Goal: Task Accomplishment & Management: Manage account settings

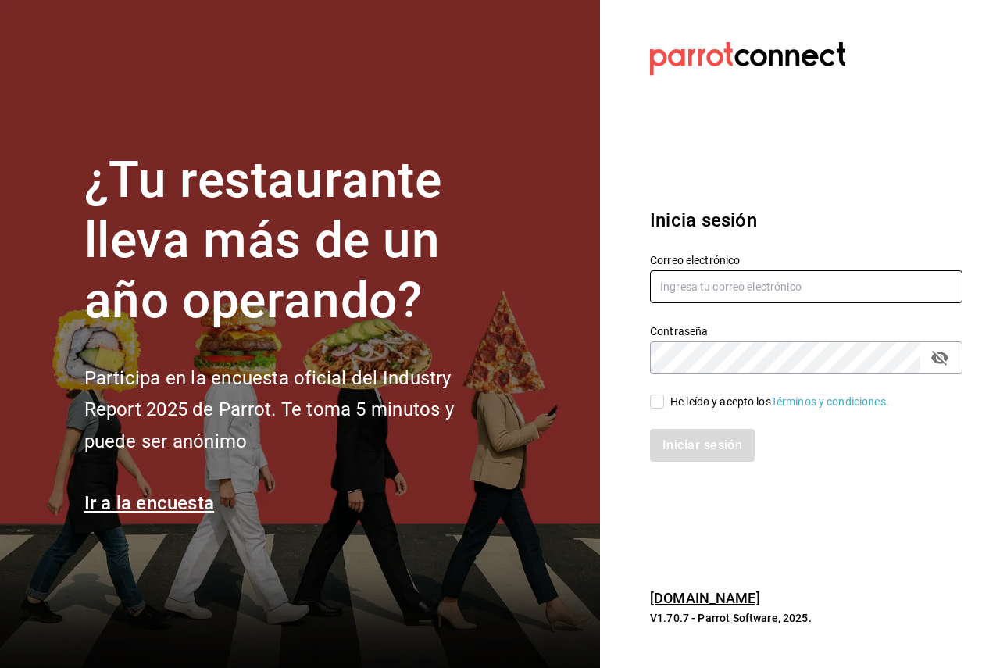
click at [713, 278] on input "text" at bounding box center [806, 286] width 313 height 33
paste input "multiuser@pickup.com"
type input "multiuser@pickup.com"
click at [694, 397] on div "He leído y acepto los Términos y condiciones." at bounding box center [779, 402] width 219 height 16
click at [664, 397] on input "He leído y acepto los Términos y condiciones." at bounding box center [657, 402] width 14 height 14
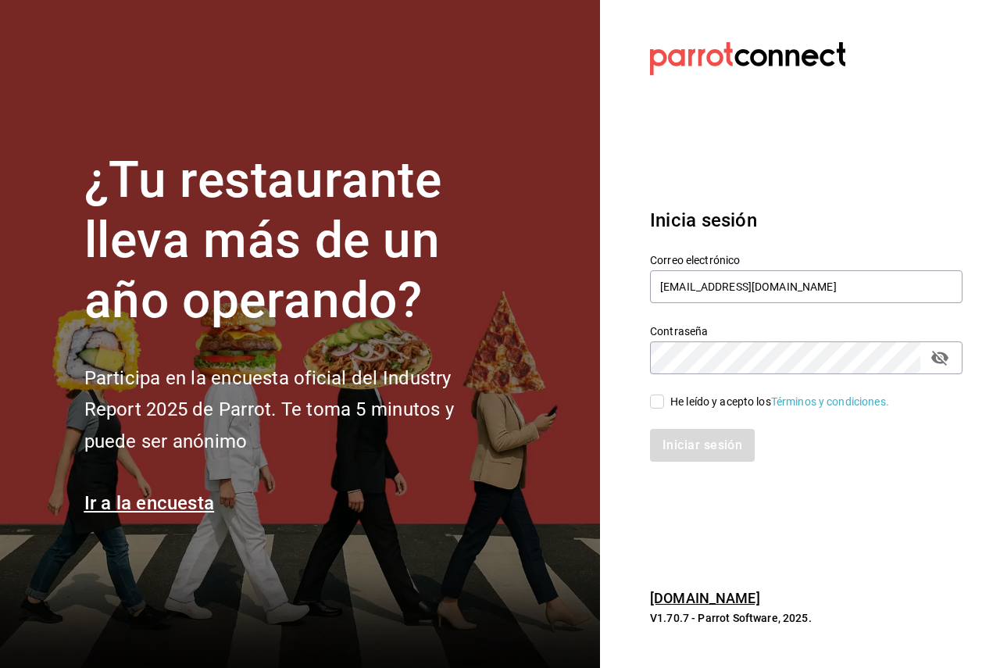
checkbox input "true"
click at [681, 434] on button "Iniciar sesión" at bounding box center [703, 445] width 106 height 33
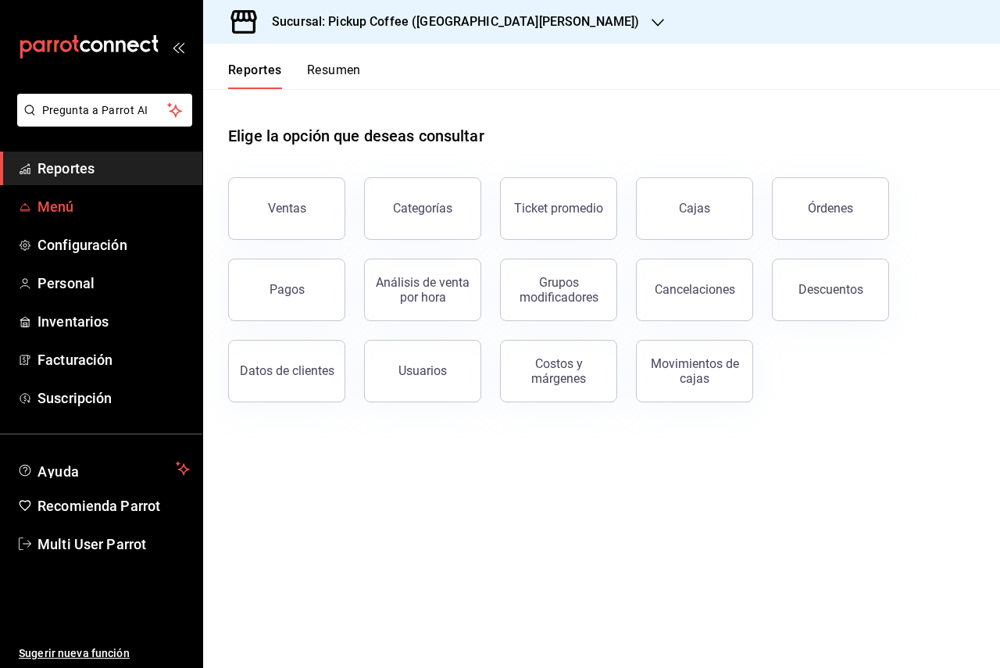
click at [48, 214] on span "Menú" at bounding box center [114, 206] width 152 height 21
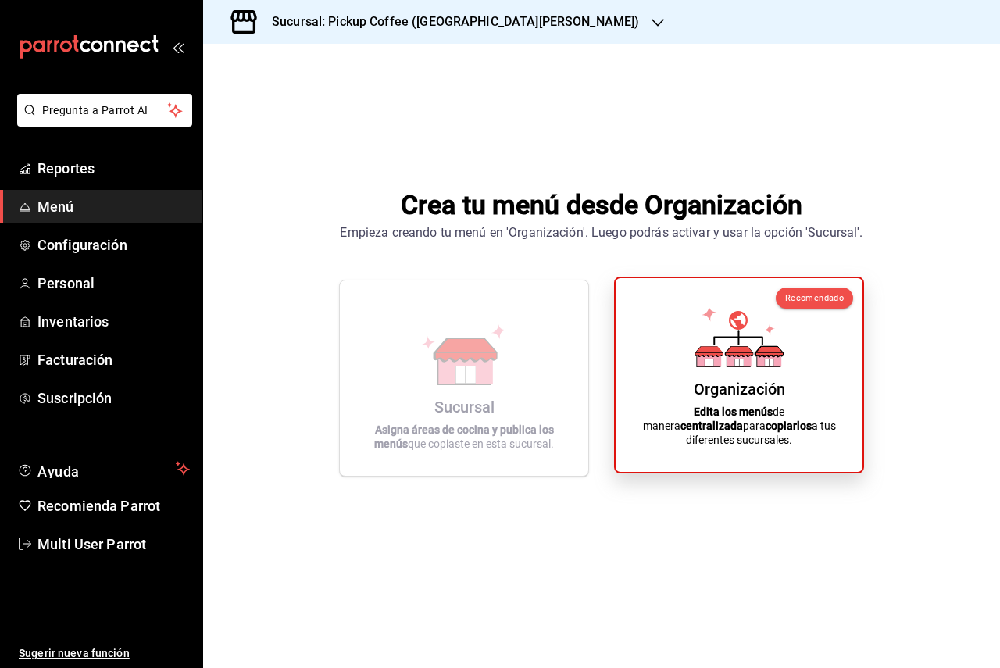
click at [653, 384] on div "Organización Edita los menús de manera centralizada para copiarlos a tus difere…" at bounding box center [739, 375] width 209 height 169
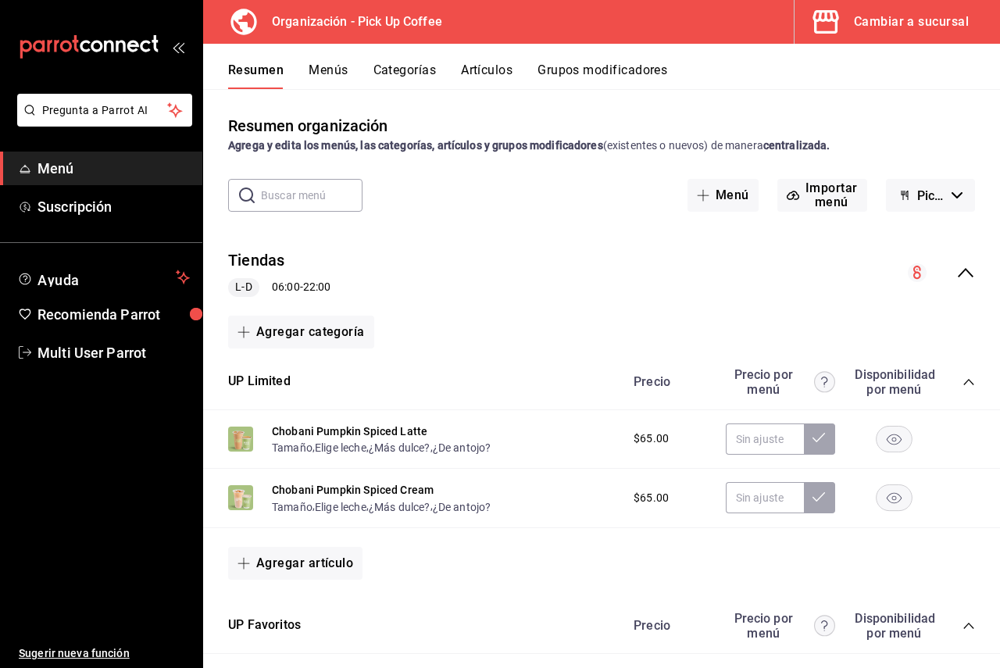
click at [878, 38] on button "Cambiar a sucursal" at bounding box center [891, 22] width 193 height 44
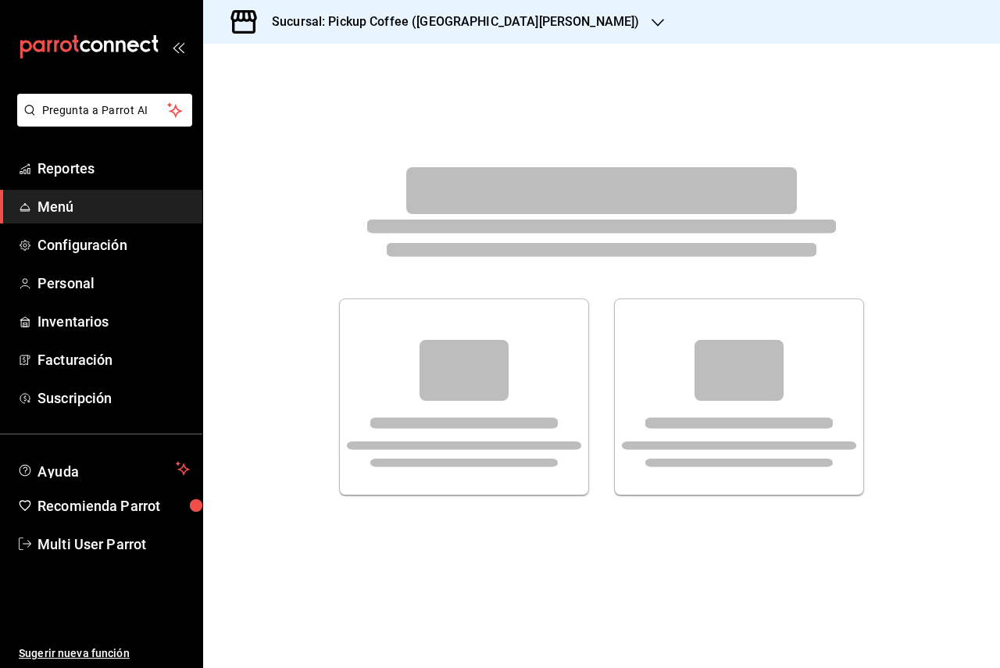
click at [126, 213] on span "Menú" at bounding box center [114, 206] width 152 height 21
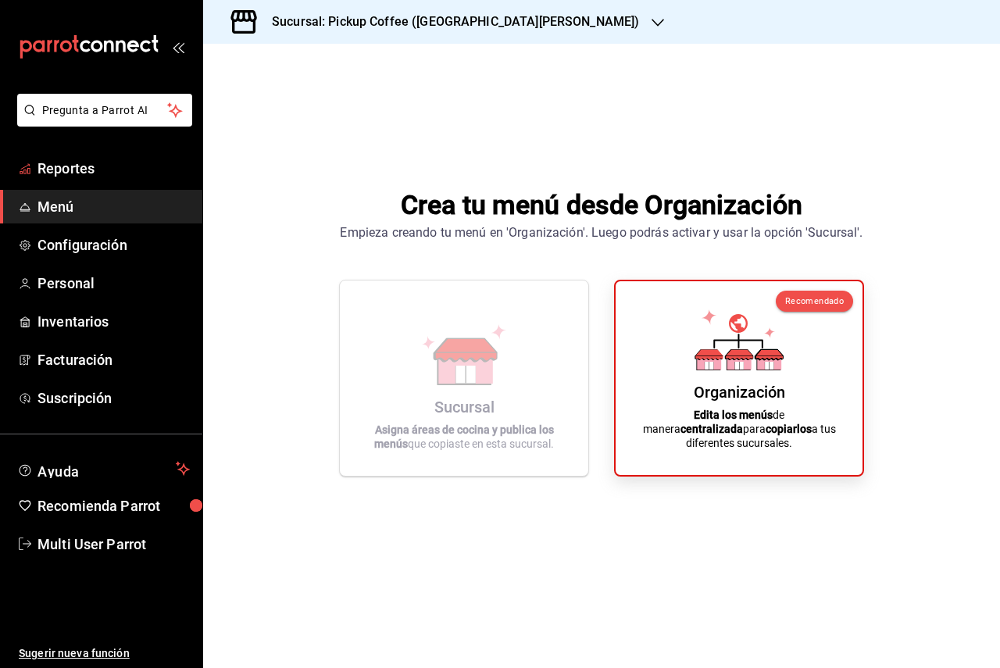
click at [454, 16] on h3 "Sucursal: Pickup Coffee (Las Flores)" at bounding box center [449, 22] width 380 height 19
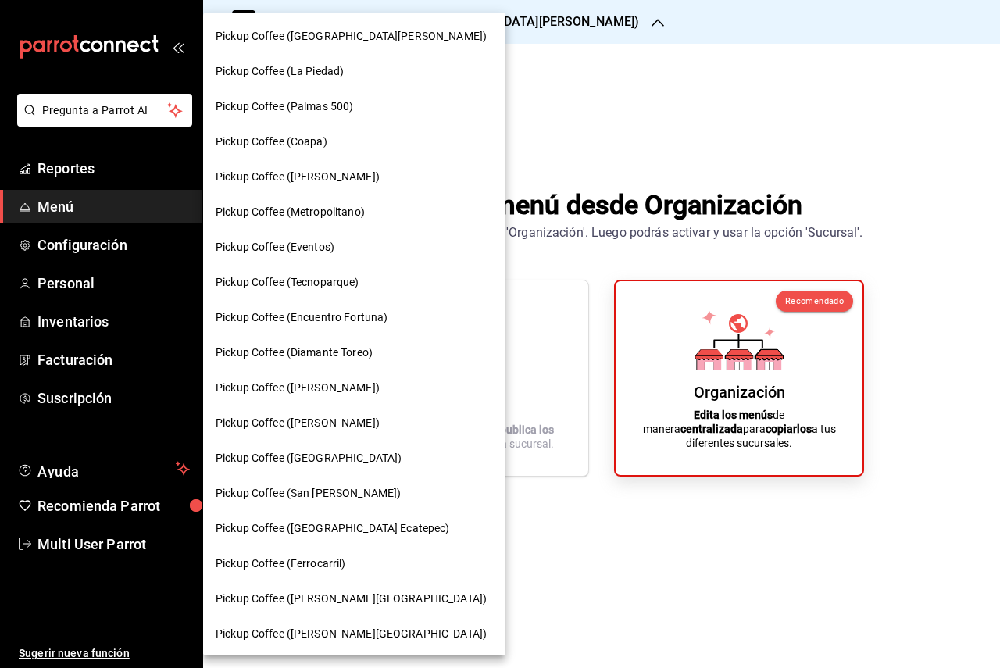
click at [381, 189] on div "Pickup Coffee ([PERSON_NAME])" at bounding box center [354, 176] width 302 height 35
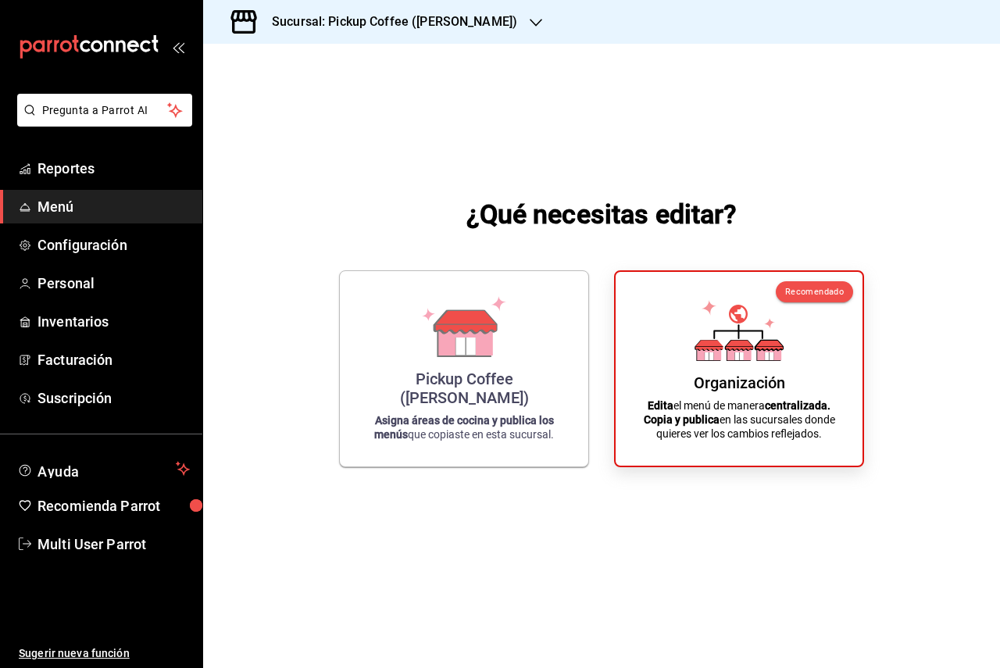
click at [496, 15] on h3 "Sucursal: Pickup Coffee (Campos Eliseos)" at bounding box center [388, 22] width 258 height 19
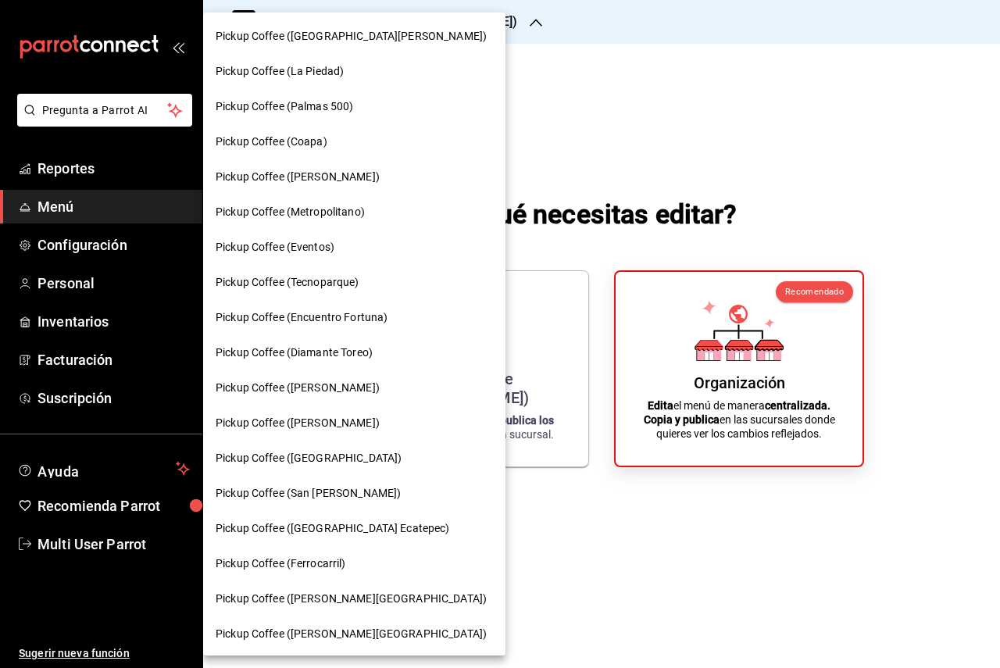
click at [387, 38] on div "Pickup Coffee (Las Flores)" at bounding box center [354, 36] width 277 height 16
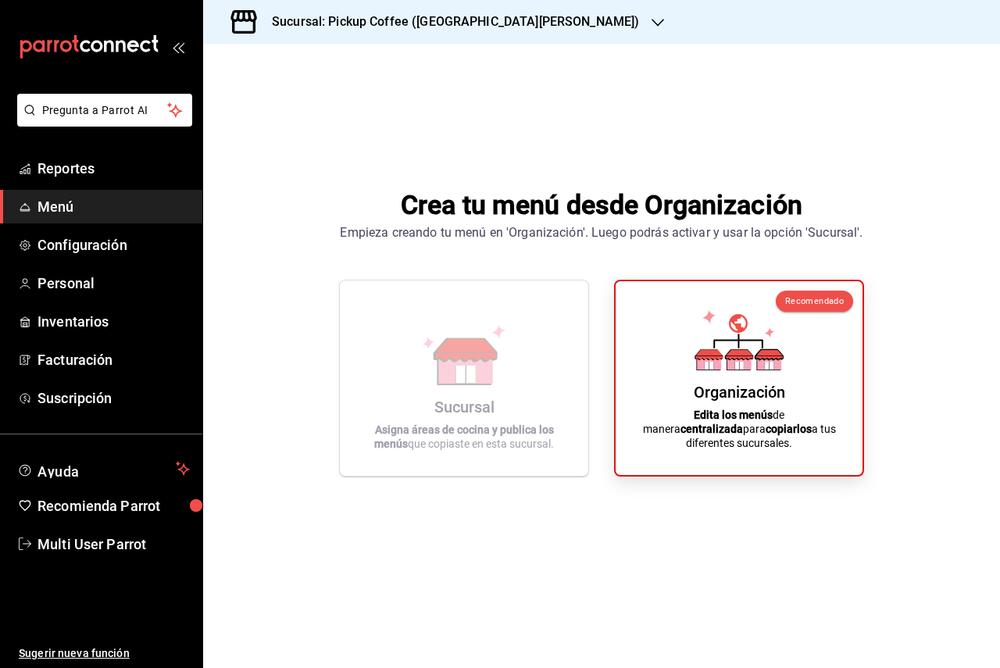
click at [447, 37] on div "Sucursal: Pickup Coffee ([GEOGRAPHIC_DATA])" at bounding box center [443, 22] width 455 height 44
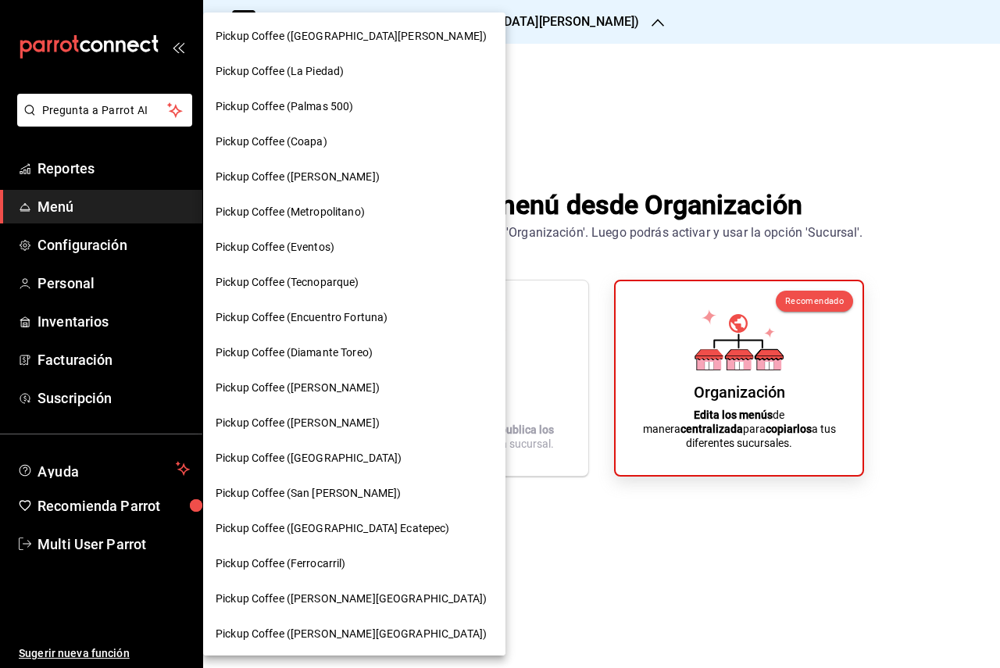
click at [367, 83] on div "Pickup Coffee (La Piedad)" at bounding box center [354, 71] width 302 height 35
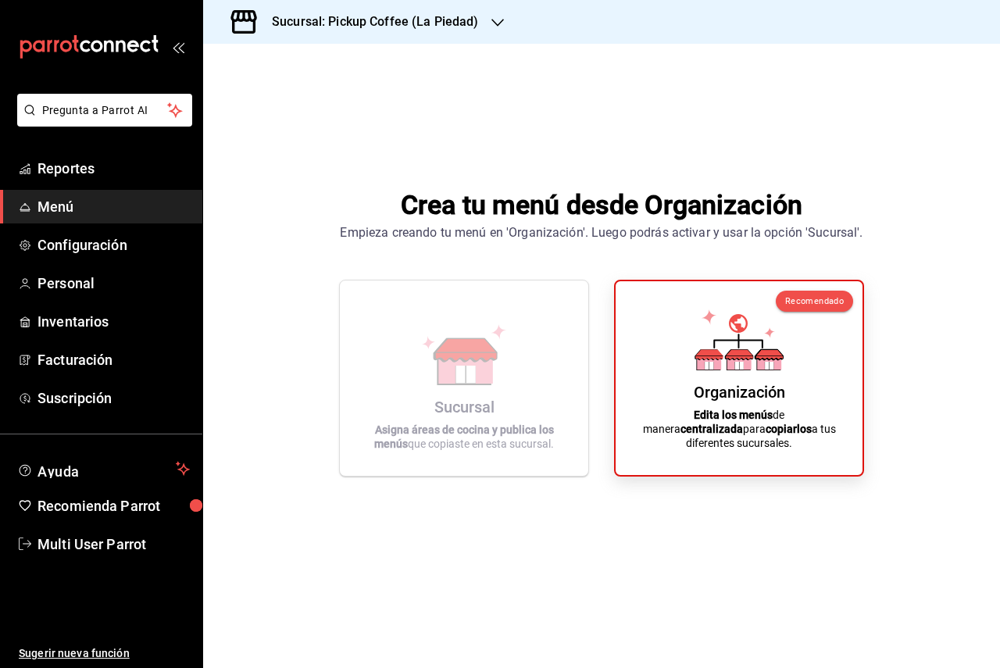
click at [388, 23] on h3 "Sucursal: Pickup Coffee (La Piedad)" at bounding box center [369, 22] width 220 height 19
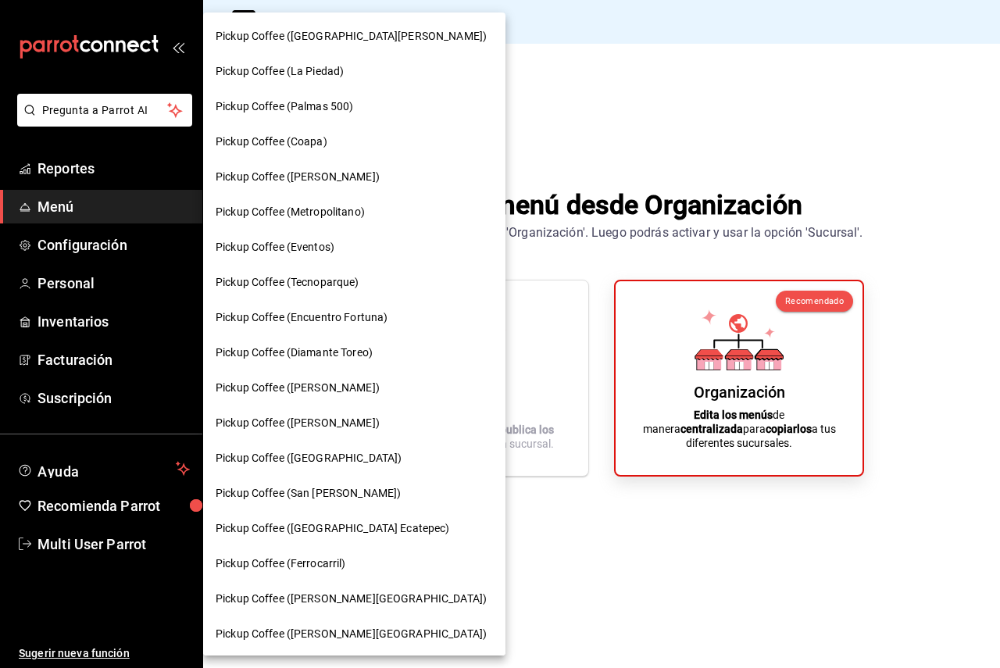
click at [360, 177] on span "Pickup Coffee ([PERSON_NAME])" at bounding box center [298, 177] width 164 height 16
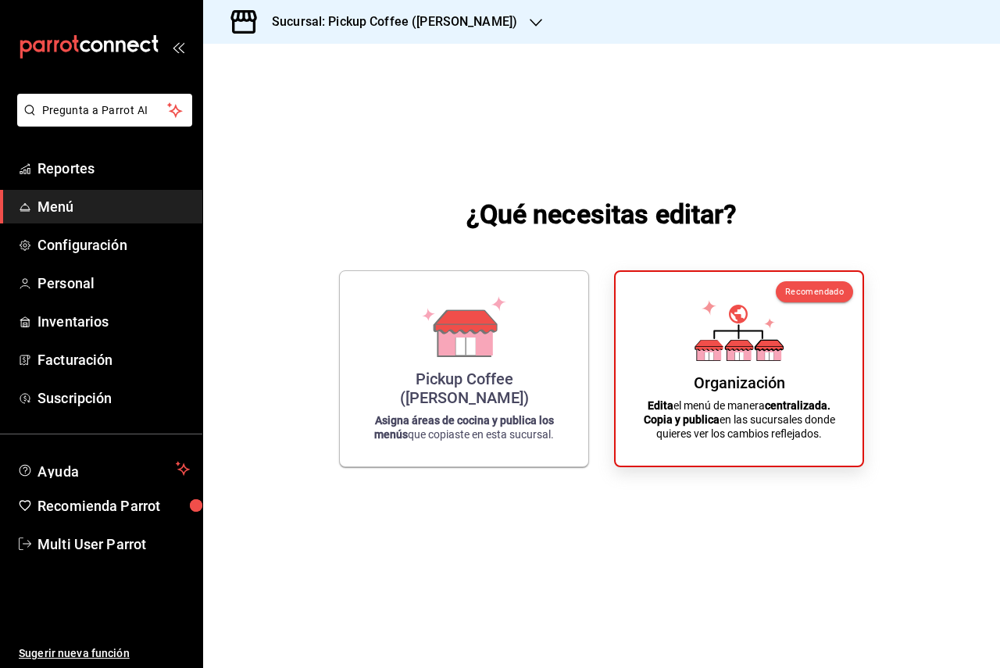
click at [455, 25] on h3 "Sucursal: Pickup Coffee (Campos Eliseos)" at bounding box center [388, 22] width 258 height 19
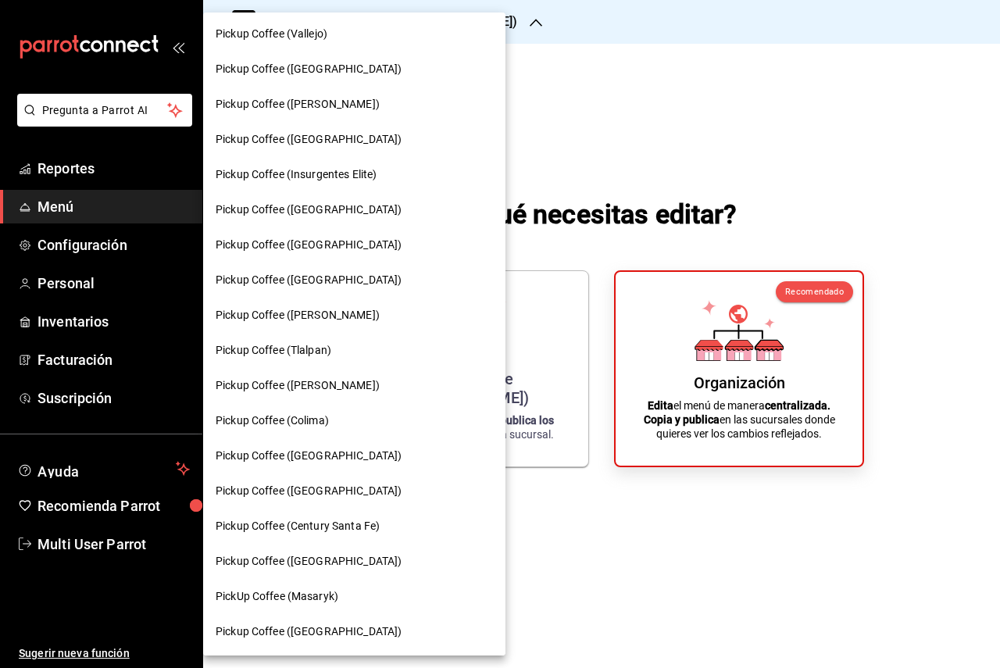
scroll to position [811, 0]
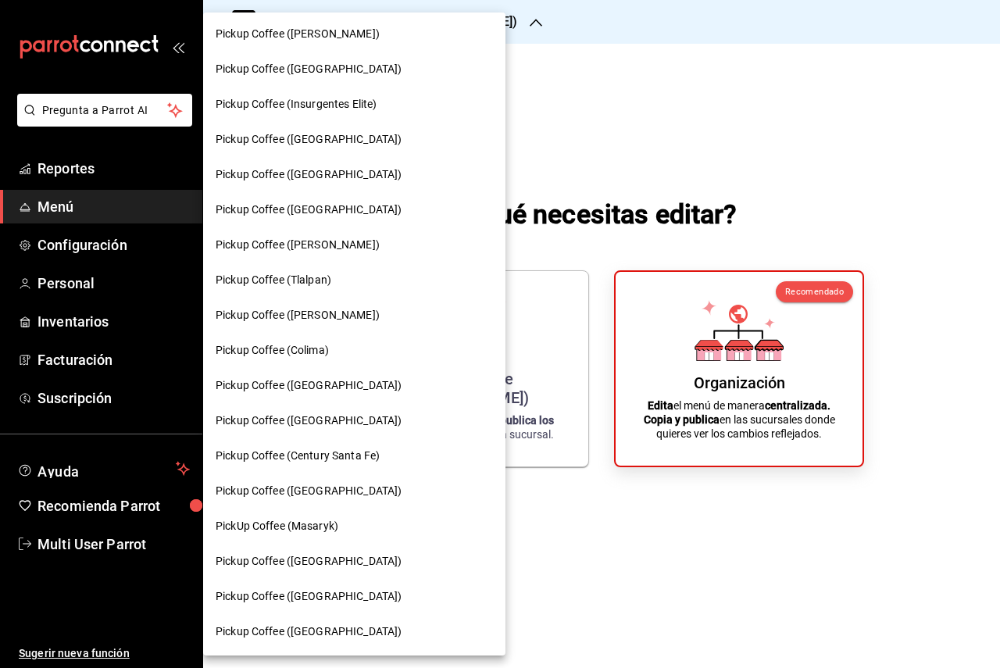
click at [342, 559] on div "Pickup Coffee ([GEOGRAPHIC_DATA])" at bounding box center [354, 561] width 277 height 16
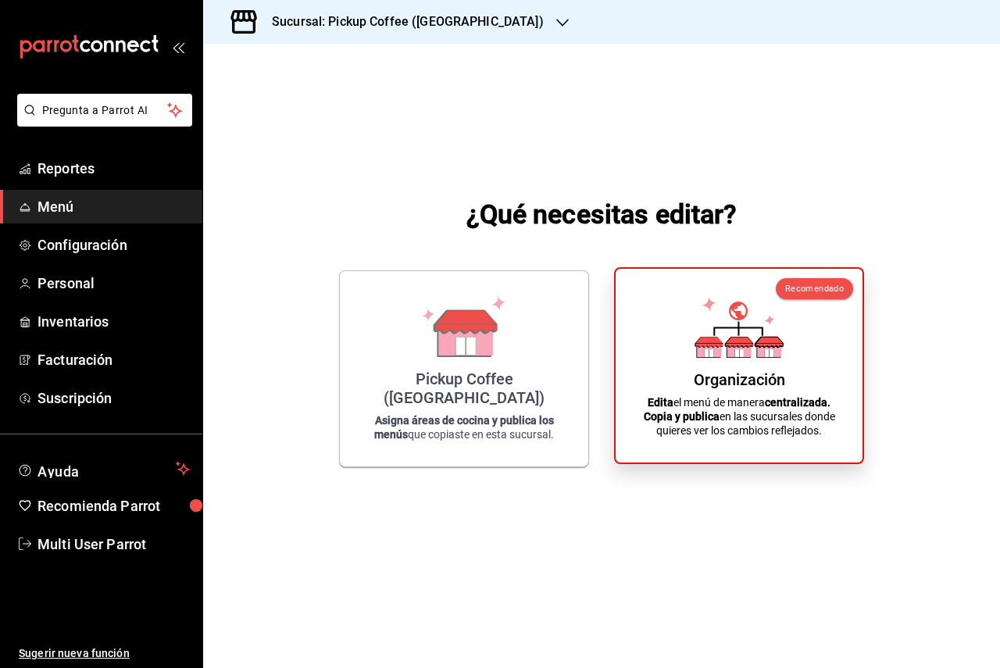
click at [755, 368] on div "Organización Edita el menú de manera centralizada. Copia y publica en las sucur…" at bounding box center [739, 365] width 209 height 169
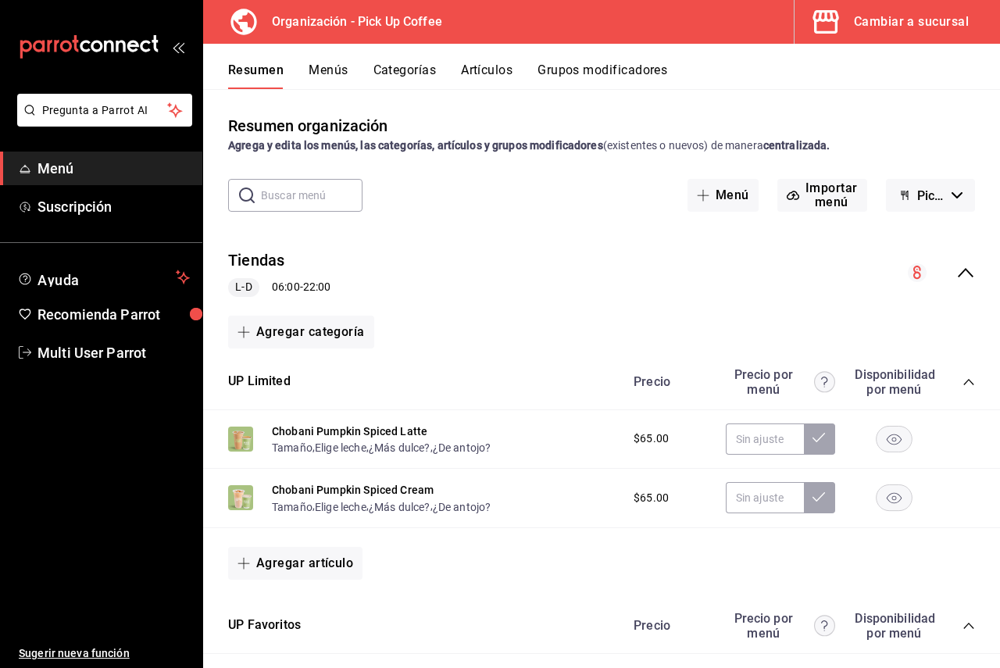
click at [914, 19] on div "Cambiar a sucursal" at bounding box center [911, 22] width 115 height 22
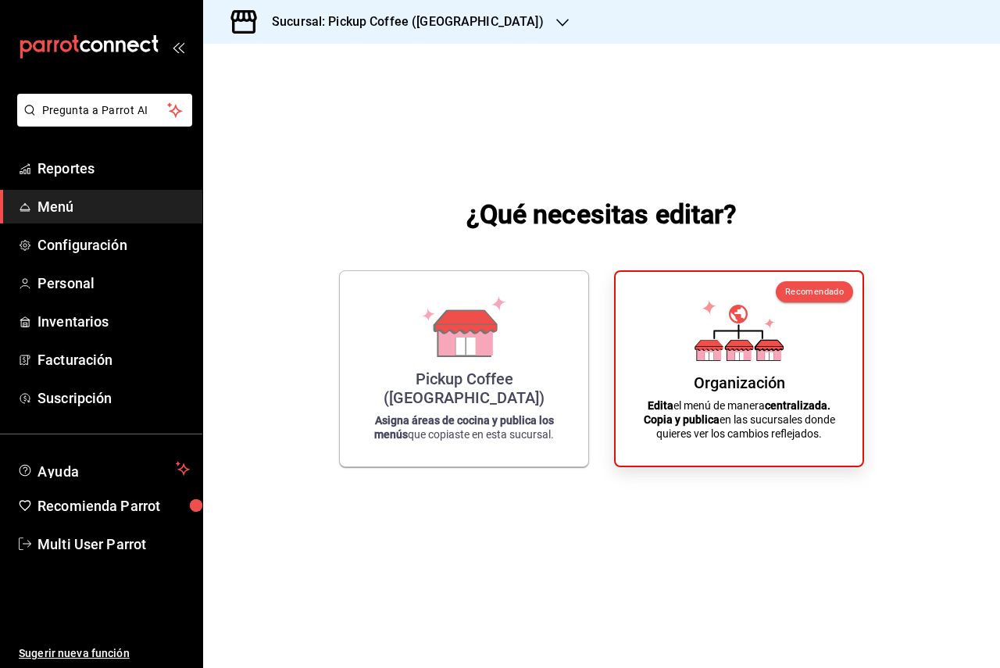
click at [109, 210] on span "Menú" at bounding box center [114, 206] width 152 height 21
click at [88, 174] on span "Reportes" at bounding box center [114, 168] width 152 height 21
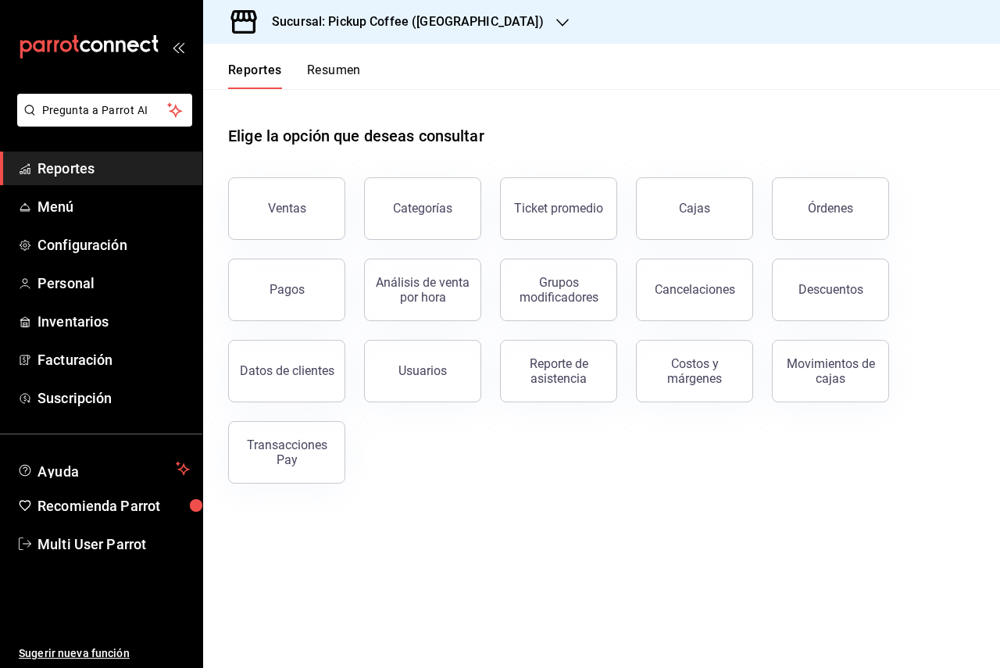
click at [429, 40] on div "Sucursal: Pickup Coffee (UNAM)" at bounding box center [395, 22] width 359 height 44
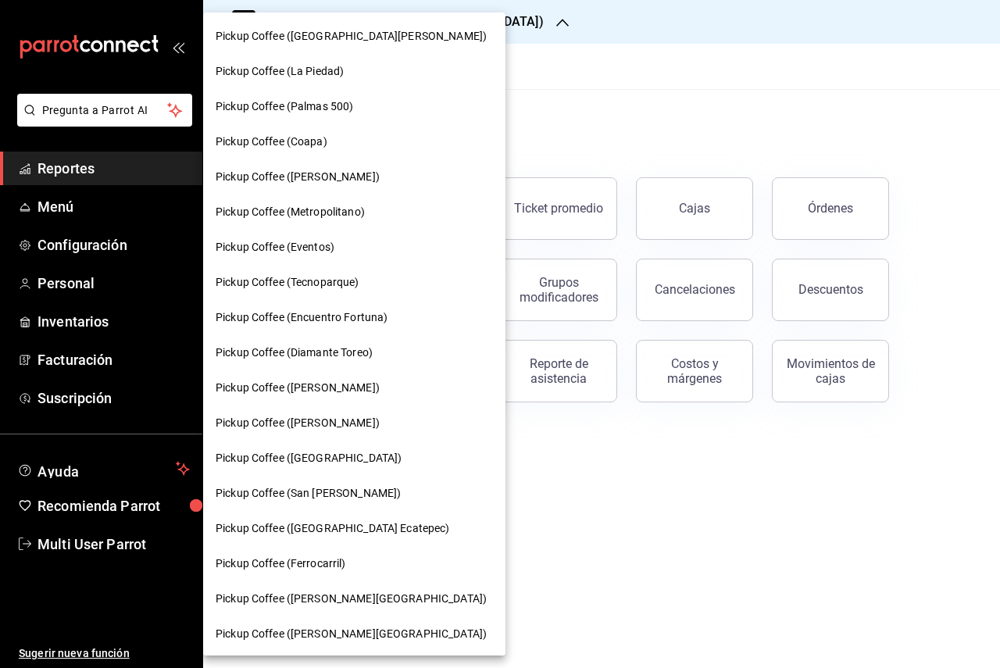
click at [540, 115] on div at bounding box center [500, 334] width 1000 height 668
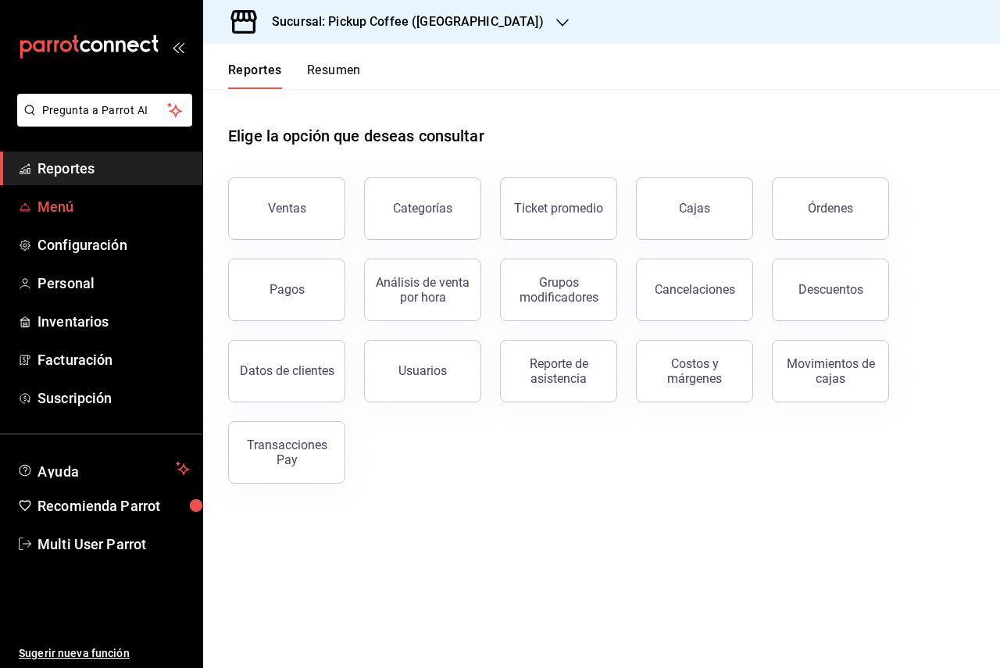
click at [124, 215] on span "Menú" at bounding box center [114, 206] width 152 height 21
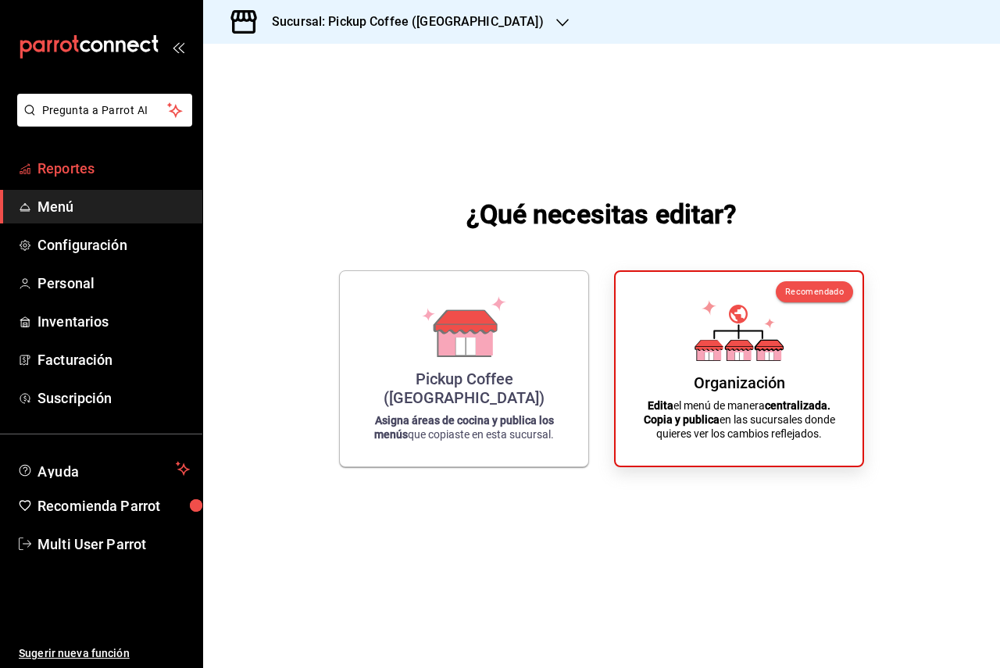
click at [116, 174] on span "Reportes" at bounding box center [114, 168] width 152 height 21
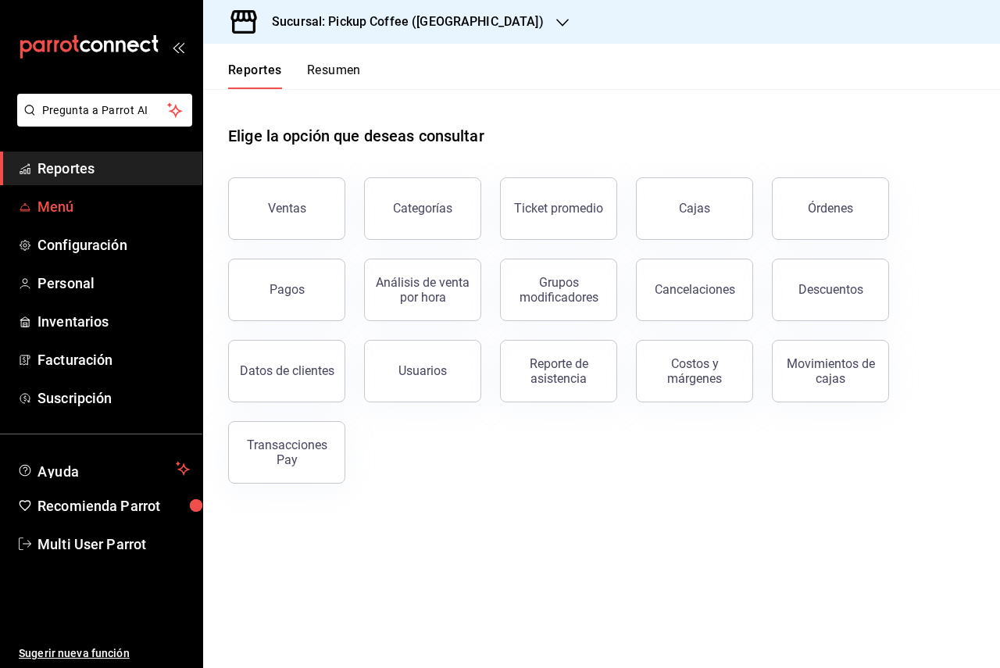
click at [90, 206] on span "Menú" at bounding box center [114, 206] width 152 height 21
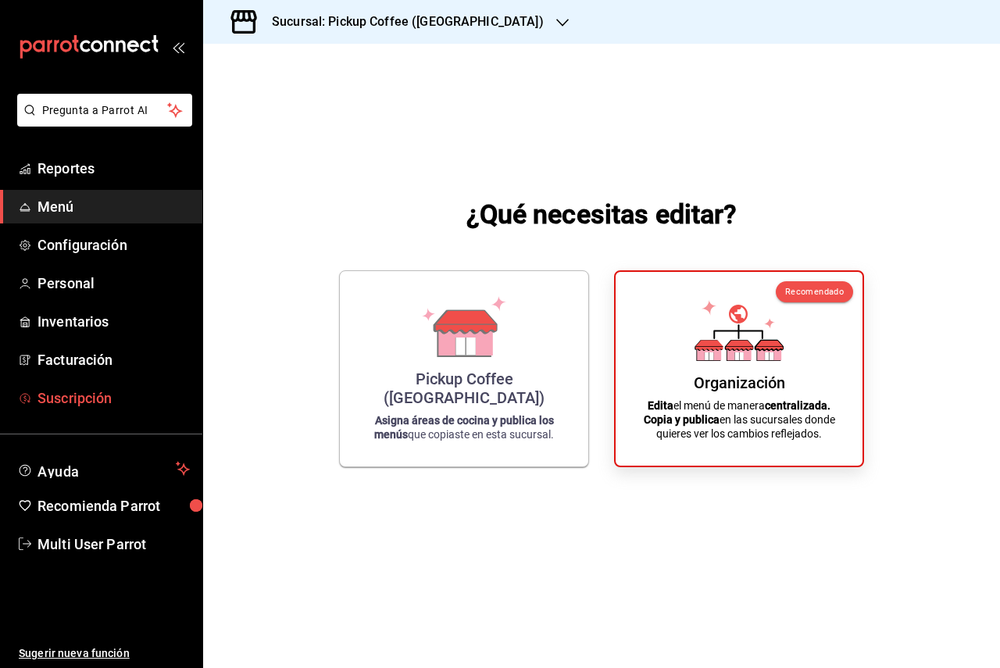
click at [111, 403] on span "Suscripción" at bounding box center [114, 398] width 152 height 21
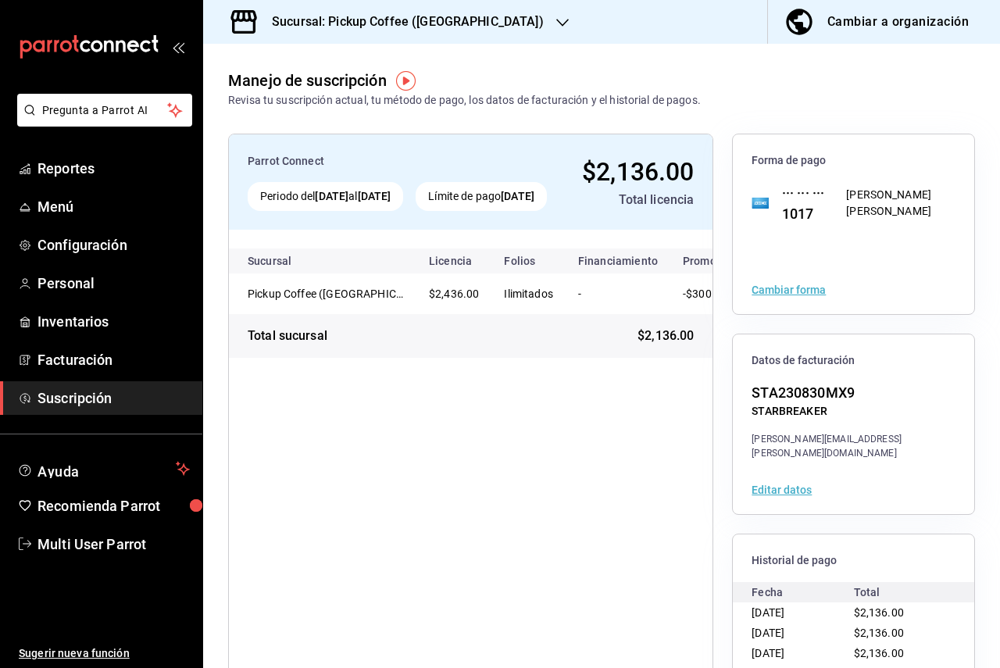
click at [448, 26] on h3 "Sucursal: Pickup Coffee (UNAM)" at bounding box center [401, 22] width 284 height 19
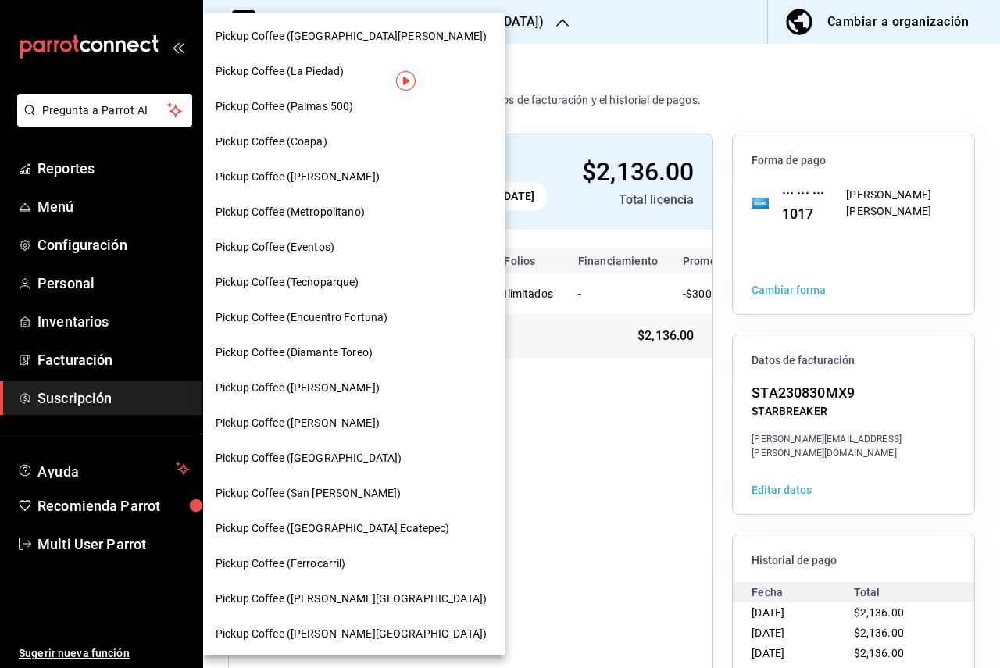
click at [571, 14] on div at bounding box center [500, 334] width 1000 height 668
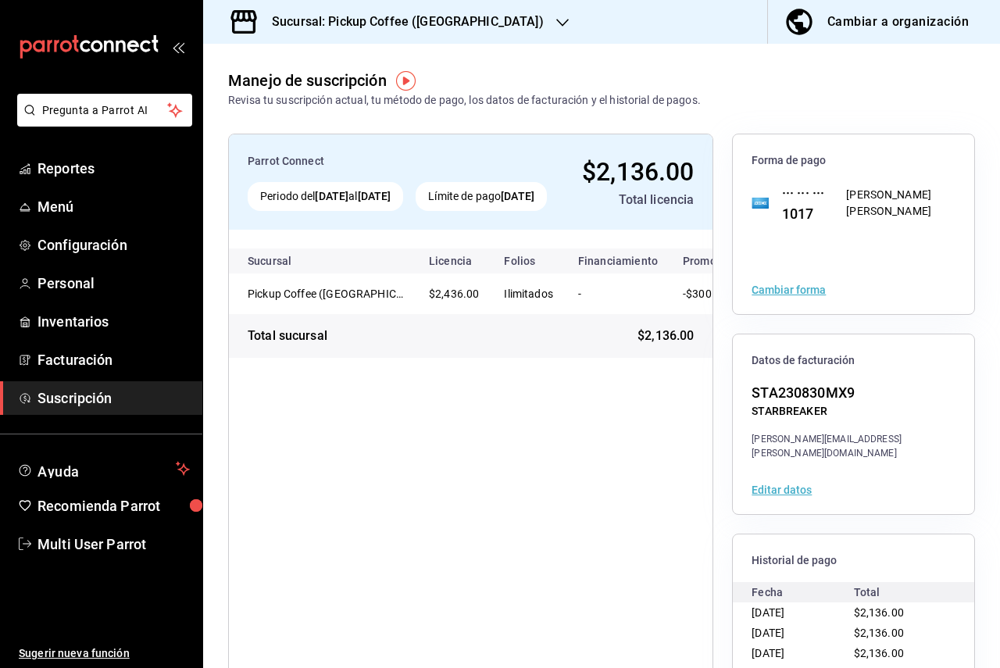
click at [851, 22] on div "Cambiar a organización" at bounding box center [898, 22] width 141 height 22
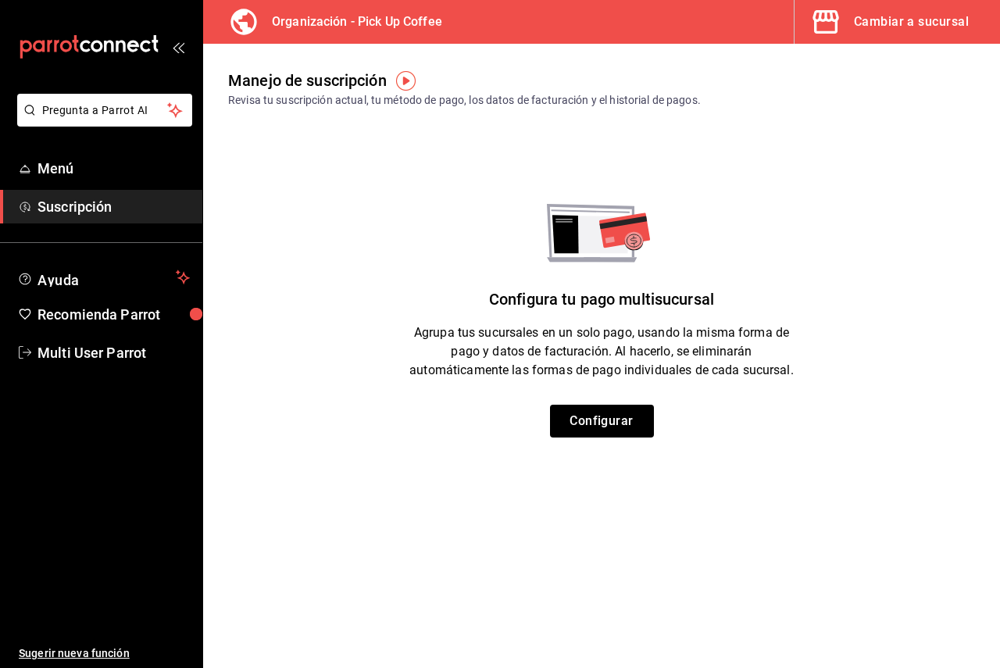
click at [863, 22] on div "Cambiar a sucursal" at bounding box center [911, 22] width 115 height 22
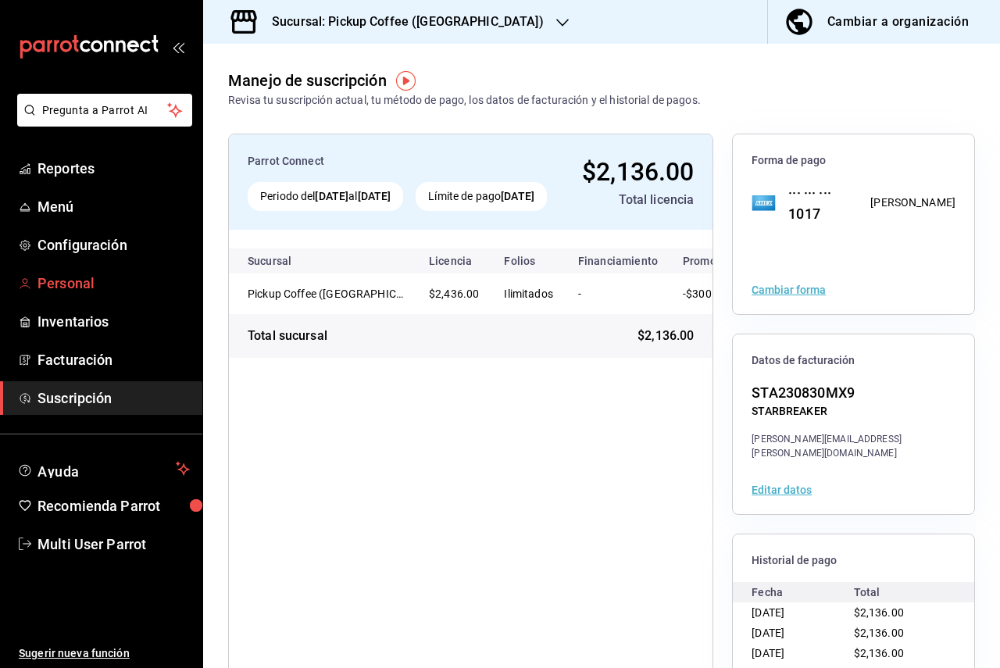
click at [122, 292] on span "Personal" at bounding box center [114, 283] width 152 height 21
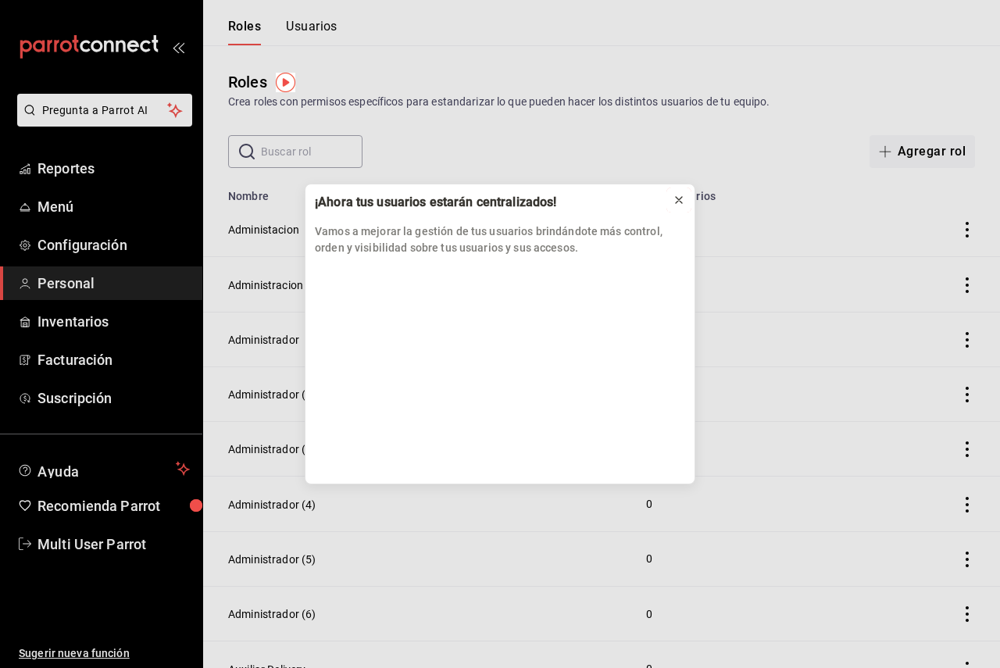
click at [678, 206] on icon at bounding box center [679, 200] width 13 height 13
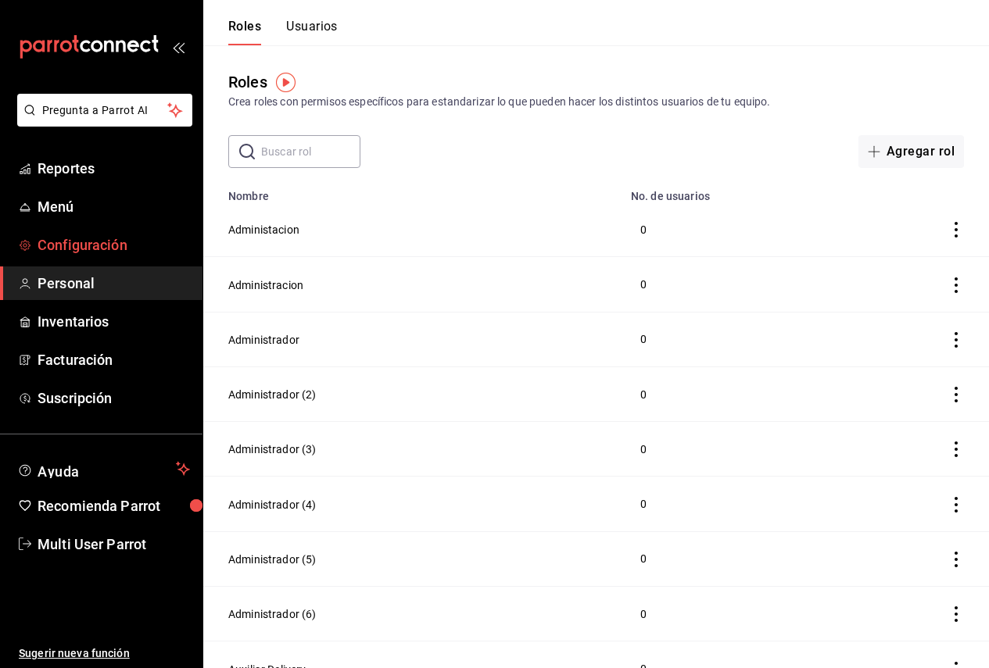
click at [115, 248] on span "Configuración" at bounding box center [114, 244] width 152 height 21
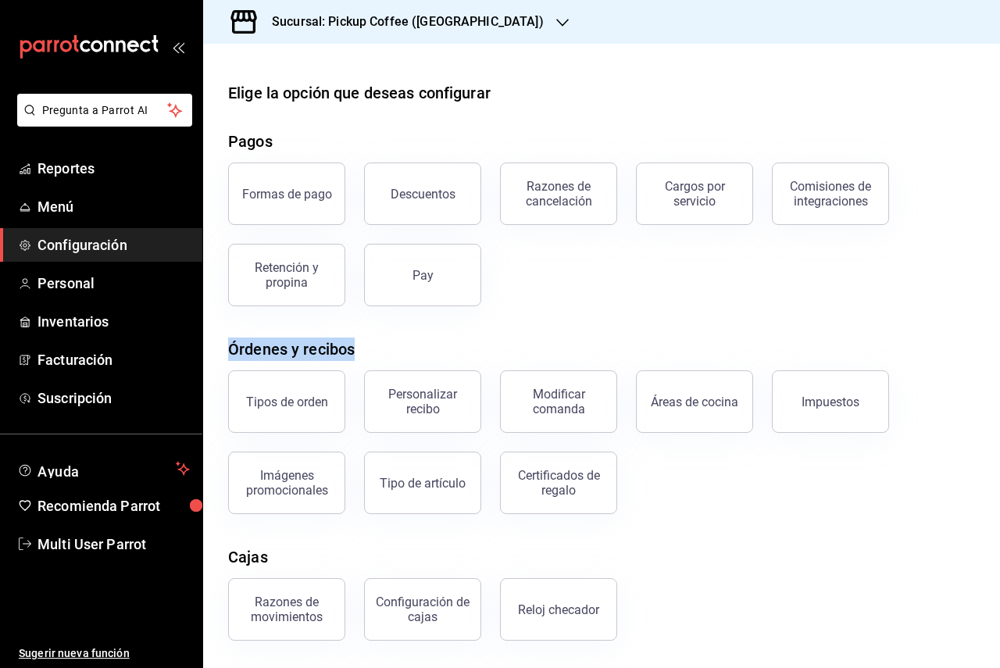
drag, startPoint x: 345, startPoint y: 350, endPoint x: 227, endPoint y: 349, distance: 118.8
click at [227, 349] on div "Elige la opción que deseas configurar Pagos Formas de pago Descuentos Razones d…" at bounding box center [601, 424] width 797 height 686
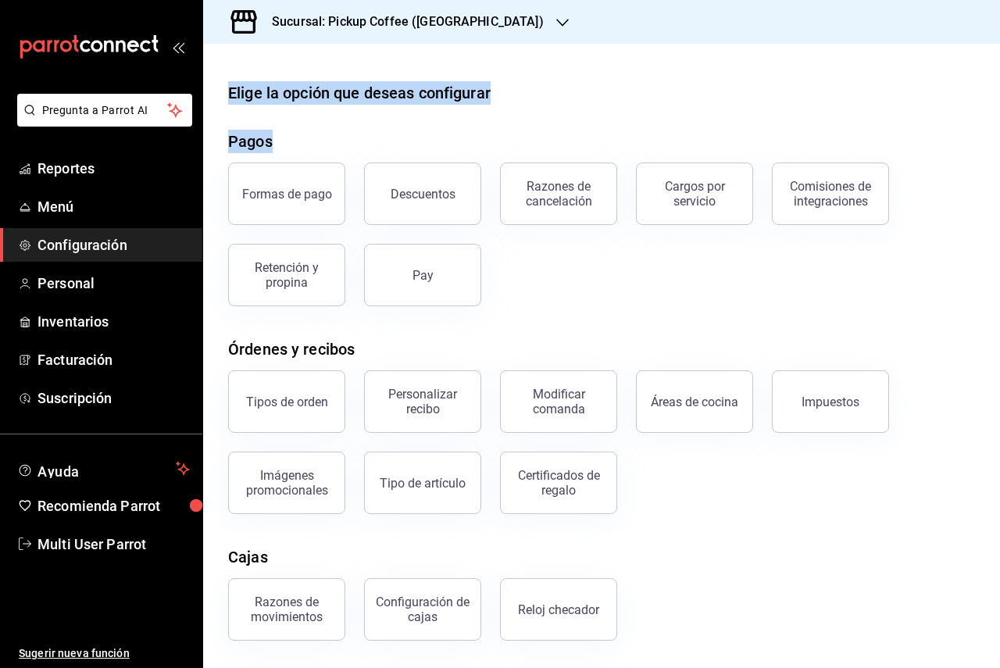
drag, startPoint x: 288, startPoint y: 146, endPoint x: 228, endPoint y: 88, distance: 82.9
click at [228, 88] on div "Elige la opción que deseas configurar Pagos Formas de pago Descuentos Razones d…" at bounding box center [601, 424] width 797 height 686
click at [235, 102] on div "Elige la opción que deseas configurar" at bounding box center [359, 92] width 263 height 23
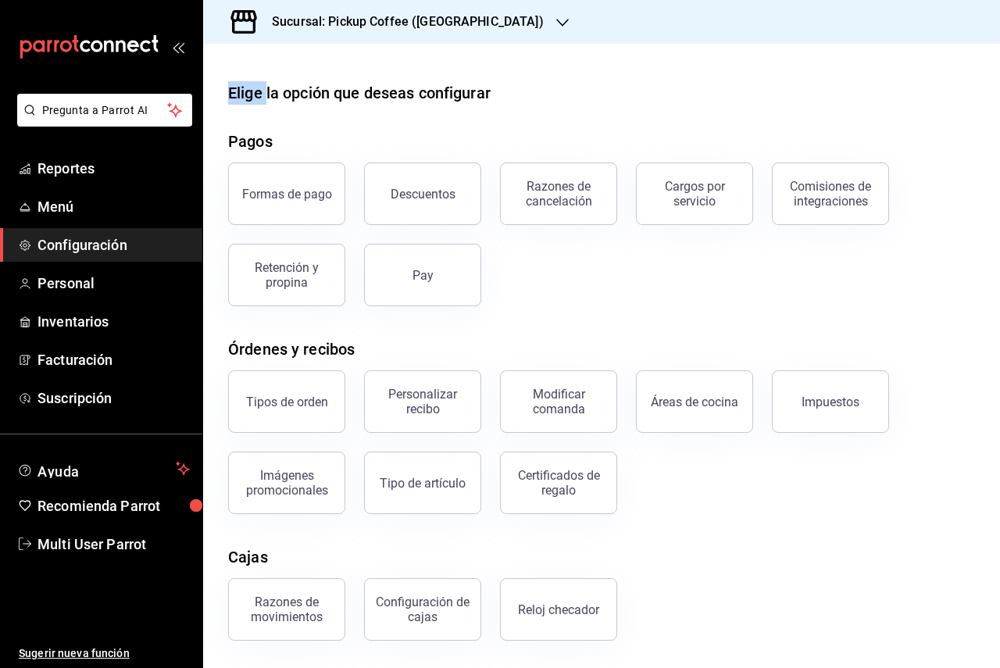
click at [235, 102] on div "Elige la opción que deseas configurar" at bounding box center [359, 92] width 263 height 23
click at [670, 111] on div "Elige la opción que deseas configurar Pagos Formas de pago Descuentos Razones d…" at bounding box center [601, 424] width 797 height 686
click at [114, 550] on span "Multi User Parrot" at bounding box center [114, 544] width 152 height 21
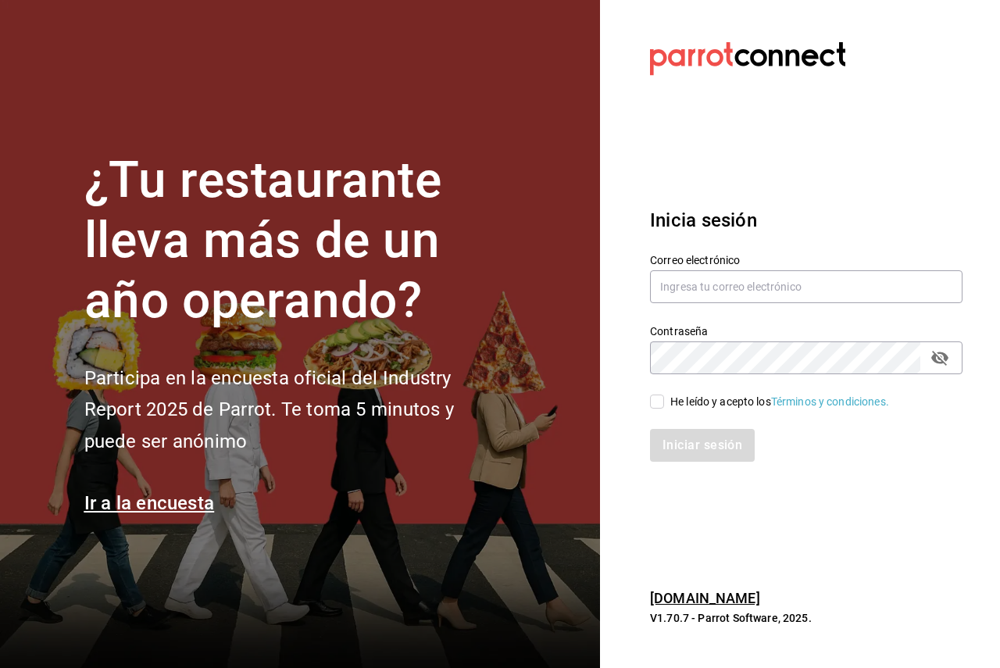
click at [755, 266] on div "Correo electrónico" at bounding box center [806, 279] width 313 height 52
click at [750, 284] on input "text" at bounding box center [806, 286] width 313 height 33
paste input "[EMAIL_ADDRESS][DOMAIN_NAME]"
type input "coffe@ferrocarriles.com"
click at [677, 406] on div "He leído y acepto los Términos y condiciones." at bounding box center [779, 402] width 219 height 16
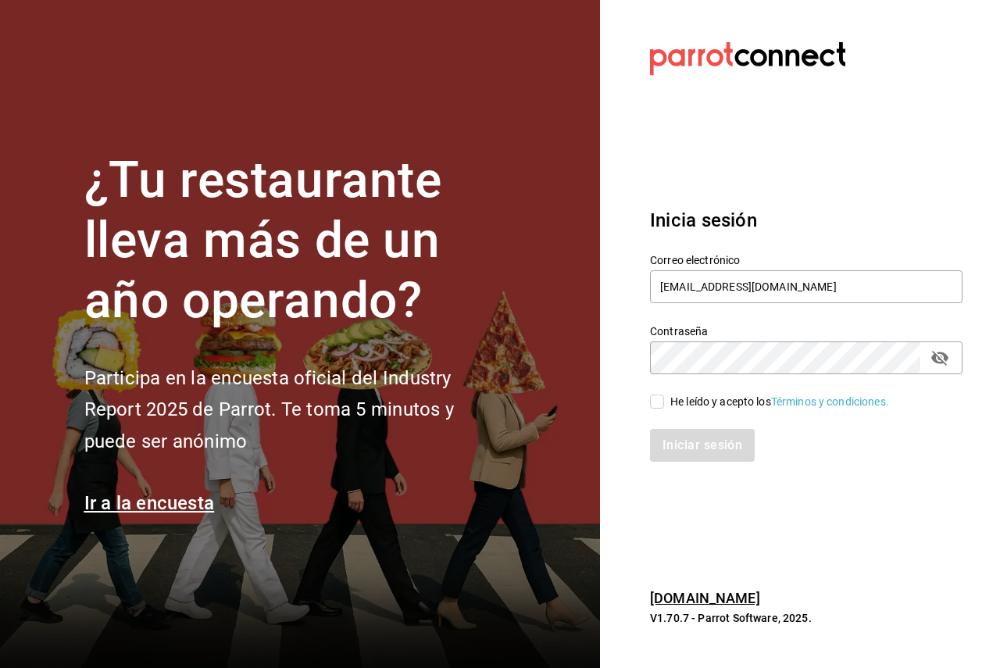
click at [664, 406] on input "He leído y acepto los Términos y condiciones." at bounding box center [657, 402] width 14 height 14
checkbox input "true"
click at [719, 453] on button "Iniciar sesión" at bounding box center [703, 445] width 106 height 33
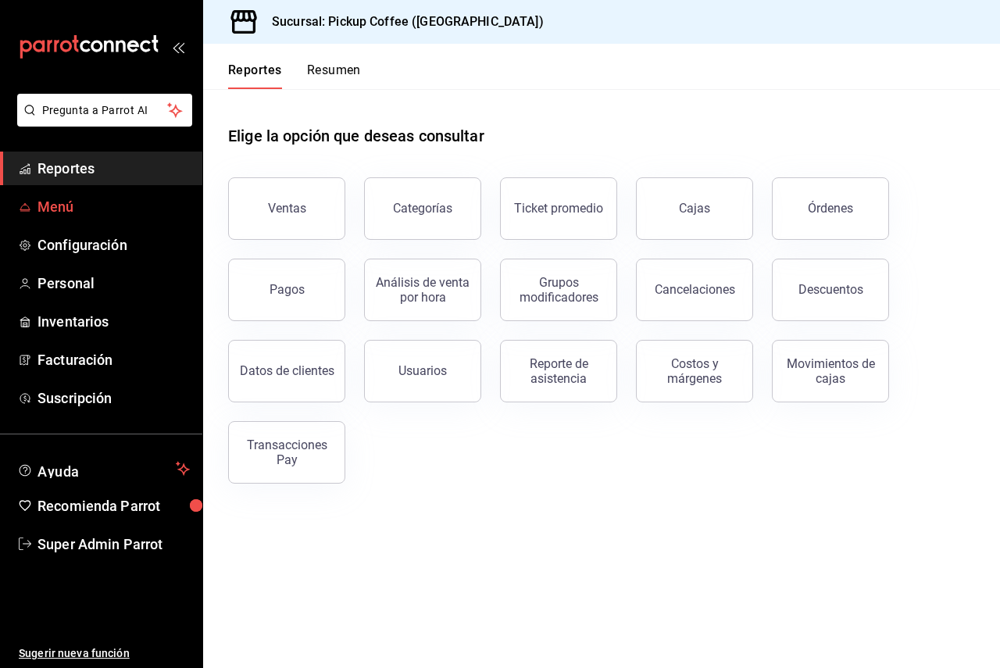
click at [52, 197] on span "Menú" at bounding box center [114, 206] width 152 height 21
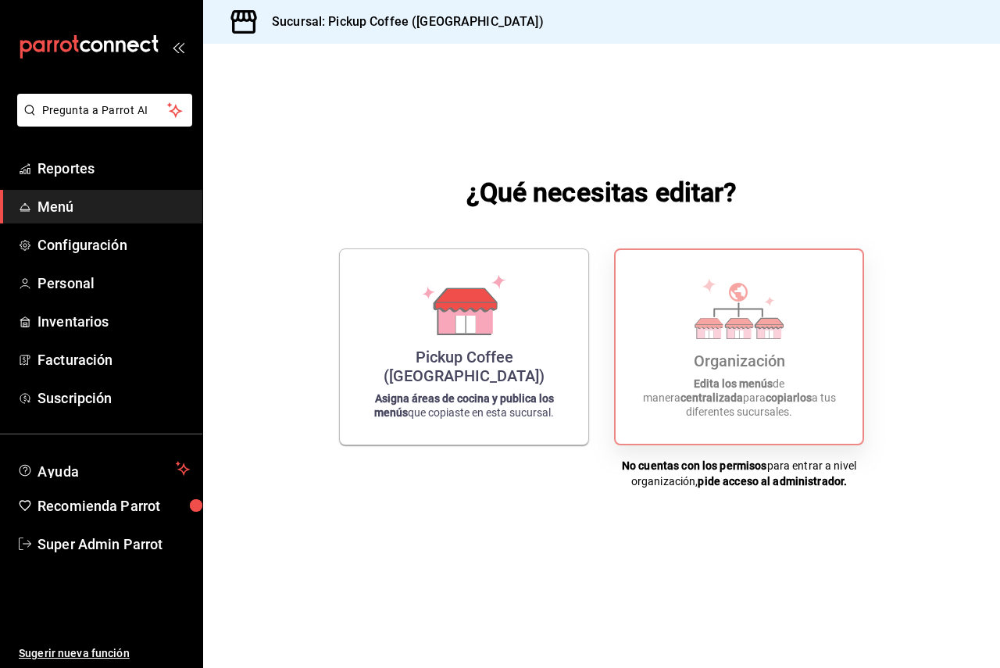
click at [714, 409] on p "Edita los menús de manera centralizada para copiarlos a tus diferentes sucursal…" at bounding box center [739, 398] width 209 height 42
click at [110, 203] on span "Menú" at bounding box center [114, 206] width 152 height 21
click at [92, 282] on span "Personal" at bounding box center [114, 283] width 152 height 21
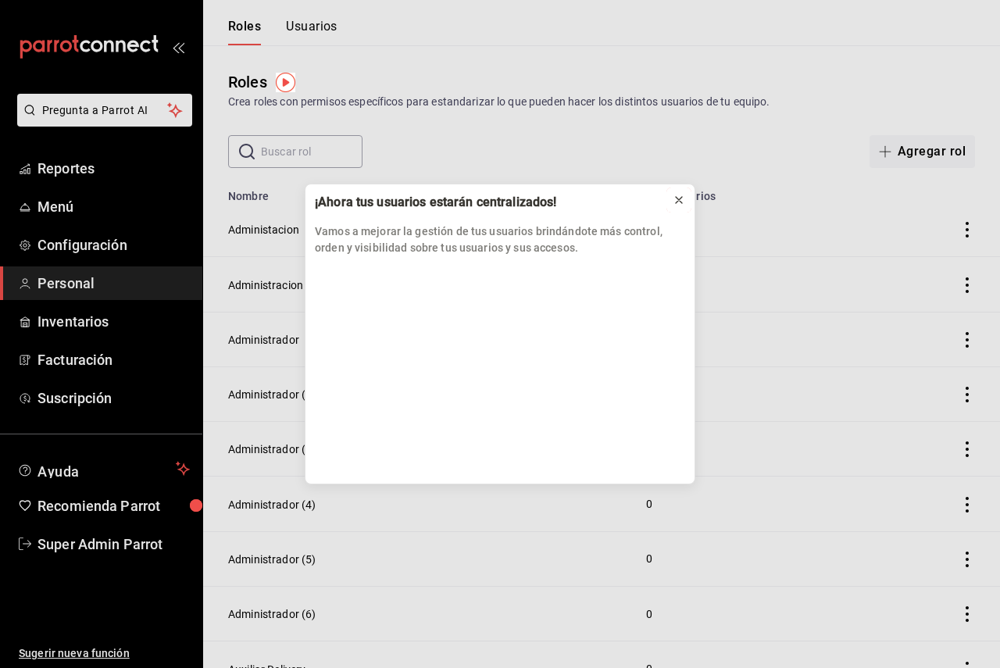
click at [674, 198] on icon at bounding box center [679, 200] width 13 height 13
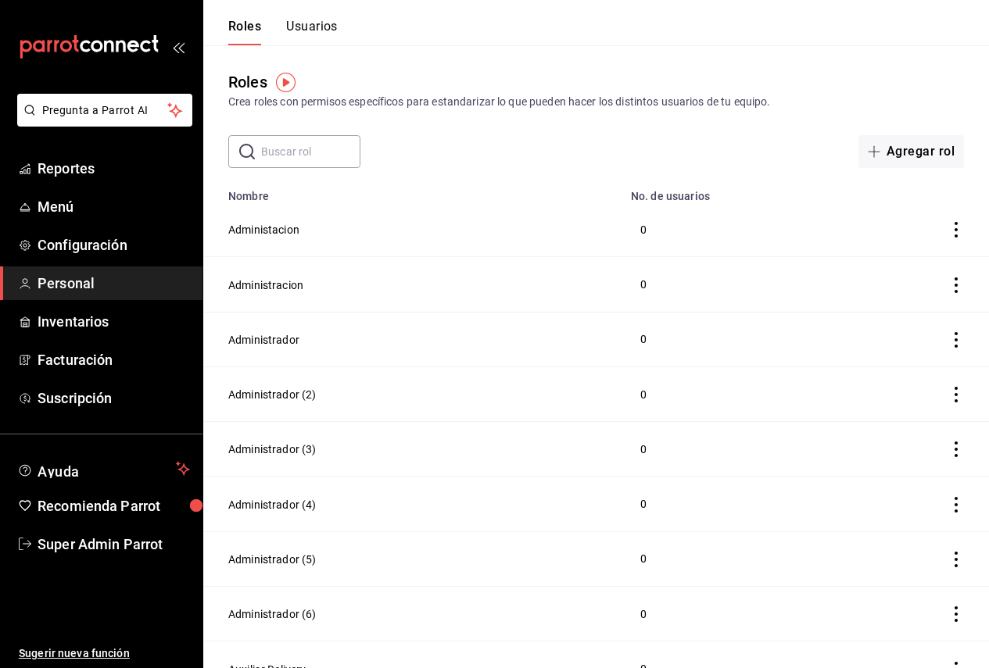
drag, startPoint x: 339, startPoint y: 38, endPoint x: 329, endPoint y: 32, distance: 11.9
click at [339, 38] on header "Roles Usuarios" at bounding box center [595, 22] width 785 height 45
click at [326, 30] on button "Usuarios" at bounding box center [312, 32] width 52 height 27
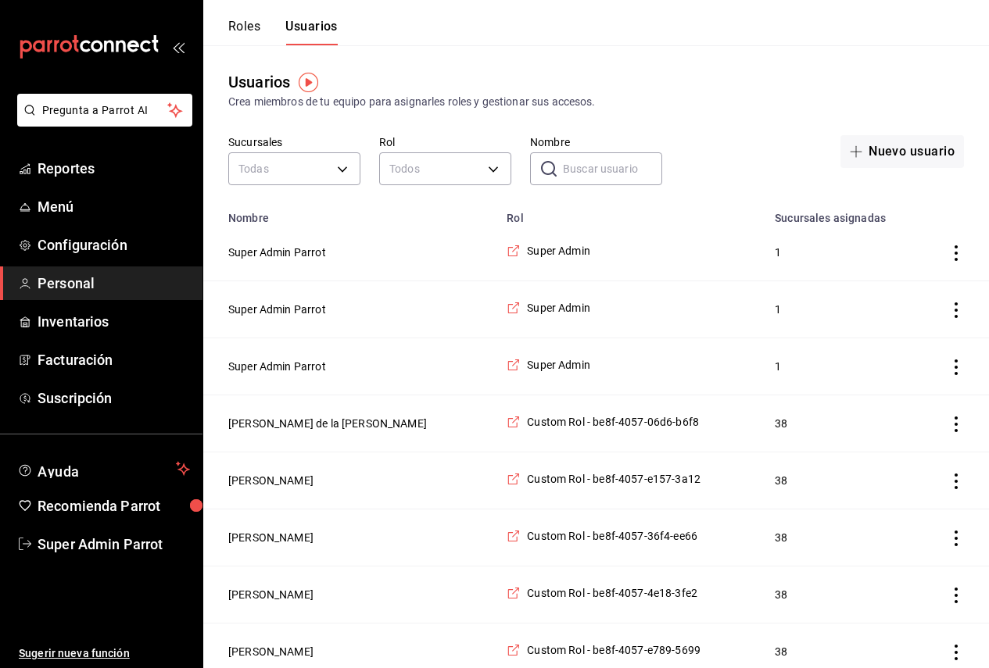
click at [573, 171] on input "Nombre" at bounding box center [612, 168] width 99 height 31
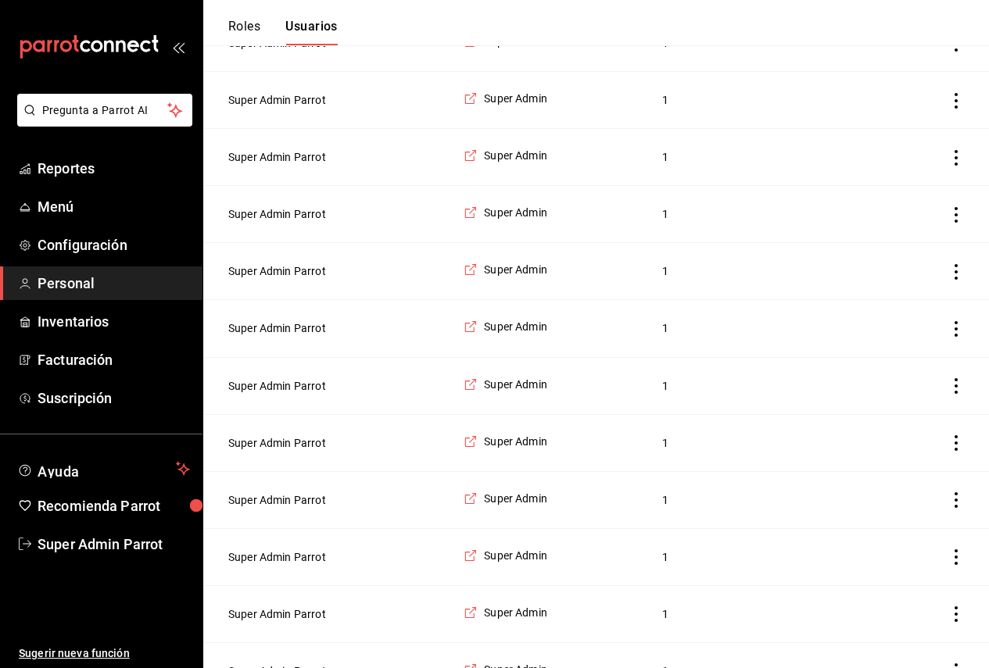
scroll to position [2043, 0]
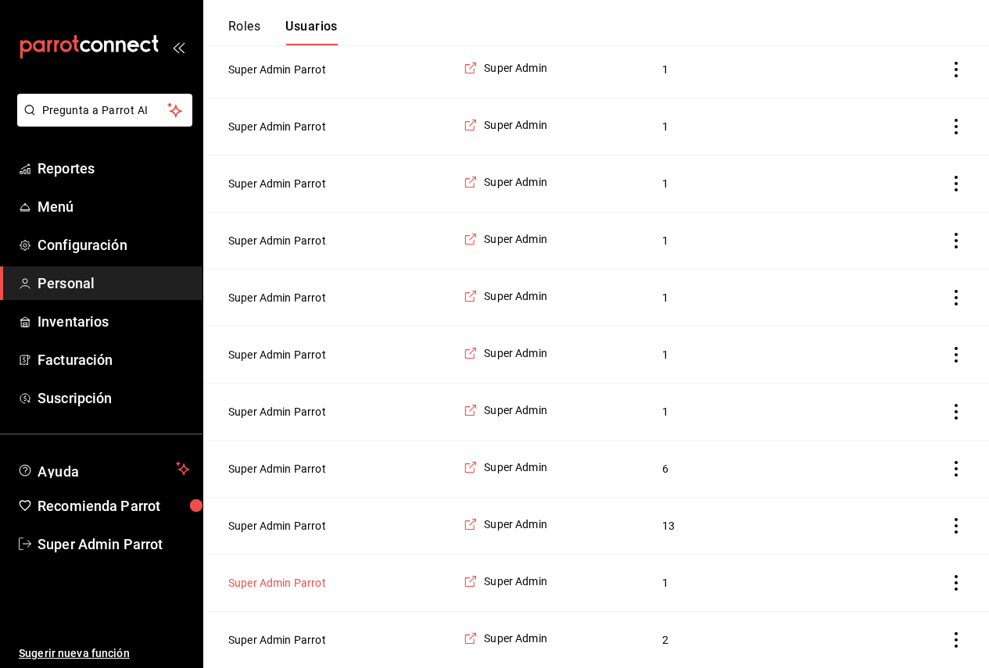
type input "super"
click at [308, 584] on button "Super Admin Parrot" at bounding box center [277, 583] width 98 height 16
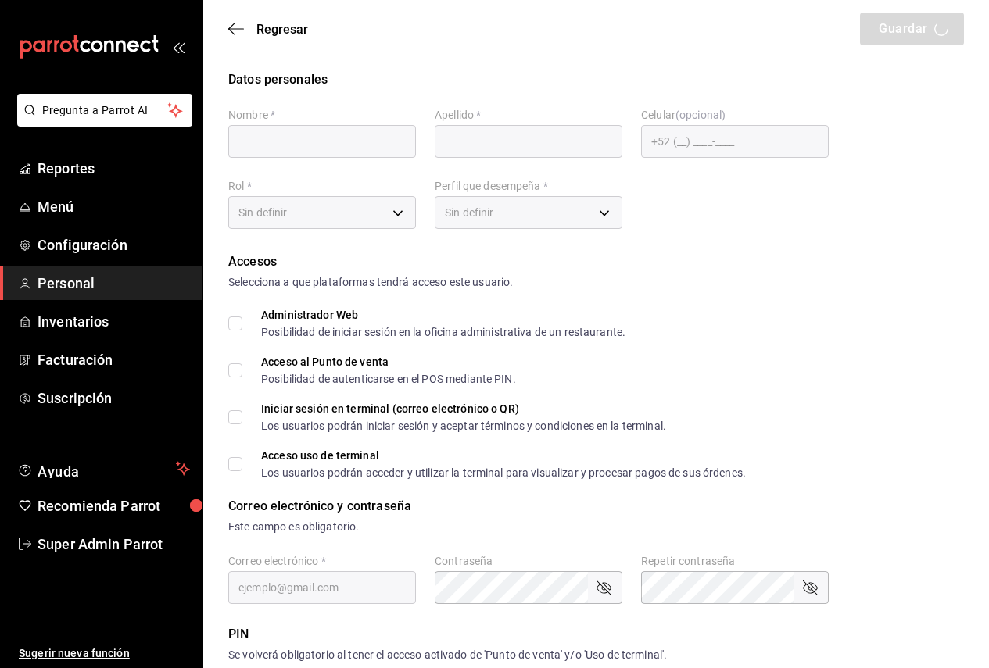
type input "Super Admin"
type input "Parrot"
checkbox input "true"
type input "coffe@ferrocarriles.com"
type input "388681"
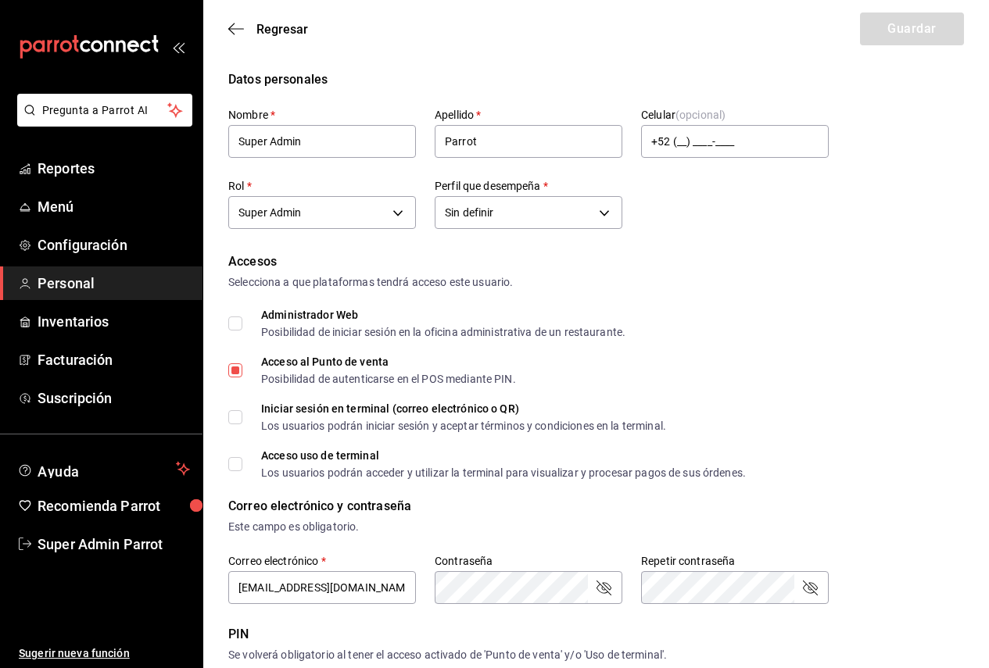
type input "87b2d739-4fa6-452d-90d0-72d4031a837a"
type input "UNDEFINED"
checkbox input "true"
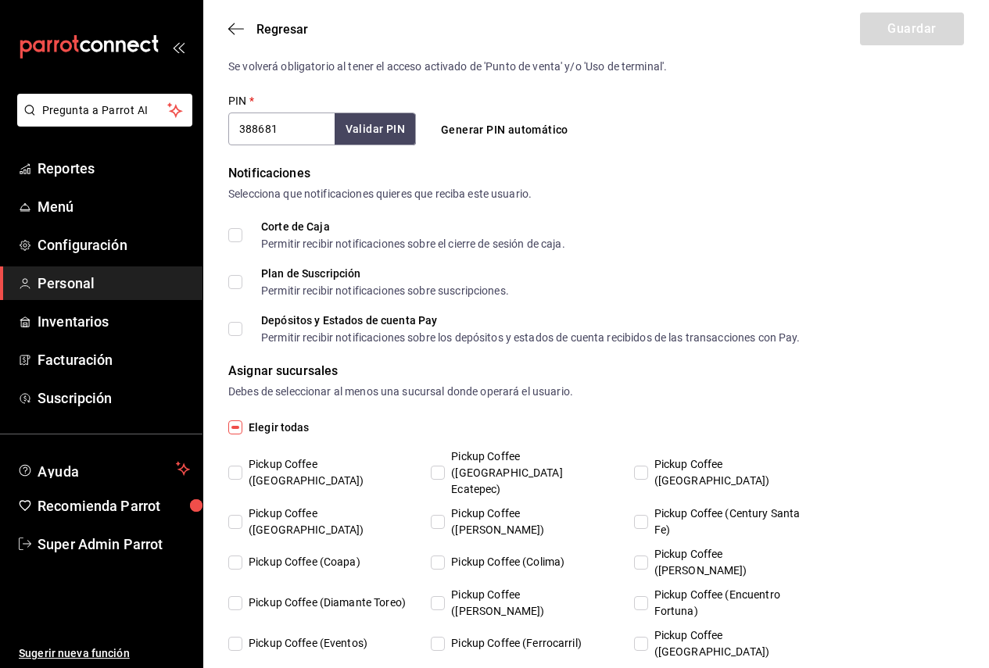
scroll to position [869, 0]
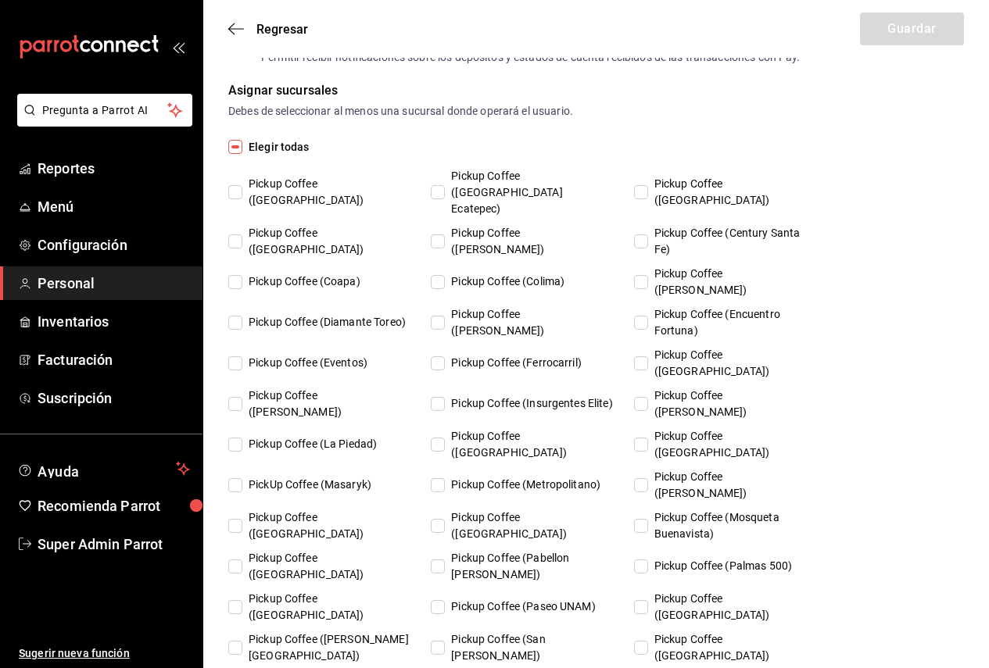
click at [271, 151] on span "Elegir todas" at bounding box center [275, 147] width 67 height 16
click at [242, 151] on input "Elegir todas" at bounding box center [235, 147] width 14 height 14
checkbox input "true"
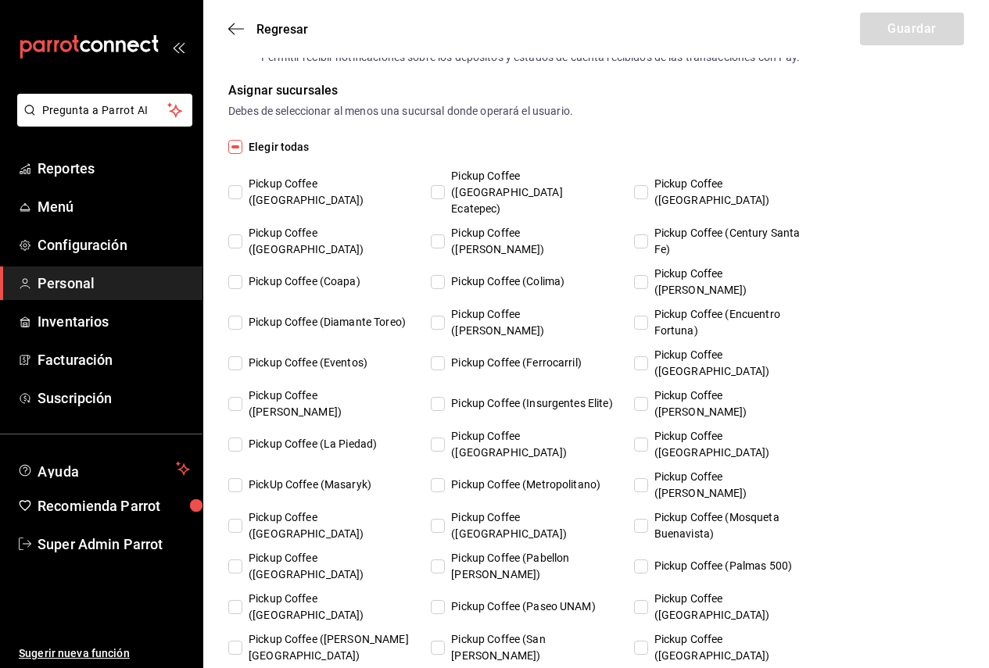
checkbox input "true"
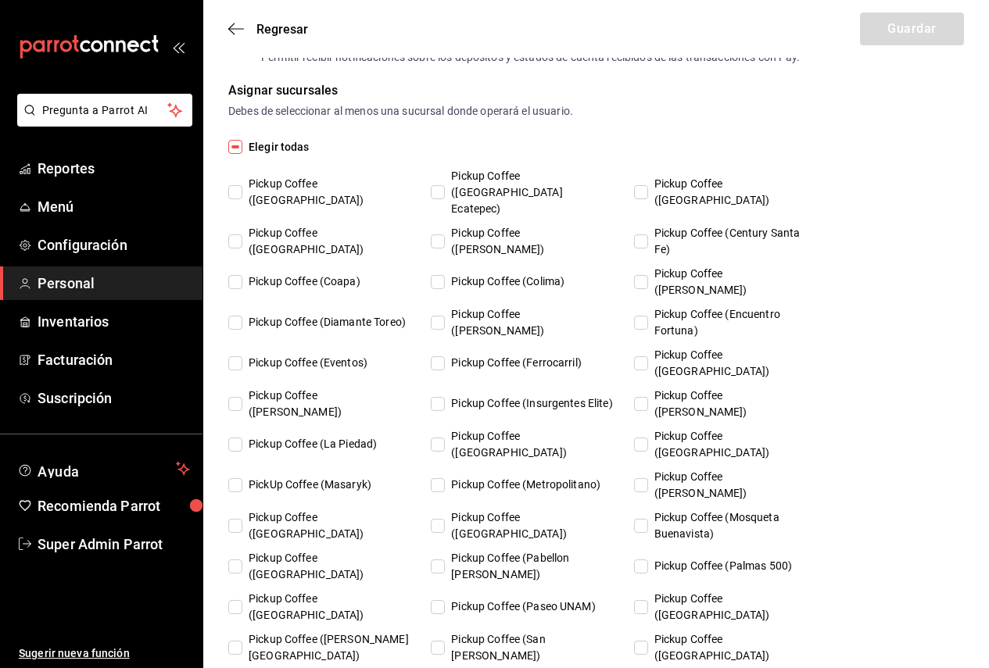
checkbox input "true"
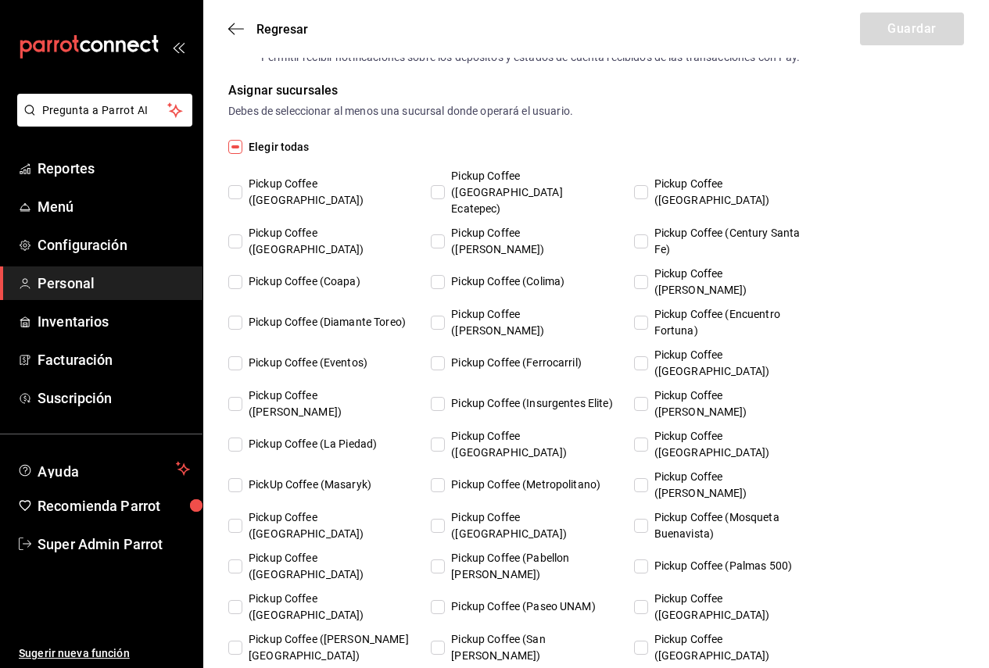
checkbox input "true"
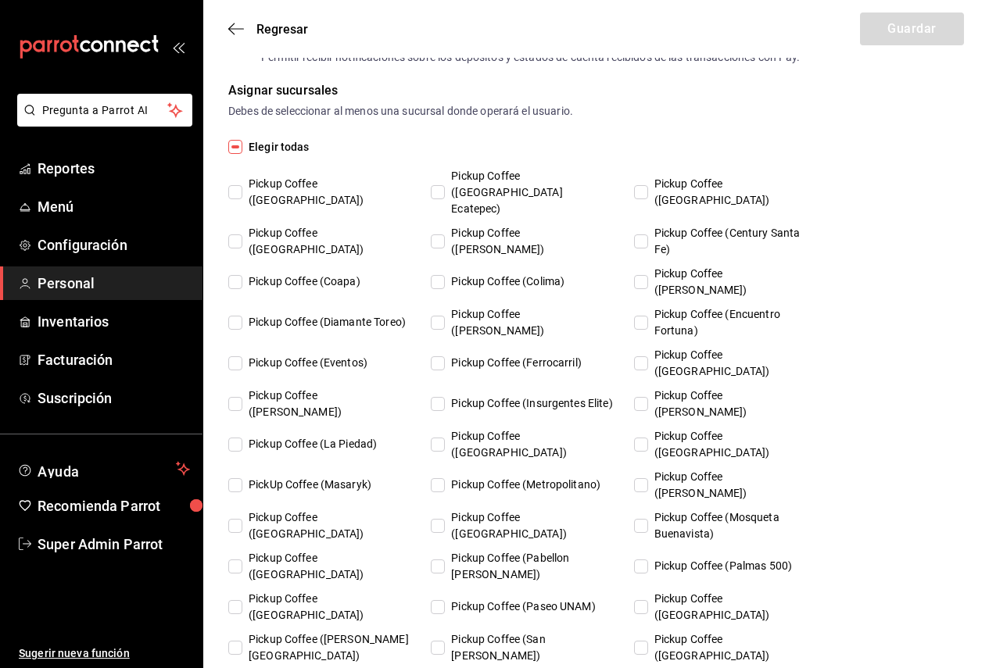
checkbox input "true"
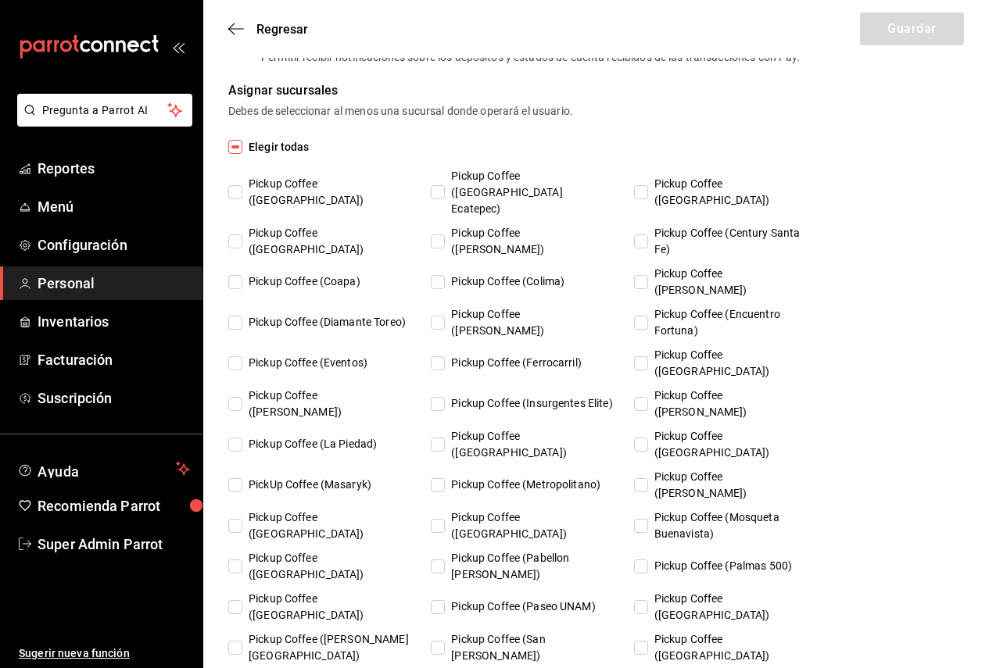
checkbox input "true"
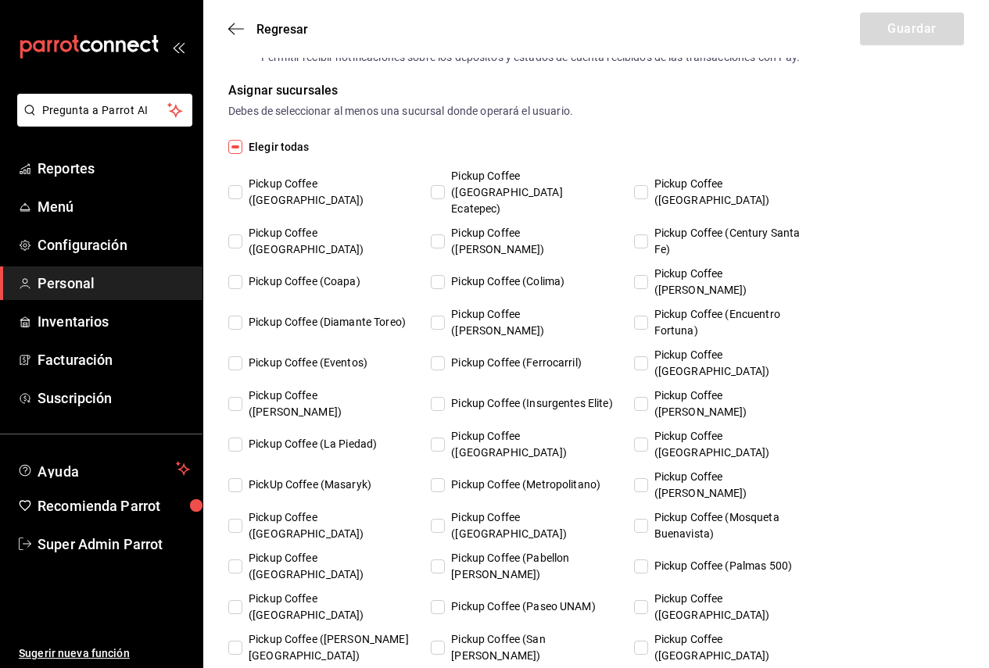
checkbox input "true"
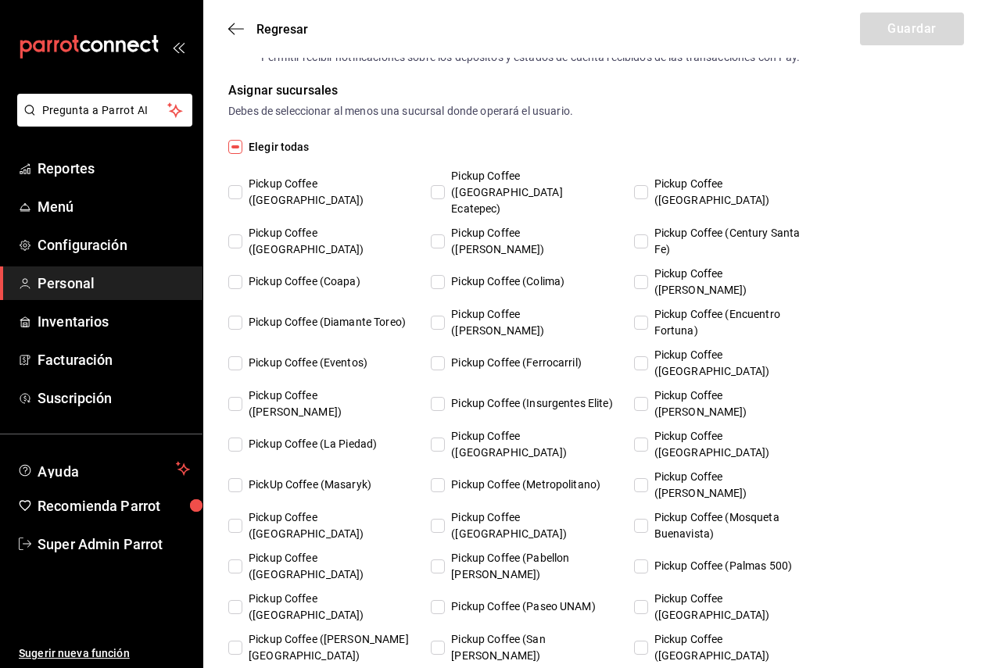
checkbox input "true"
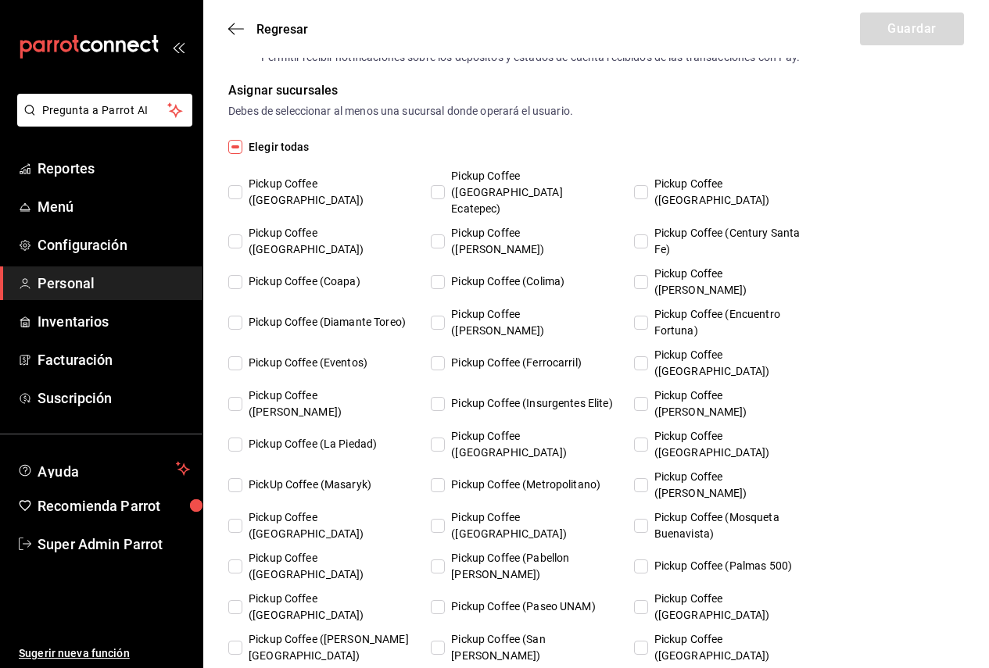
checkbox input "true"
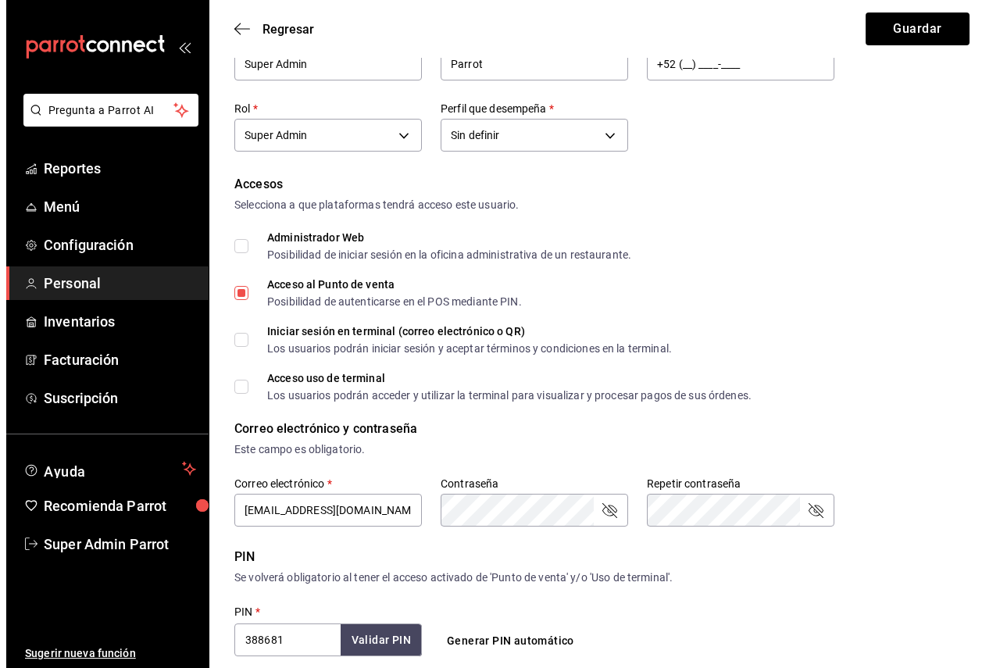
scroll to position [78, 0]
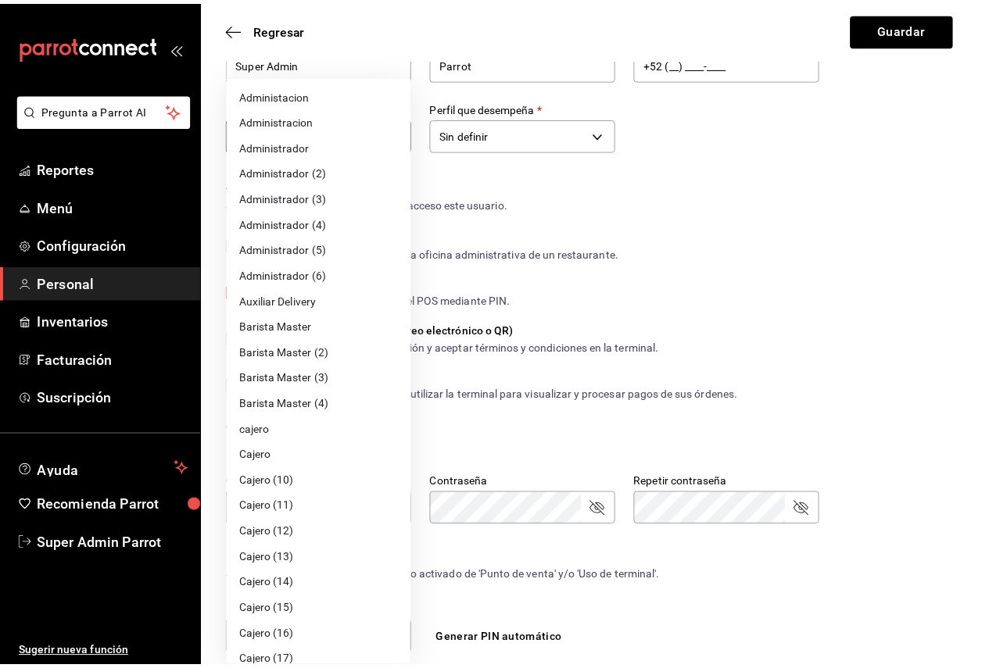
scroll to position [2258, 0]
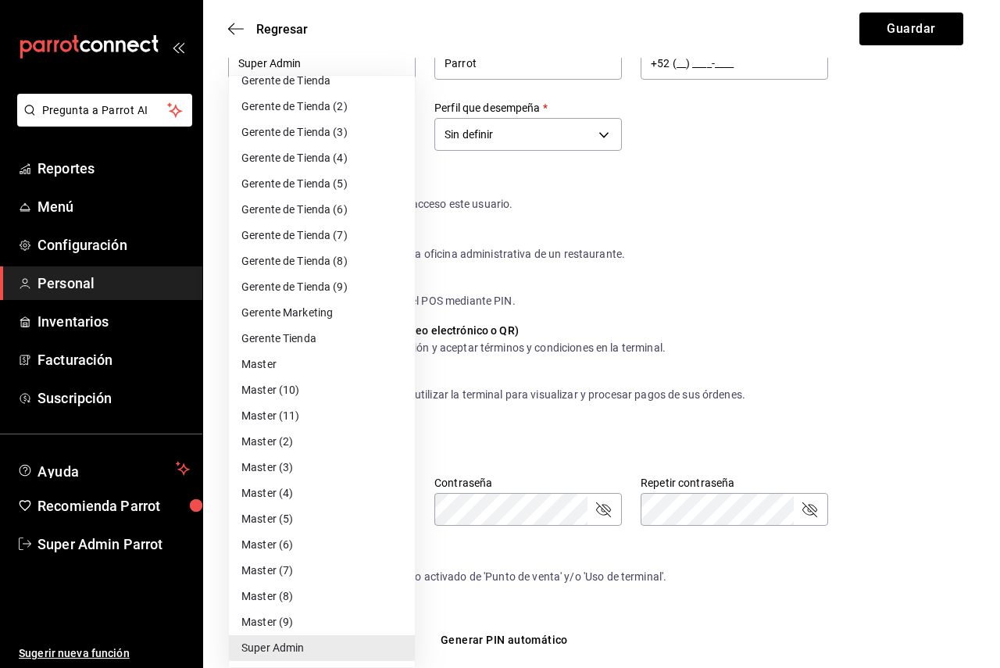
click at [792, 194] on div at bounding box center [500, 334] width 1000 height 668
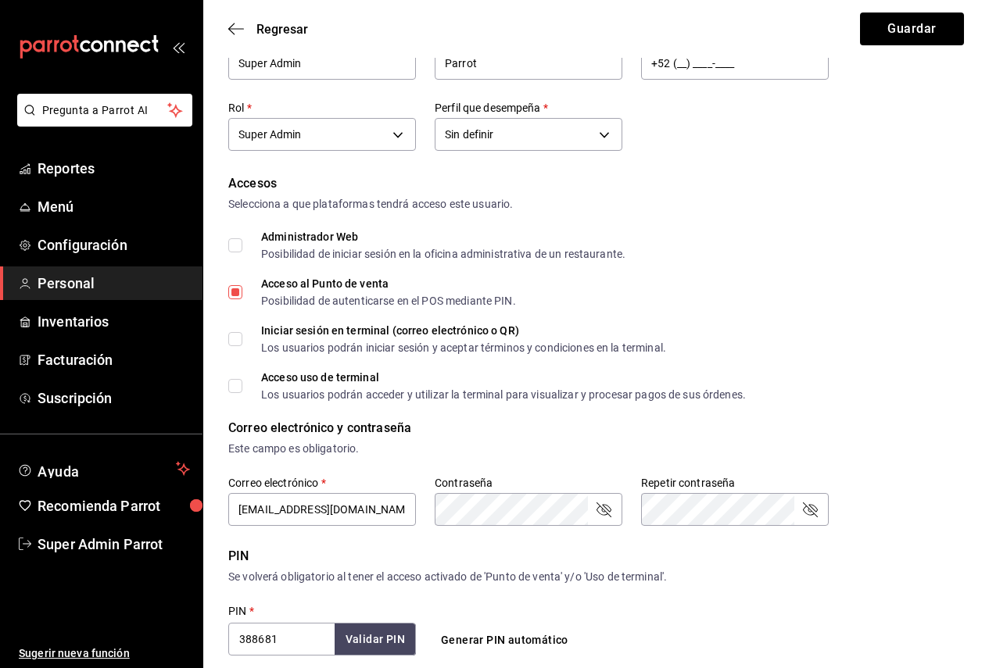
click at [236, 245] on input "Administrador Web Posibilidad de iniciar sesión en la oficina administrativa de…" at bounding box center [235, 245] width 14 height 14
checkbox input "true"
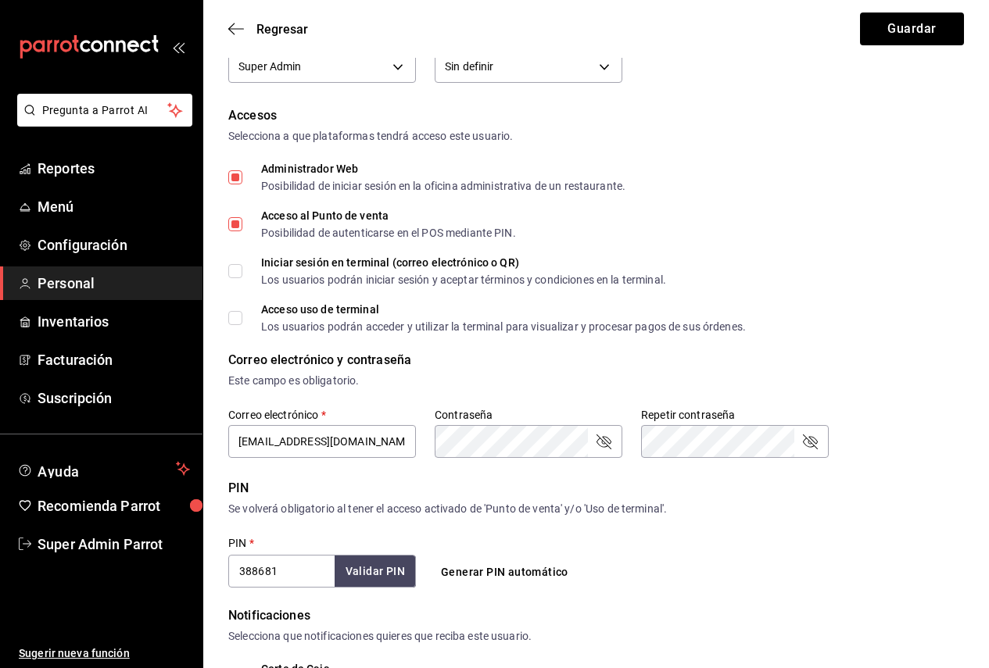
scroll to position [156, 0]
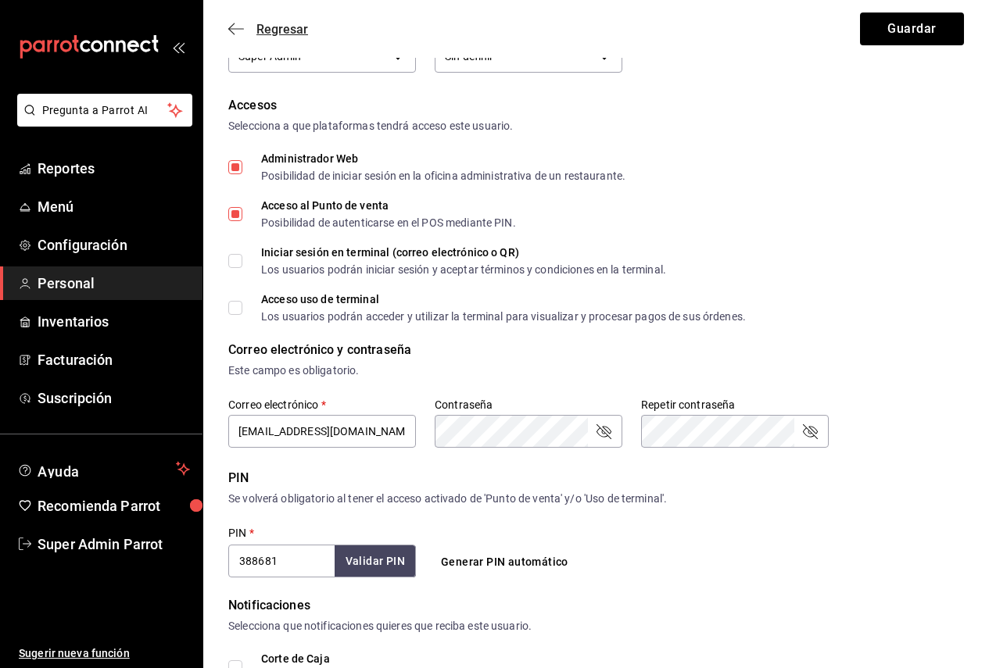
click at [278, 30] on span "Regresar" at bounding box center [282, 29] width 52 height 15
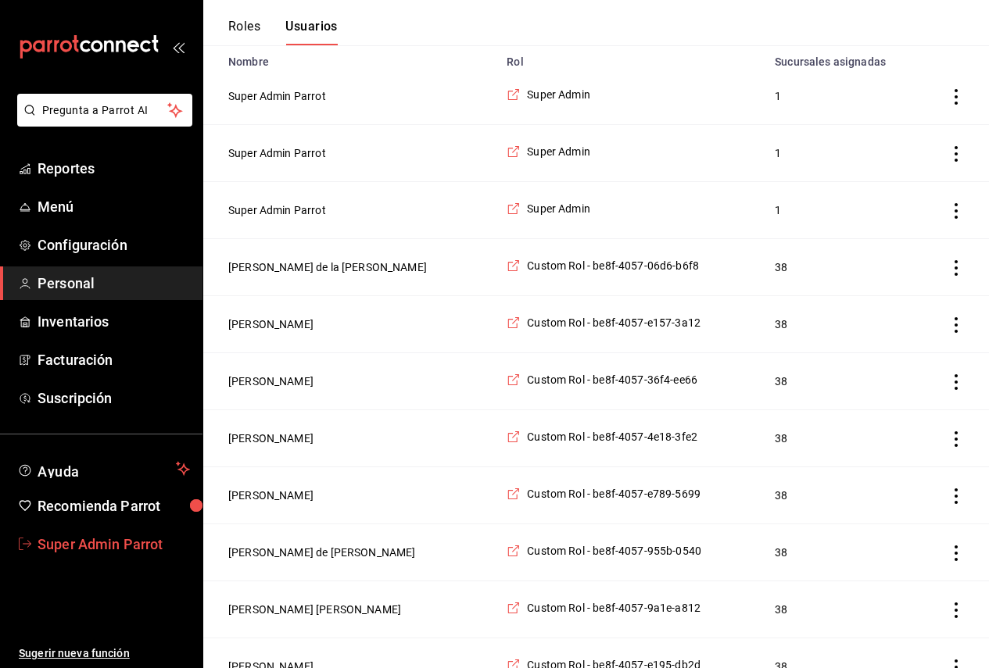
click at [120, 542] on span "Super Admin Parrot" at bounding box center [114, 544] width 152 height 21
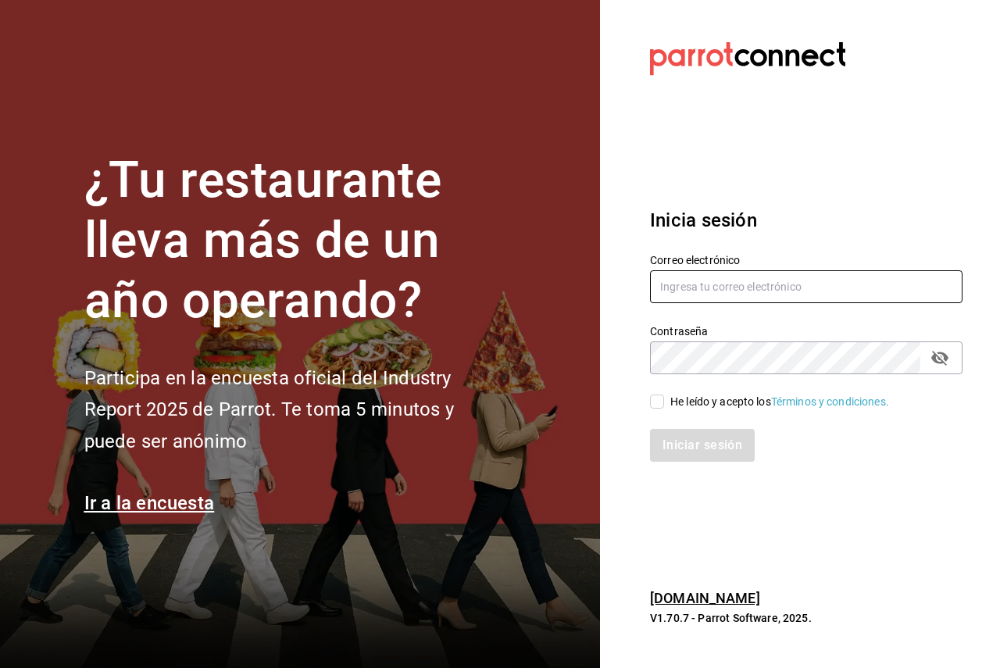
click at [706, 303] on input "text" at bounding box center [806, 286] width 313 height 33
paste input "multiuser@pickup.com"
type input "multiuser@pickup.com"
click at [678, 376] on div "He leído y acepto los Términos y condiciones." at bounding box center [796, 392] width 331 height 36
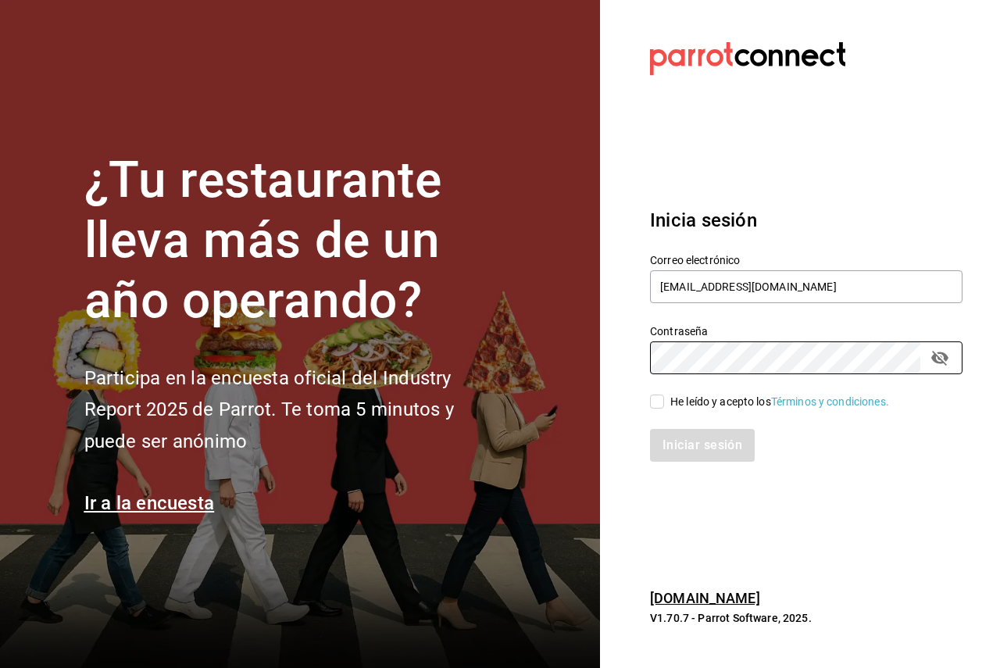
click at [653, 409] on div "He leído y acepto los Términos y condiciones." at bounding box center [796, 392] width 331 height 36
click at [672, 406] on div "He leído y acepto los Términos y condiciones." at bounding box center [779, 402] width 219 height 16
click at [664, 406] on input "He leído y acepto los Términos y condiciones." at bounding box center [657, 402] width 14 height 14
checkbox input "true"
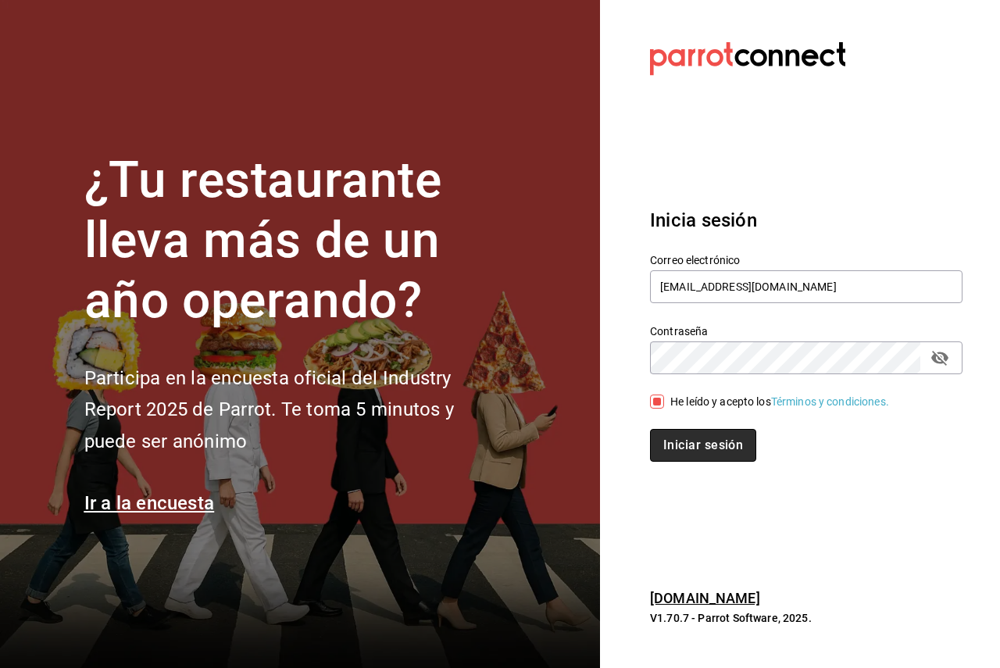
click at [686, 440] on button "Iniciar sesión" at bounding box center [703, 445] width 106 height 33
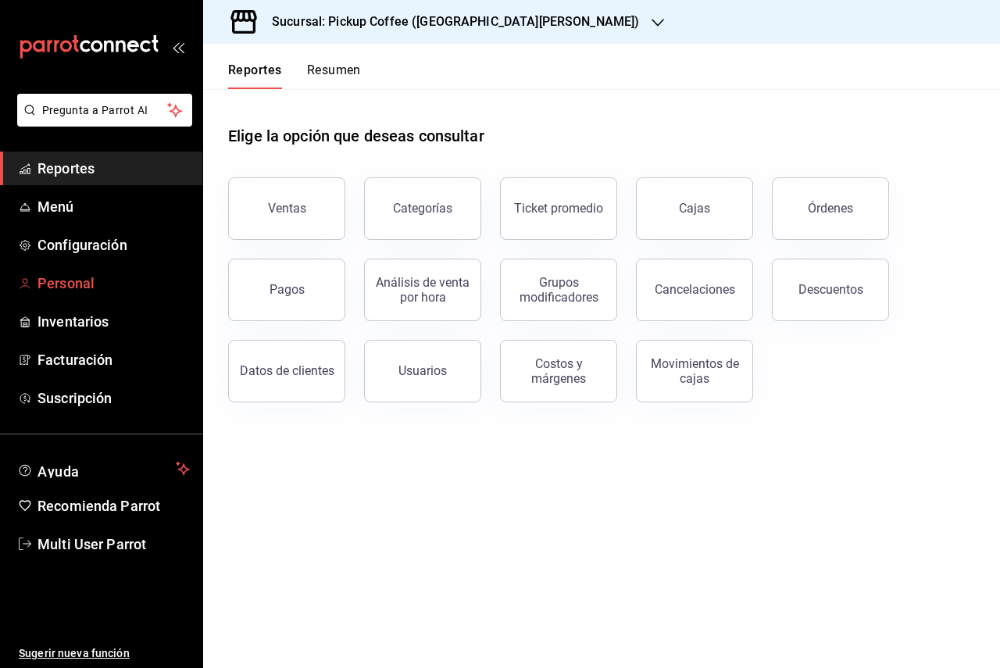
click at [84, 284] on span "Personal" at bounding box center [114, 283] width 152 height 21
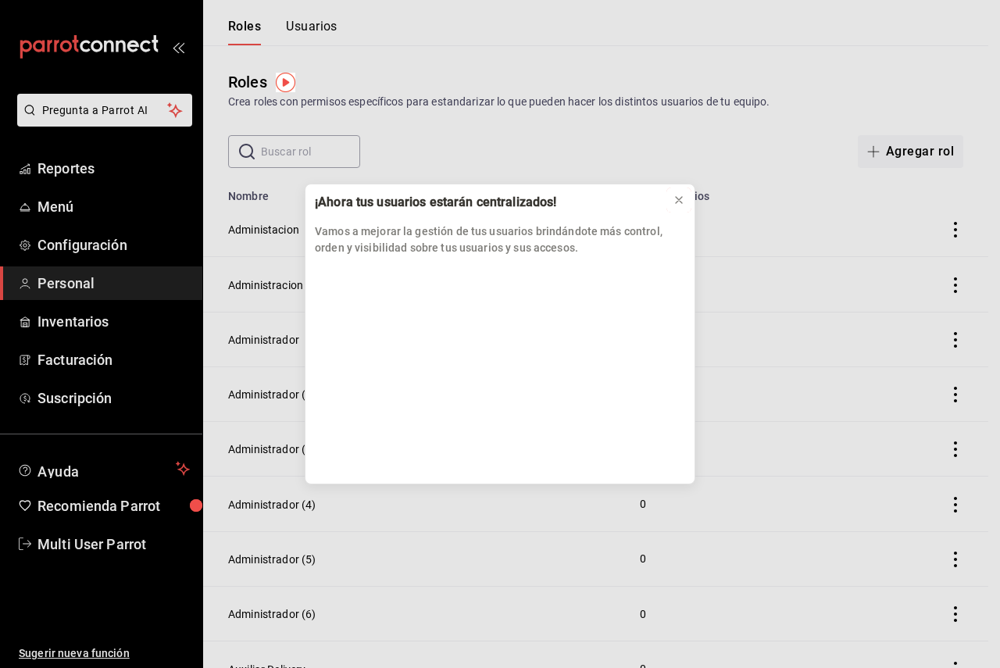
click at [674, 201] on icon at bounding box center [679, 200] width 13 height 13
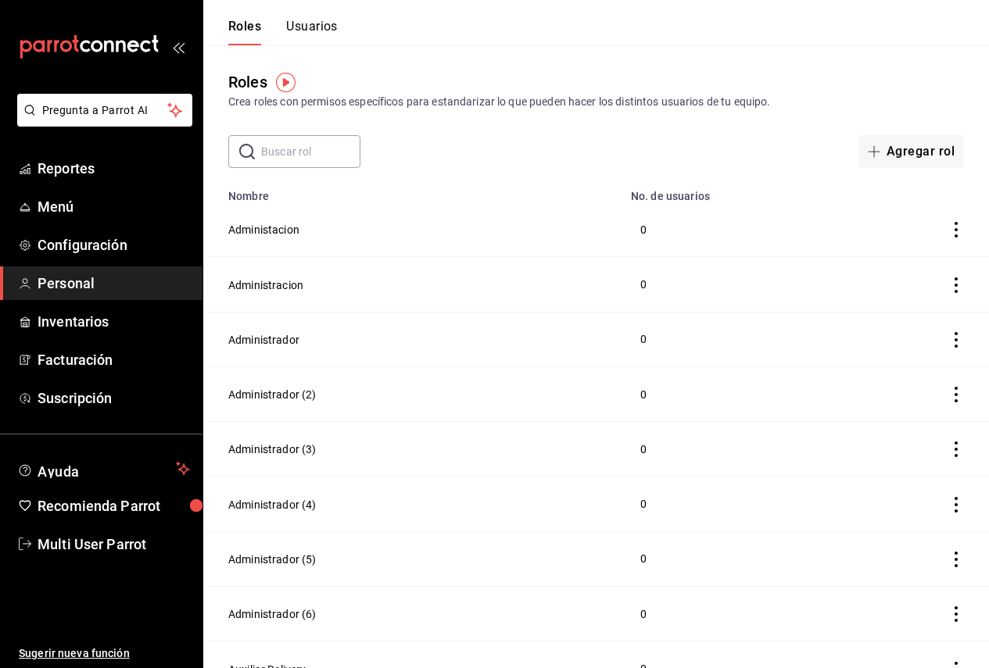
click at [301, 25] on button "Usuarios" at bounding box center [312, 32] width 52 height 27
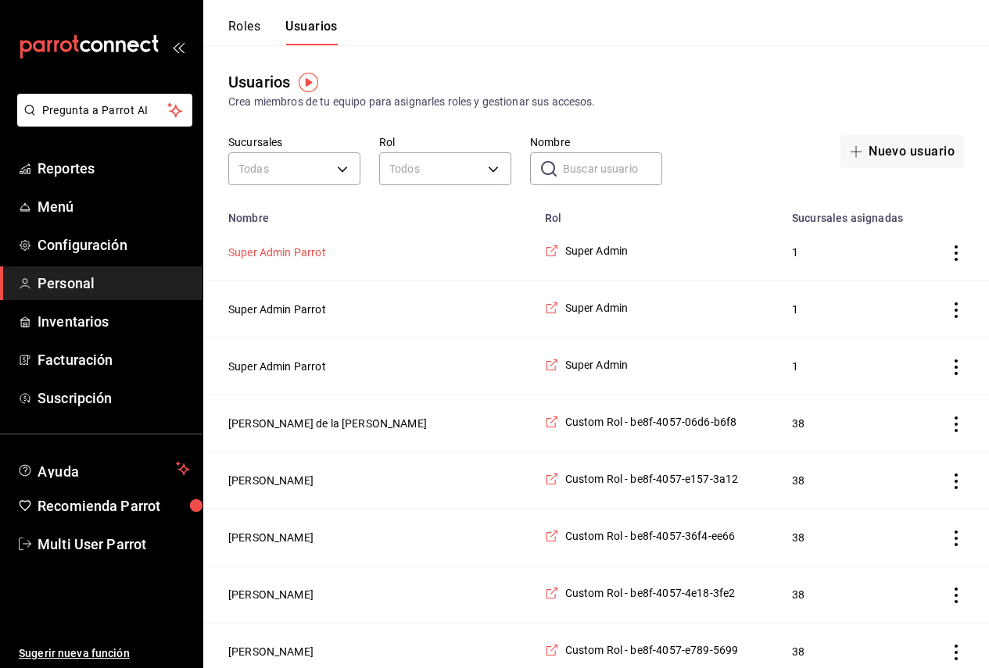
drag, startPoint x: 279, startPoint y: 263, endPoint x: 271, endPoint y: 256, distance: 10.5
click at [278, 262] on td "Super Admin Parrot" at bounding box center [369, 252] width 332 height 57
click at [271, 256] on button "Super Admin Parrot" at bounding box center [277, 253] width 98 height 16
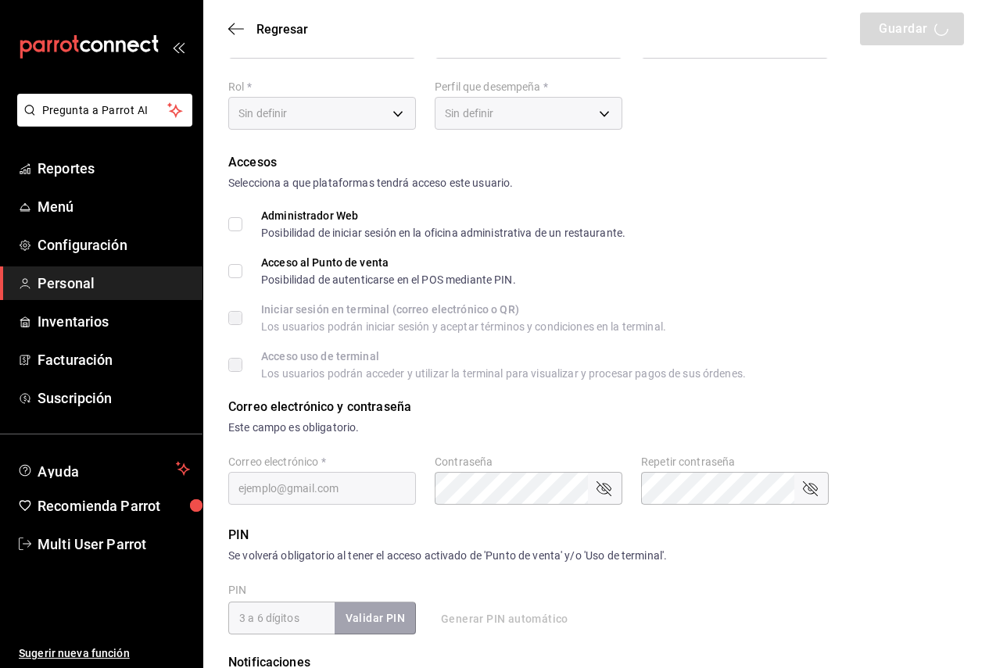
type input "Super Admin"
type input "Parrot"
checkbox input "true"
type input "pickup@palmas500.com"
type input "635668"
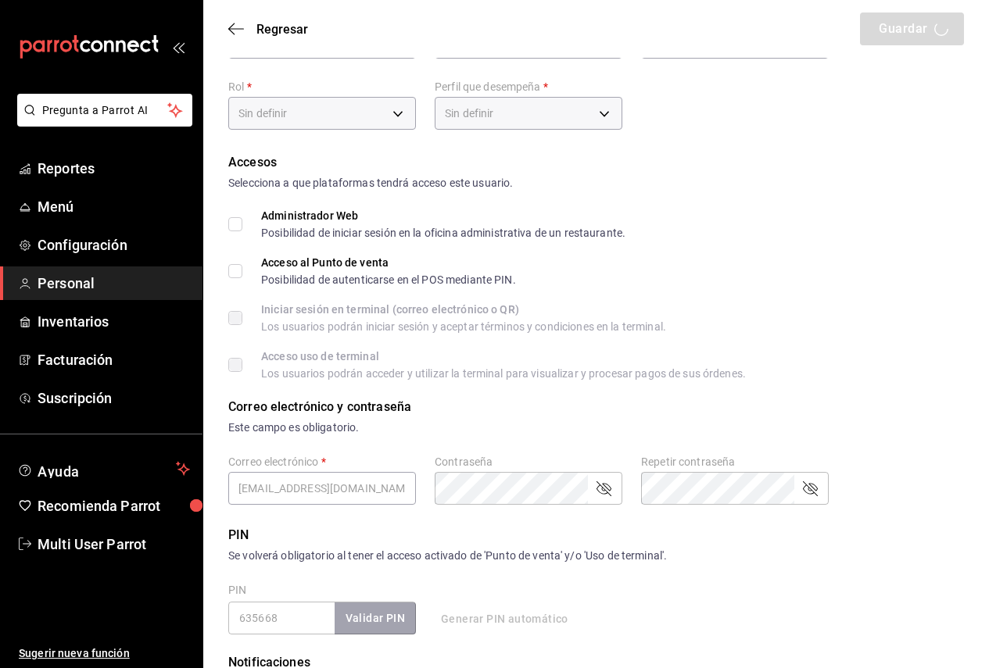
type input "87b2d739-4fa6-452d-90d0-72d4031a837a"
type input "UNDEFINED"
checkbox input "true"
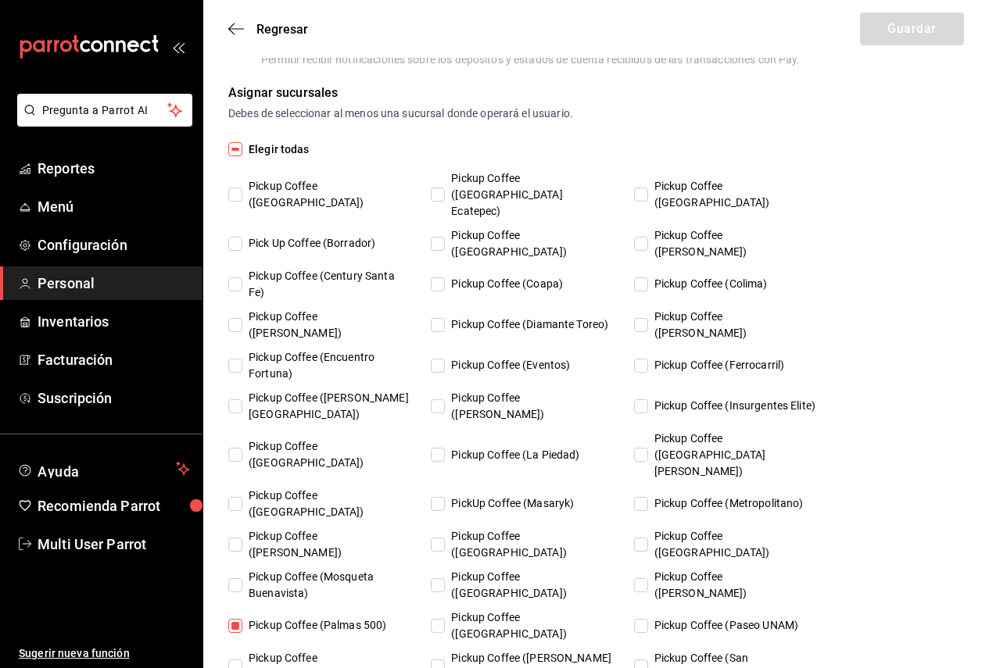
scroll to position [869, 0]
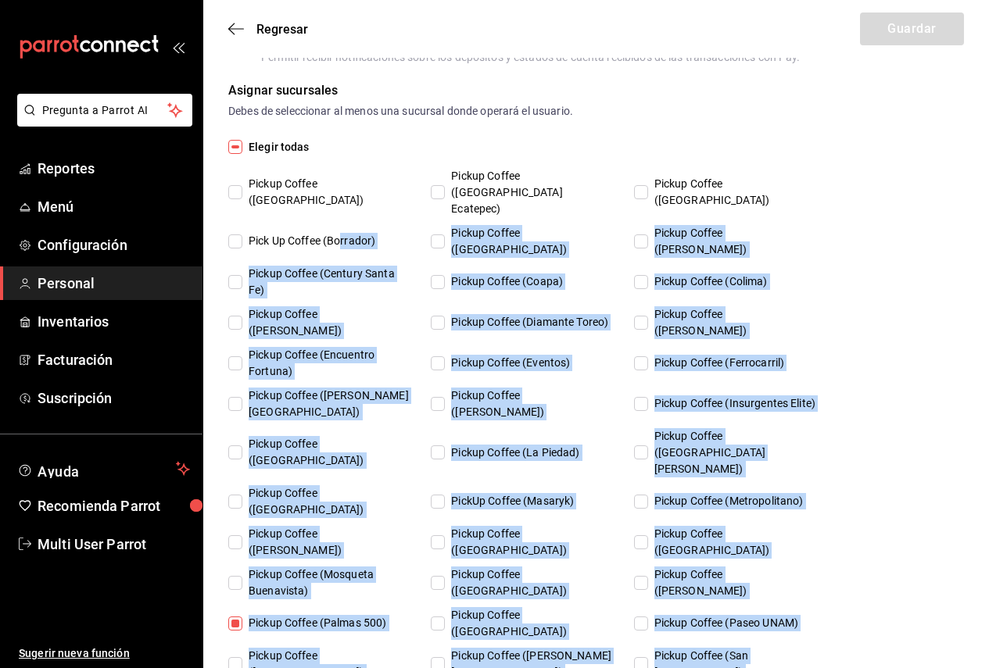
drag, startPoint x: 789, startPoint y: 585, endPoint x: 341, endPoint y: 216, distance: 580.1
click at [341, 216] on div "Pickup Coffee (Alamedas) Pickup Coffee (Americas Ecatepec) Pickup Coffee (Arago…" at bounding box center [528, 465] width 600 height 594
click at [364, 233] on span "Pick Up Coffee (Borrador)" at bounding box center [308, 241] width 133 height 16
click at [242, 234] on input "Pick Up Coffee (Borrador)" at bounding box center [235, 241] width 14 height 14
checkbox input "true"
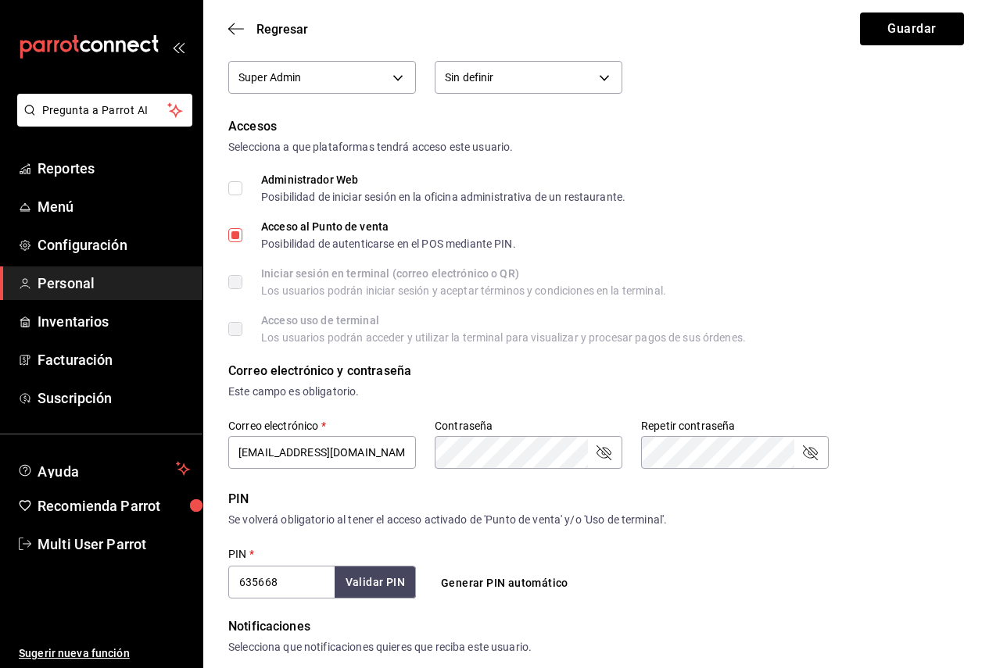
scroll to position [0, 0]
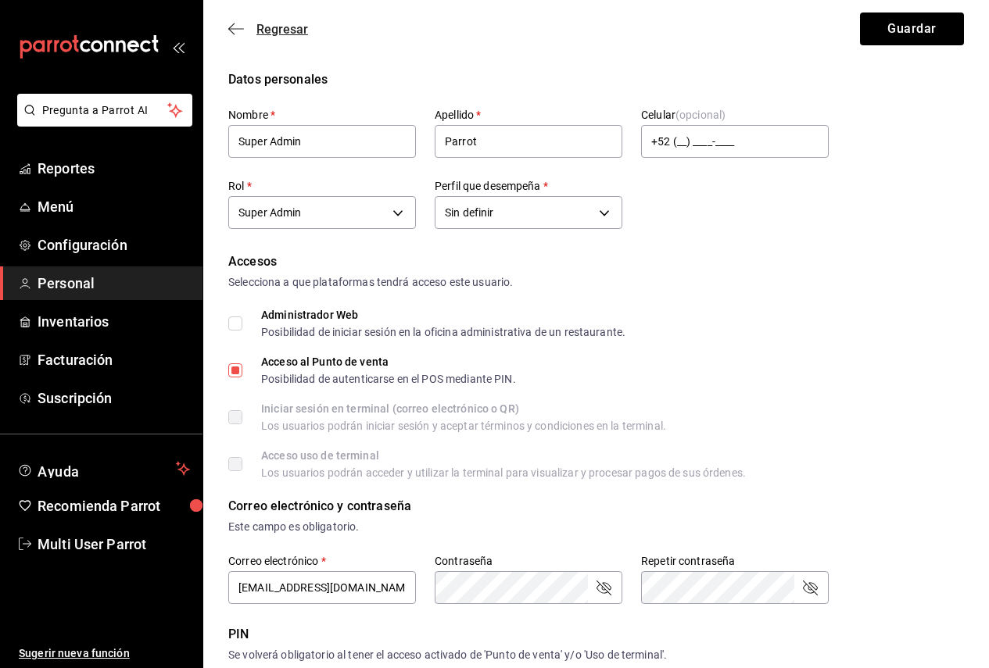
click at [245, 22] on span "Regresar" at bounding box center [268, 29] width 80 height 15
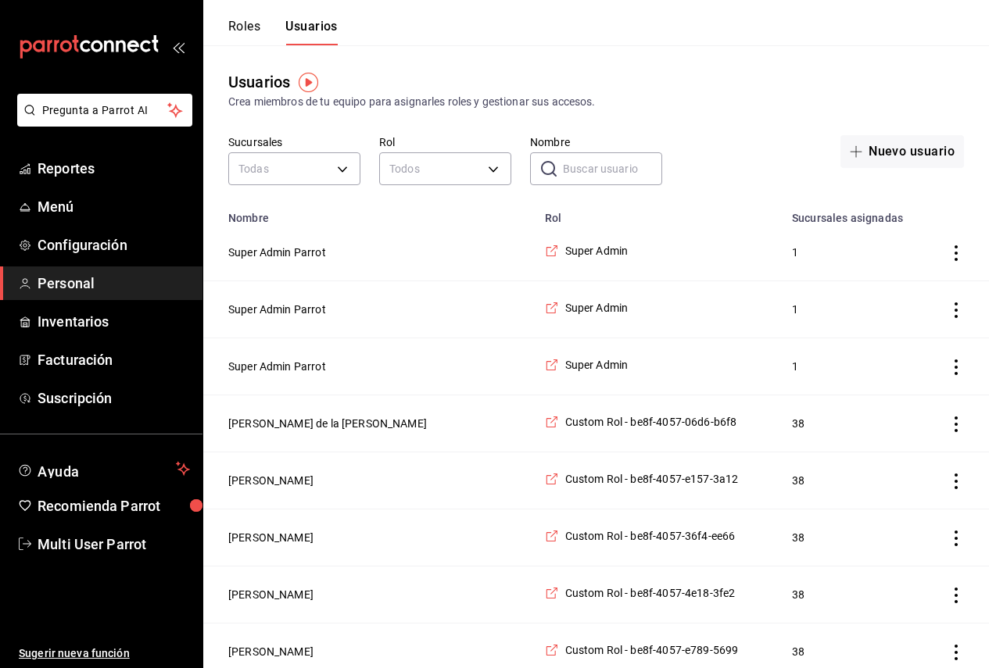
click at [583, 163] on input "Nombre" at bounding box center [612, 168] width 99 height 31
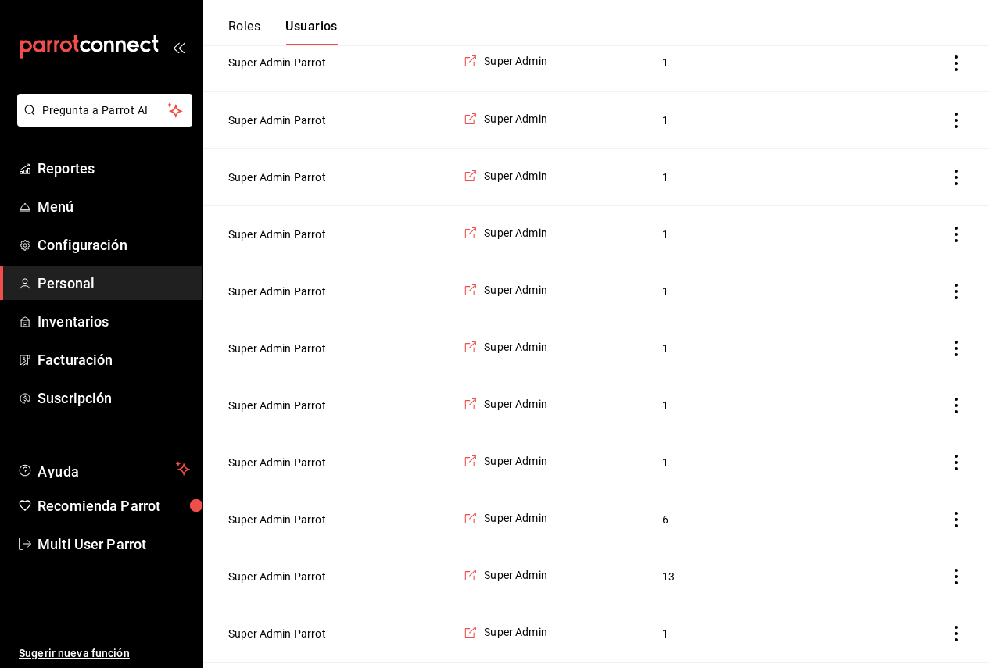
scroll to position [2043, 0]
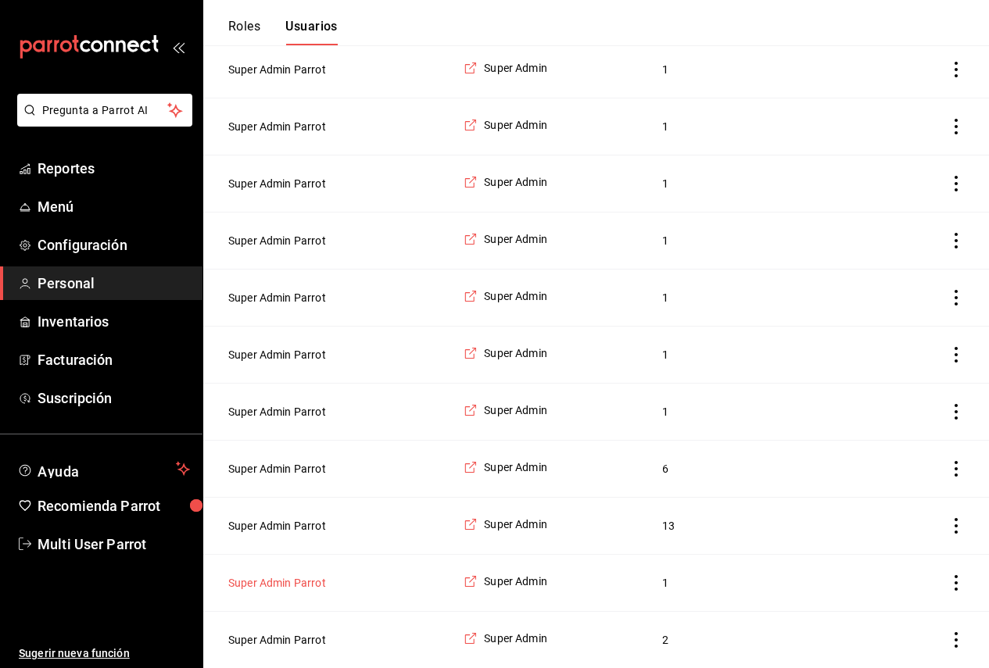
type input "super"
click at [292, 588] on button "Super Admin Parrot" at bounding box center [277, 583] width 98 height 16
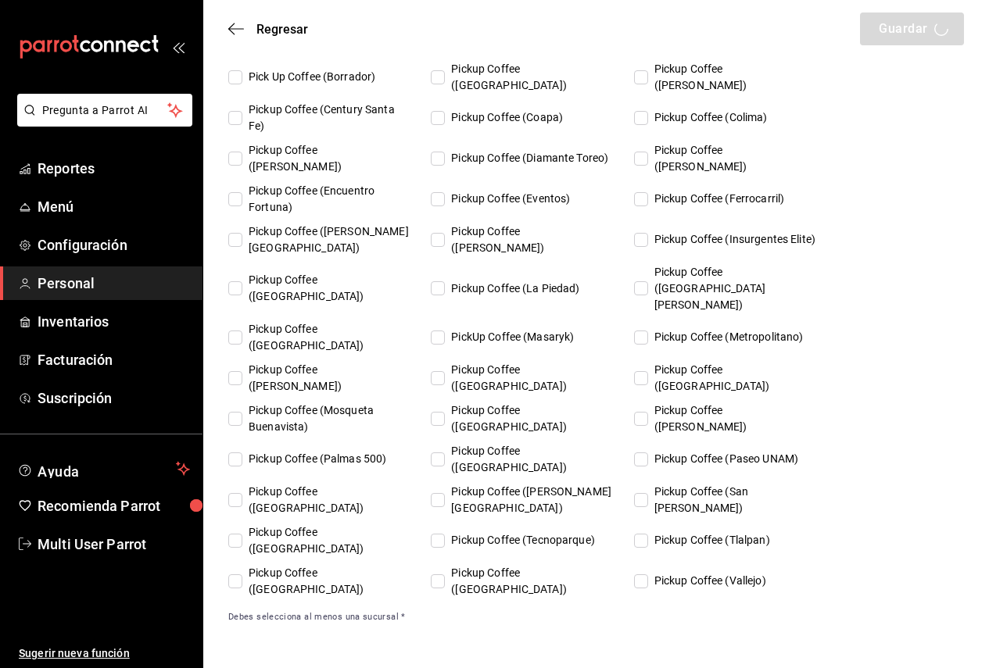
scroll to position [869, 0]
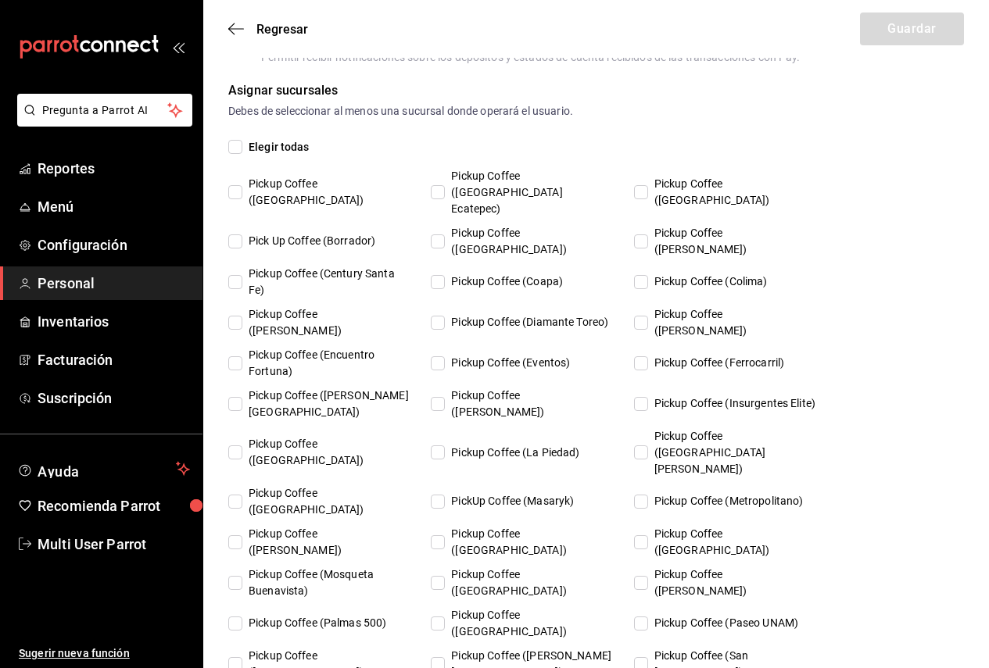
type input "Super Admin"
type input "Parrot"
checkbox input "true"
type input "coffe@ferrocarriles.com"
type input "388681"
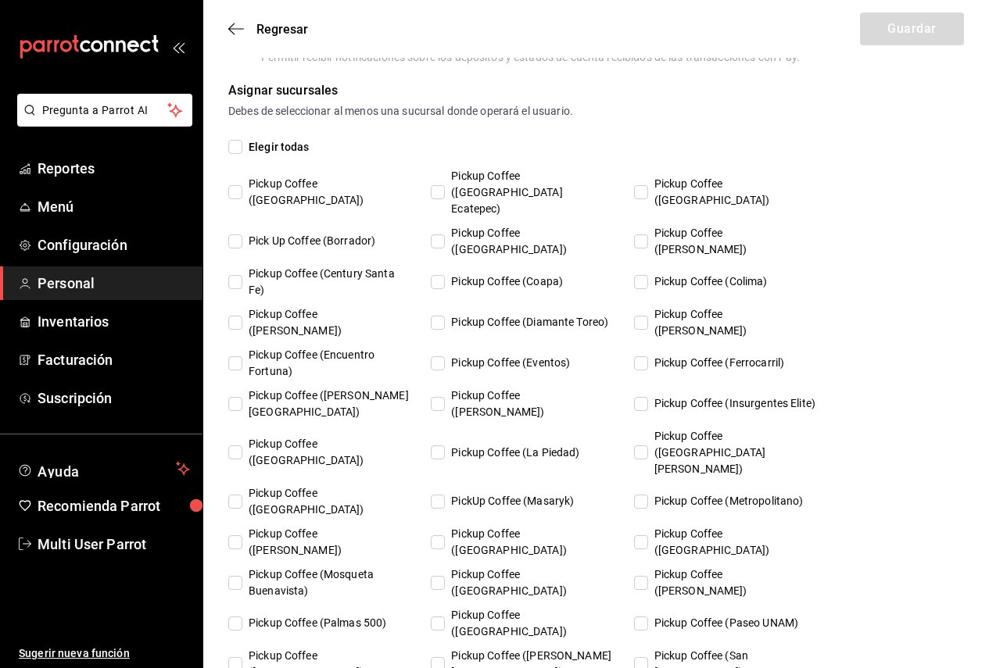
type input "87b2d739-4fa6-452d-90d0-72d4031a837a"
type input "UNDEFINED"
checkbox input "true"
click at [345, 233] on span "Pick Up Coffee (Borrador)" at bounding box center [308, 241] width 133 height 16
click at [242, 234] on input "Pick Up Coffee (Borrador)" at bounding box center [235, 241] width 14 height 14
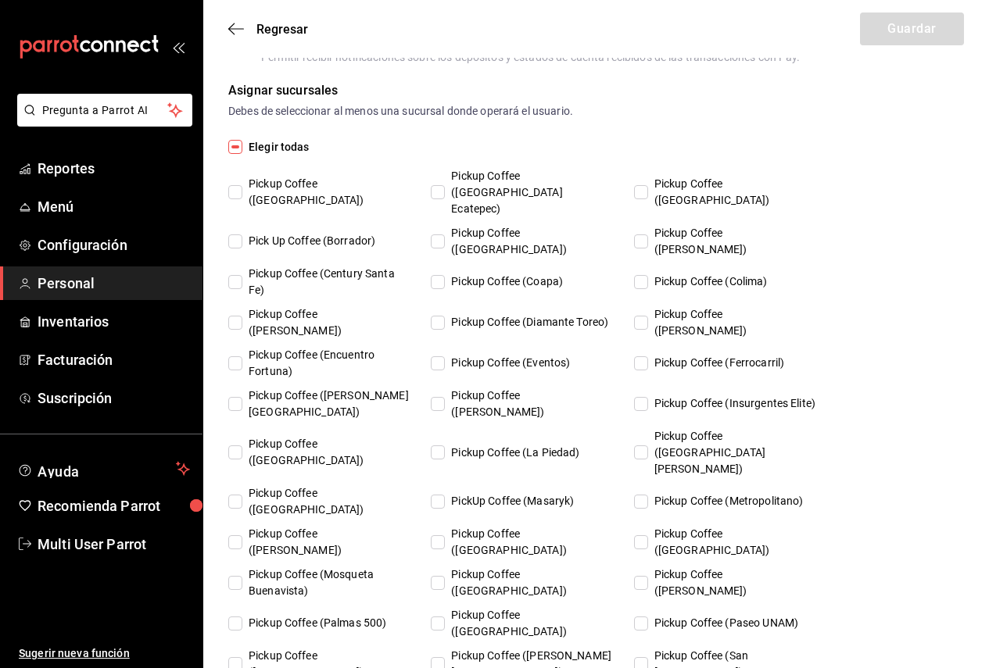
checkbox input "true"
click at [899, 34] on button "Guardar" at bounding box center [912, 29] width 104 height 33
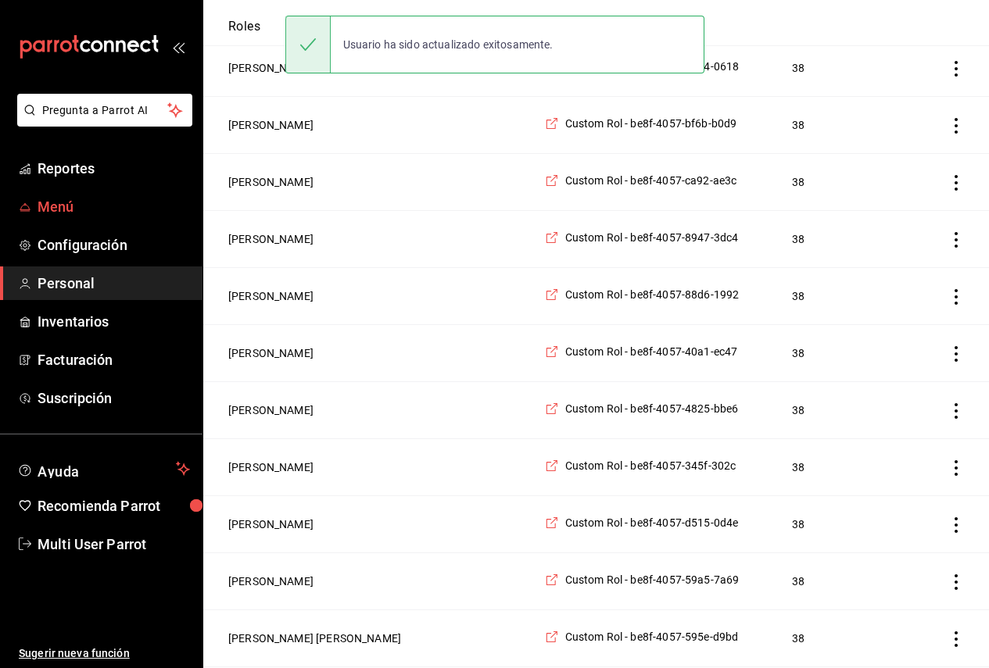
click at [73, 202] on span "Menú" at bounding box center [114, 206] width 152 height 21
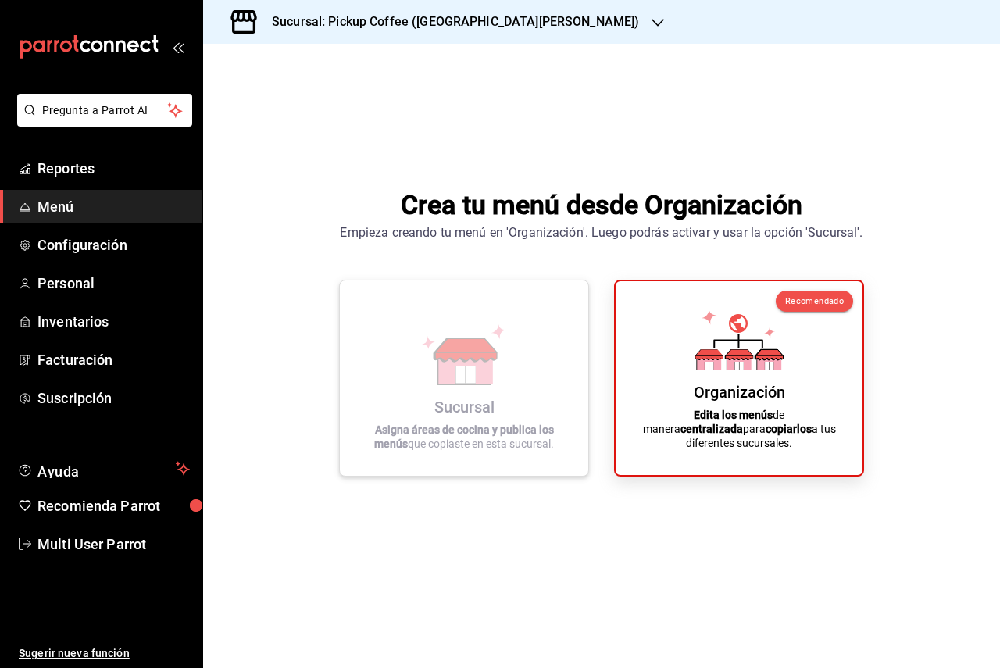
click at [567, 341] on div "Sucursal Asigna áreas de cocina y publica los menús que copiaste en esta sucurs…" at bounding box center [464, 378] width 211 height 170
click at [395, 27] on h3 "Sucursal: Pickup Coffee (Las Flores)" at bounding box center [449, 22] width 380 height 19
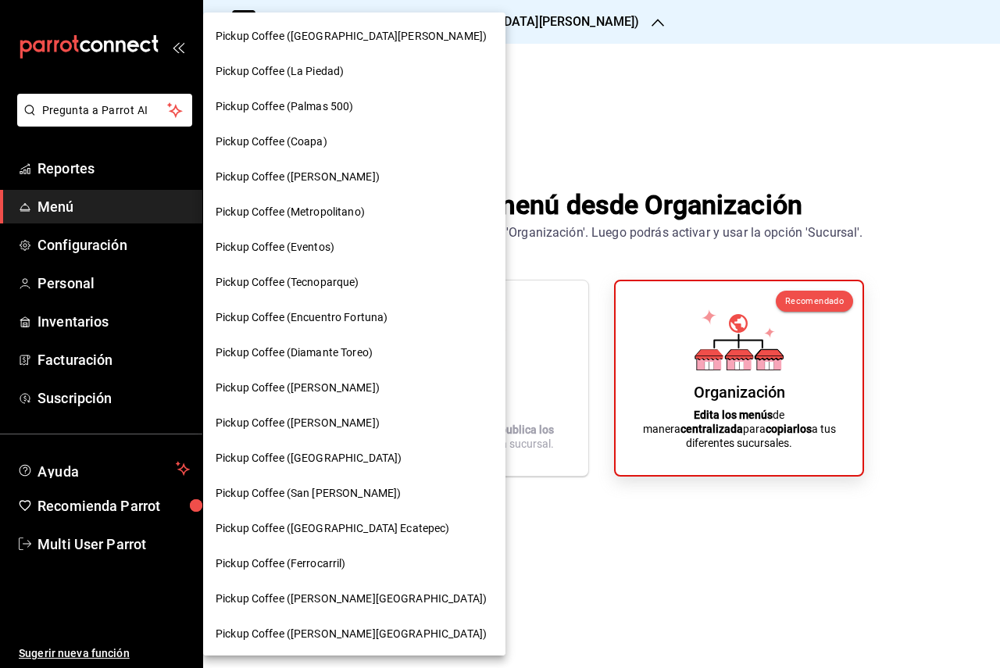
click at [539, 181] on div at bounding box center [500, 334] width 1000 height 668
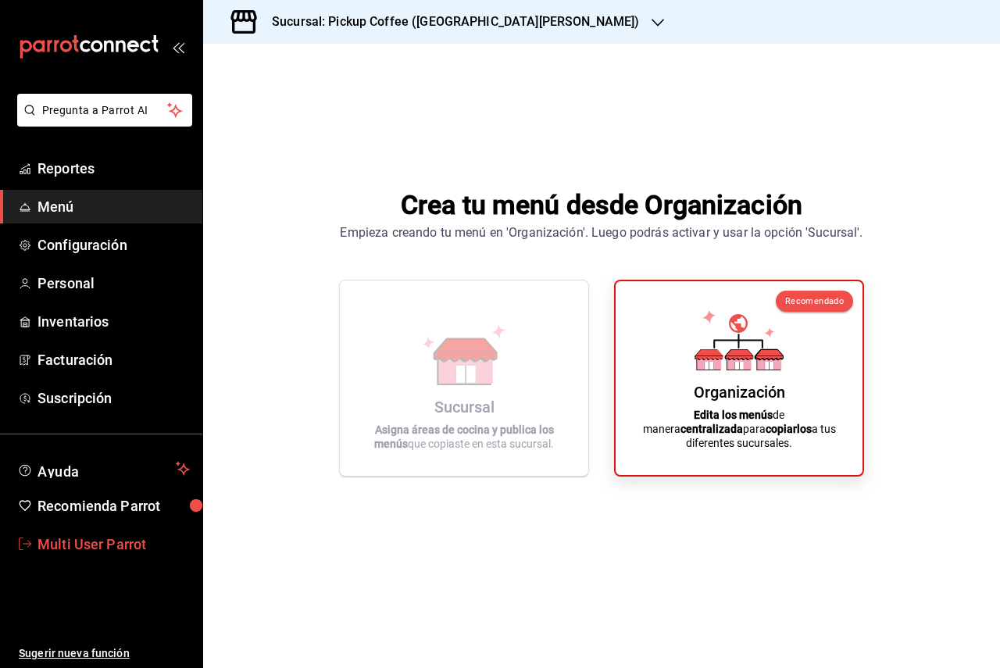
click at [136, 542] on span "Multi User Parrot" at bounding box center [114, 544] width 152 height 21
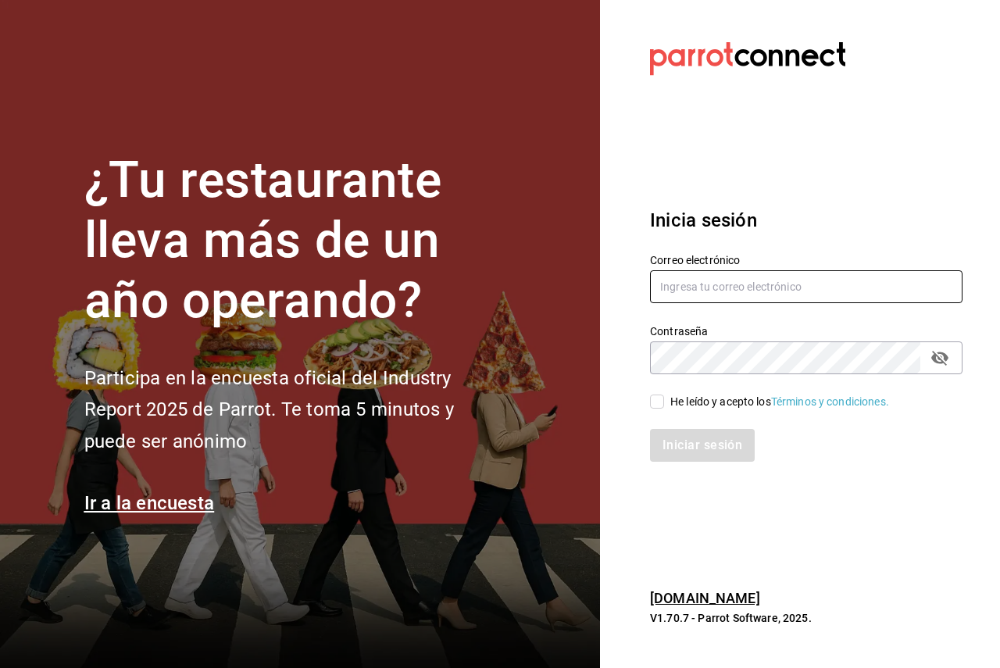
click at [706, 283] on input "text" at bounding box center [806, 286] width 313 height 33
paste input "coffe@ferrocarriles.com"
type input "coffe@ferrocarriles.com"
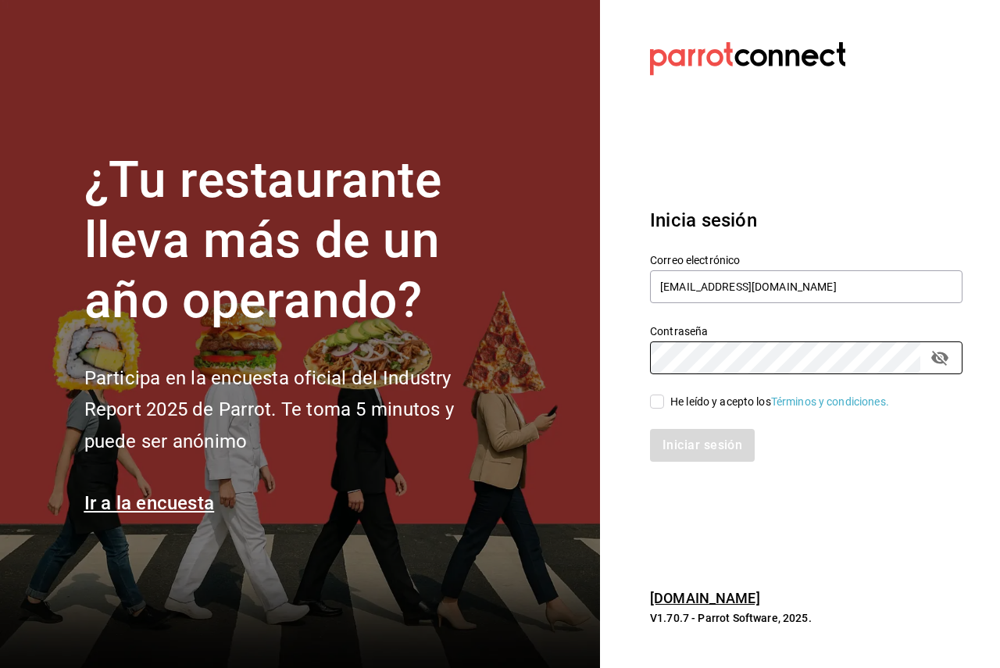
click at [651, 397] on input "He leído y acepto los Términos y condiciones." at bounding box center [657, 402] width 14 height 14
checkbox input "true"
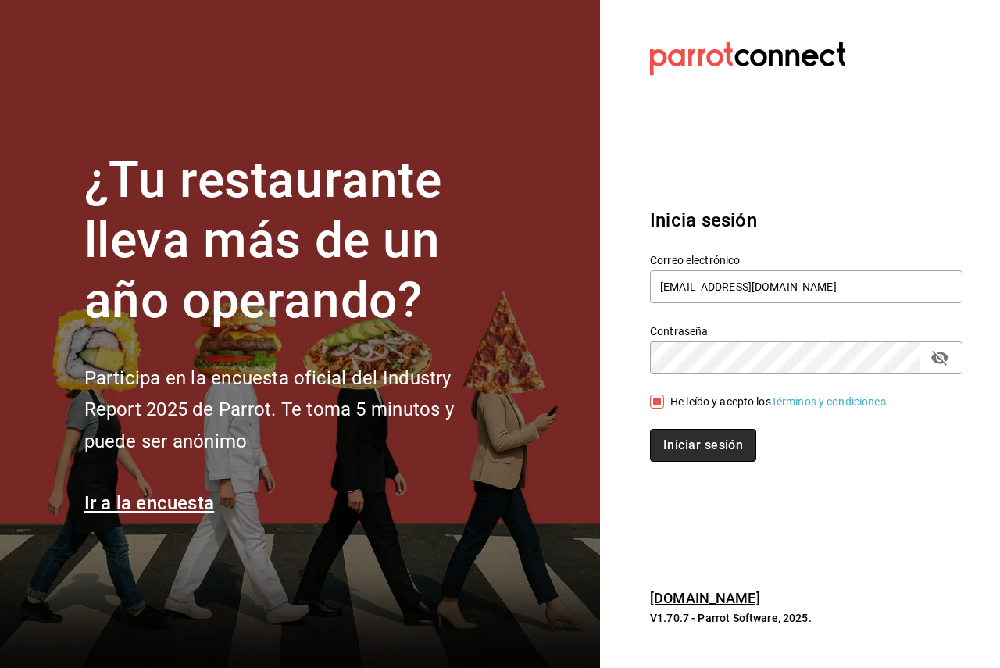
click at [688, 449] on button "Iniciar sesión" at bounding box center [703, 445] width 106 height 33
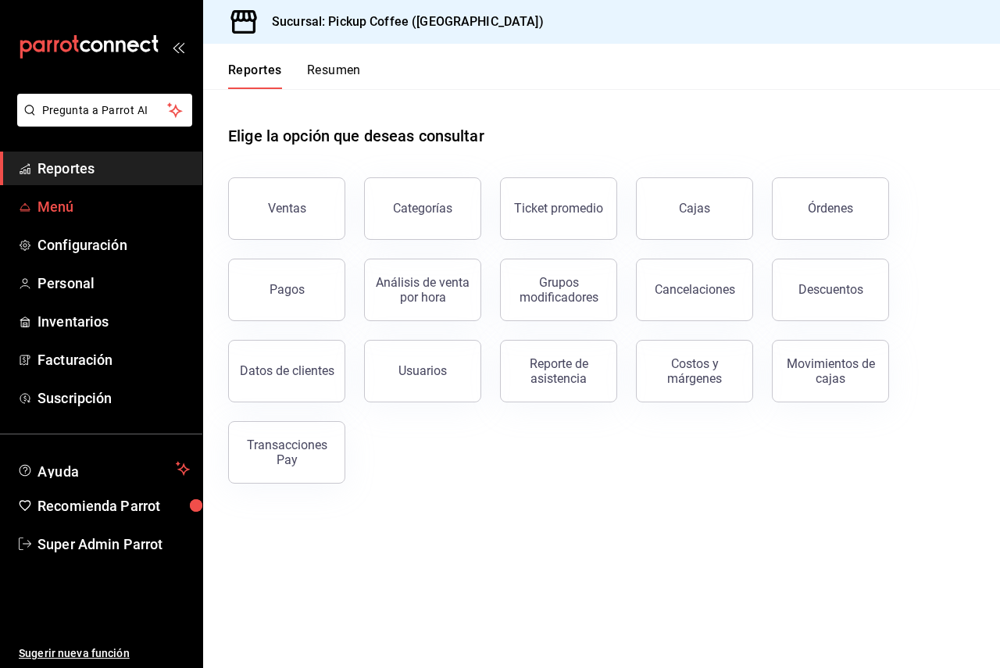
click at [53, 207] on span "Menú" at bounding box center [114, 206] width 152 height 21
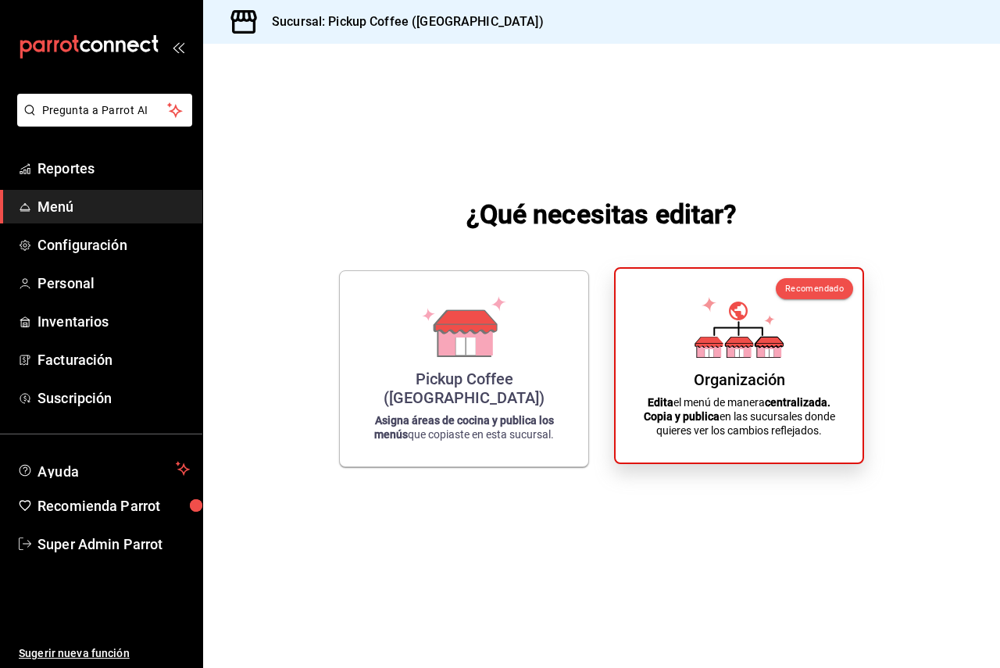
click at [679, 333] on div "Organización Edita el menú de manera centralizada. Copia y publica en las sucur…" at bounding box center [739, 365] width 209 height 169
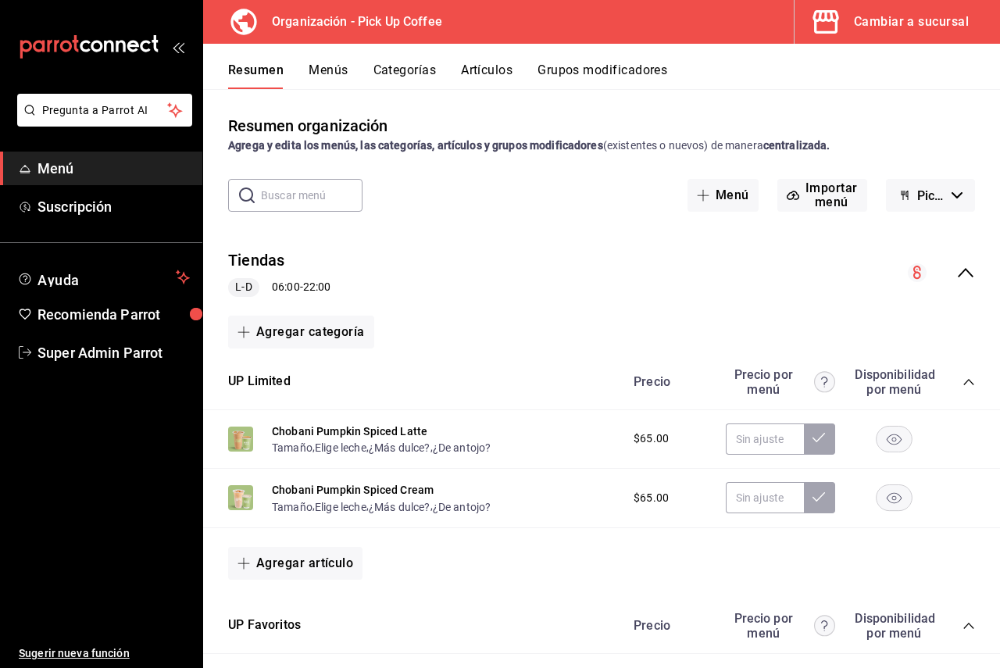
click at [78, 173] on span "Menú" at bounding box center [114, 168] width 152 height 21
click at [113, 353] on span "Super Admin Parrot" at bounding box center [114, 352] width 152 height 21
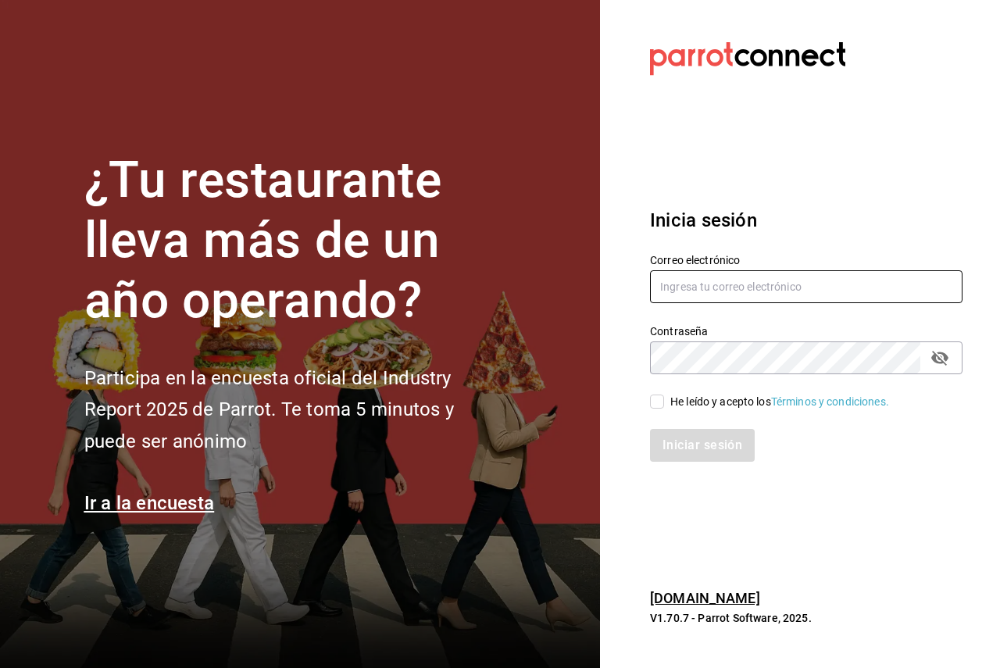
click at [702, 291] on input "text" at bounding box center [806, 286] width 313 height 33
paste input "[EMAIL_ADDRESS][DOMAIN_NAME]"
type input "[EMAIL_ADDRESS][DOMAIN_NAME]"
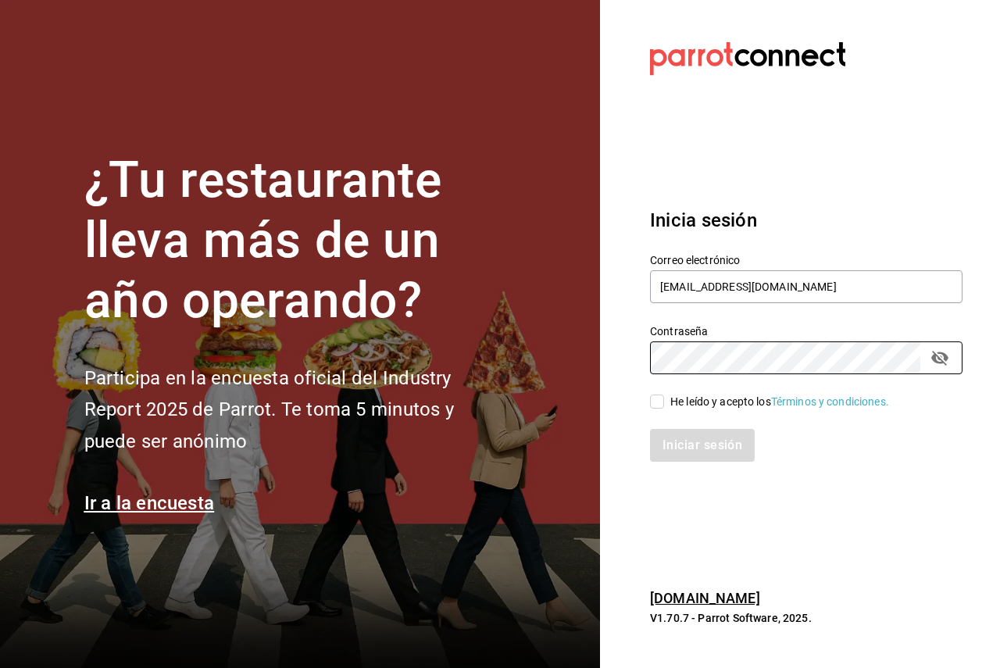
click at [667, 403] on span "He leído y acepto los Términos y condiciones." at bounding box center [776, 402] width 225 height 16
click at [664, 403] on input "He leído y acepto los Términos y condiciones." at bounding box center [657, 402] width 14 height 14
checkbox input "true"
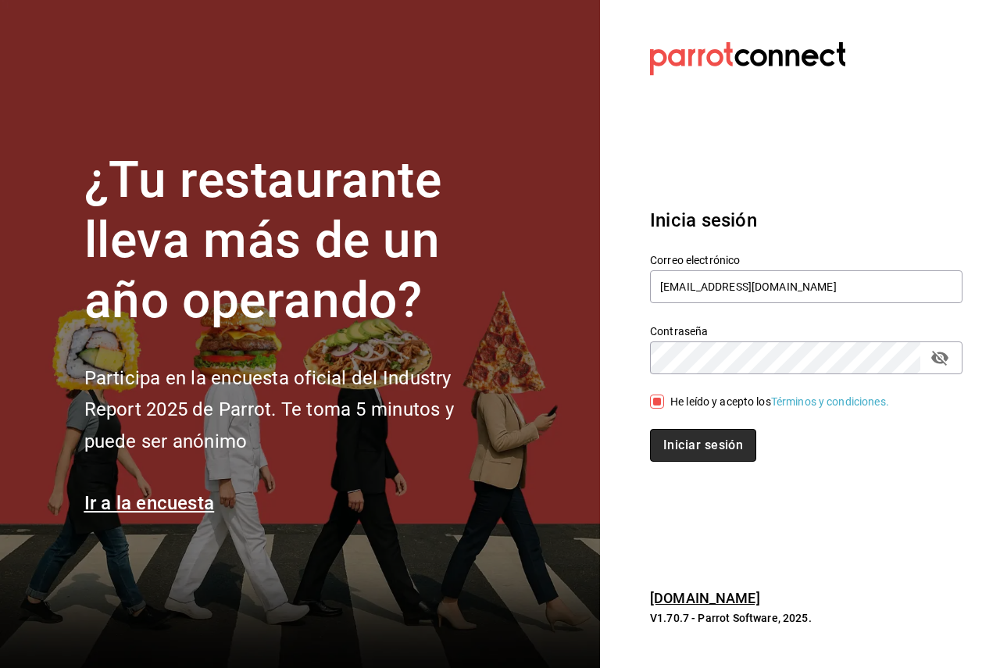
click at [690, 441] on button "Iniciar sesión" at bounding box center [703, 445] width 106 height 33
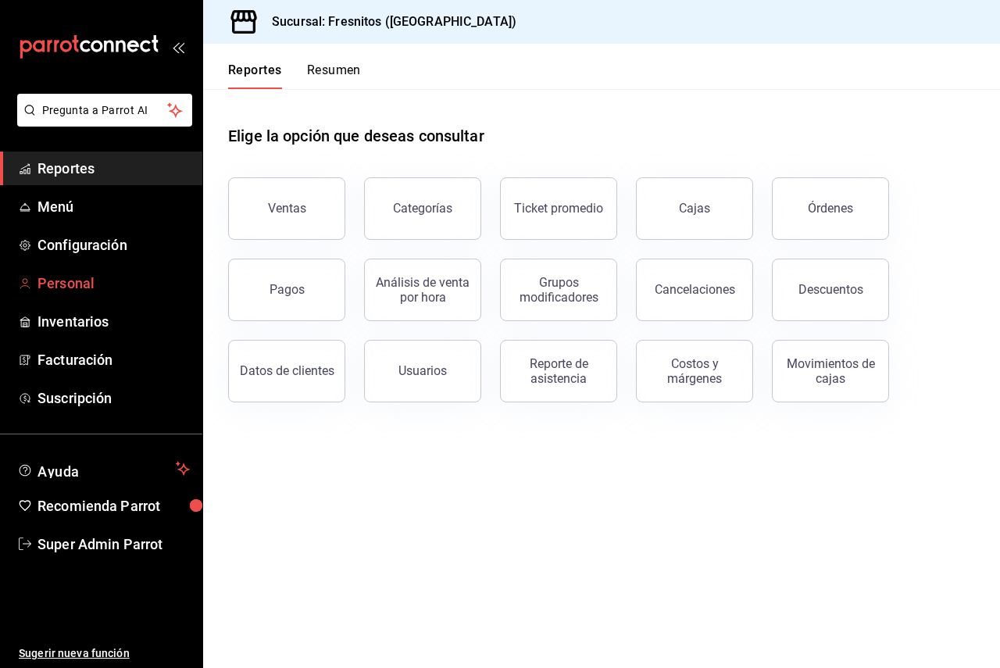
click at [80, 281] on span "Personal" at bounding box center [114, 283] width 152 height 21
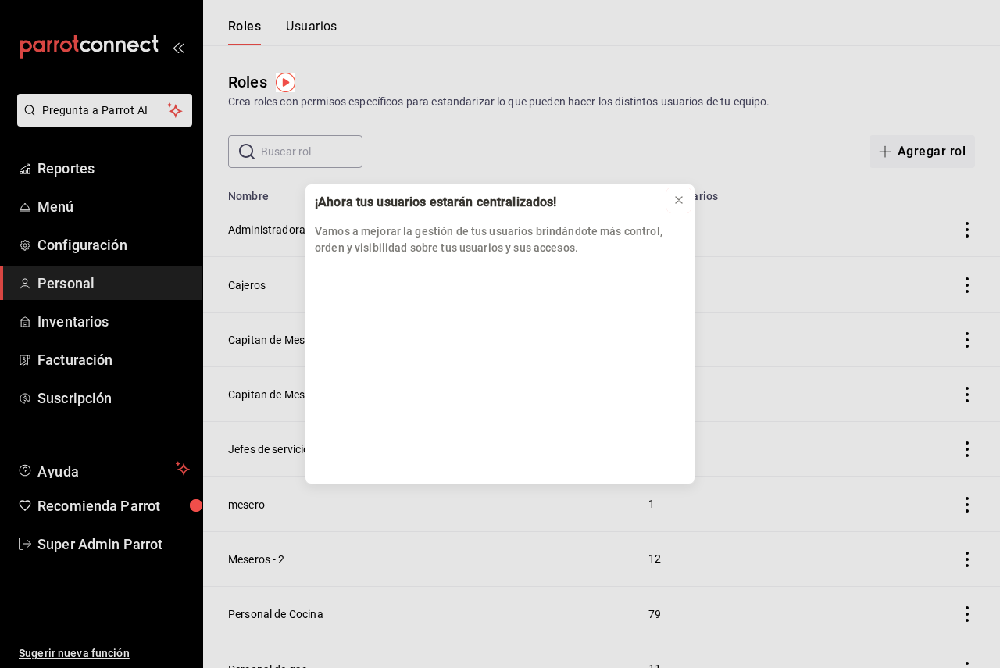
click at [673, 202] on button at bounding box center [679, 200] width 25 height 25
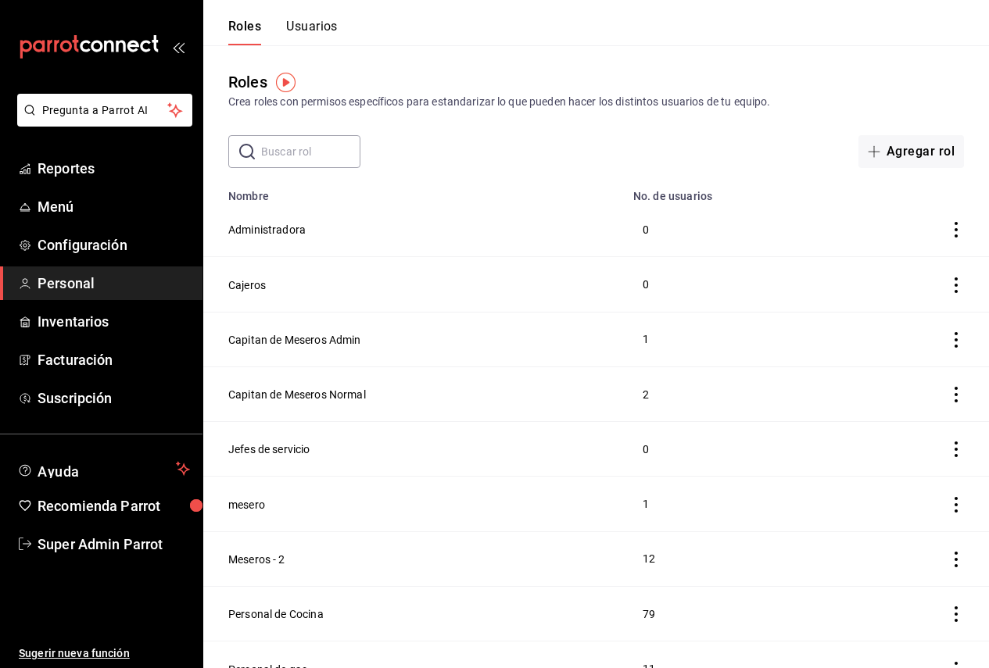
click at [326, 40] on button "Usuarios" at bounding box center [312, 32] width 52 height 27
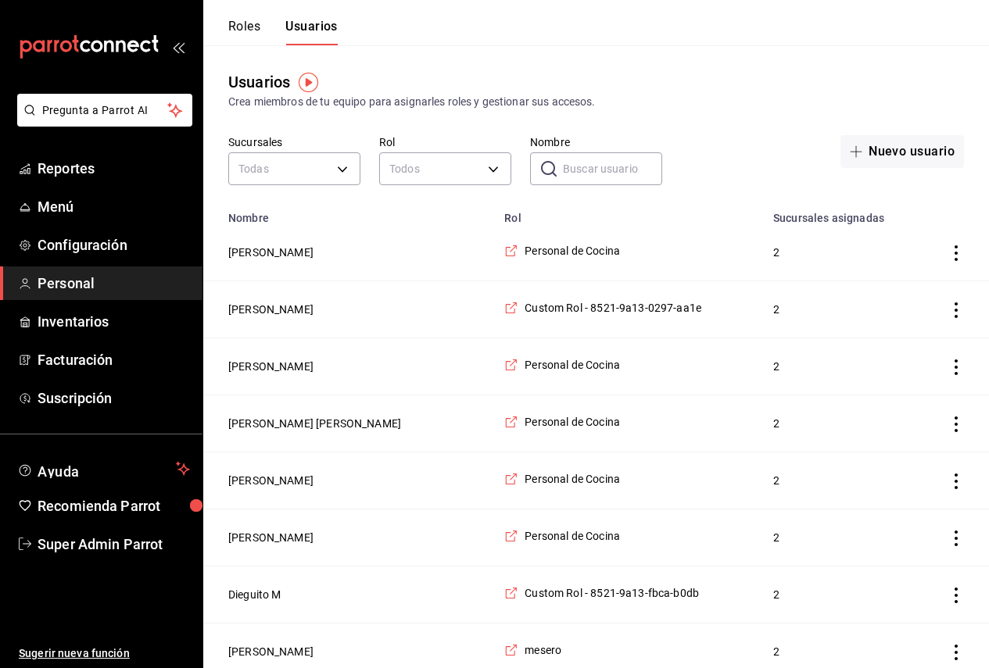
click at [602, 167] on input "Nombre" at bounding box center [612, 168] width 99 height 31
click at [624, 177] on input "Nombre" at bounding box center [612, 168] width 99 height 31
click at [603, 174] on input "Nombre" at bounding box center [612, 168] width 99 height 31
paste input "coffe@ferrocarriles.com"
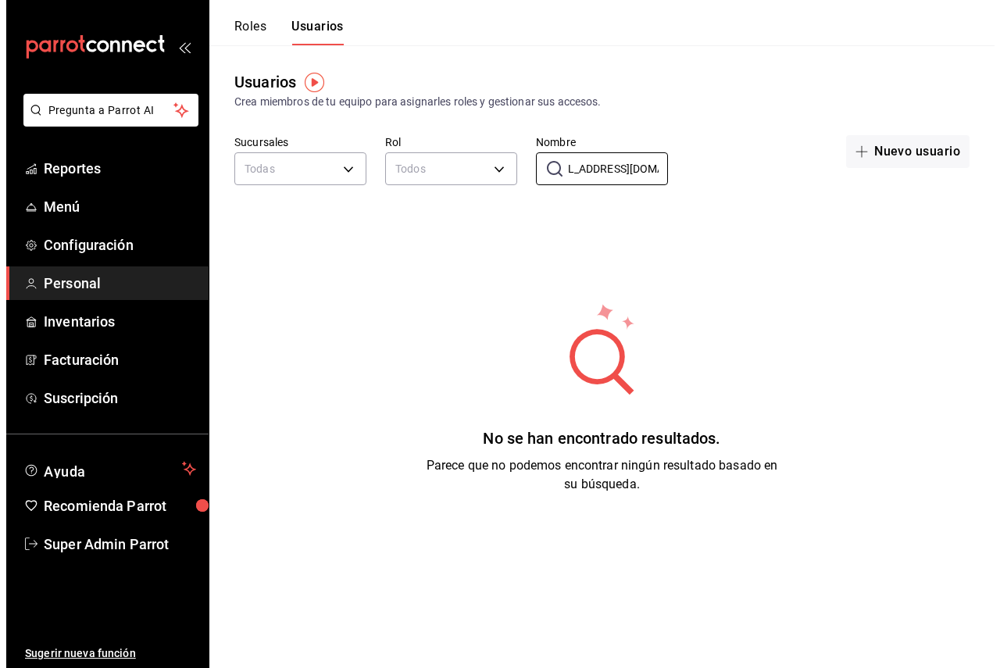
scroll to position [0, 28]
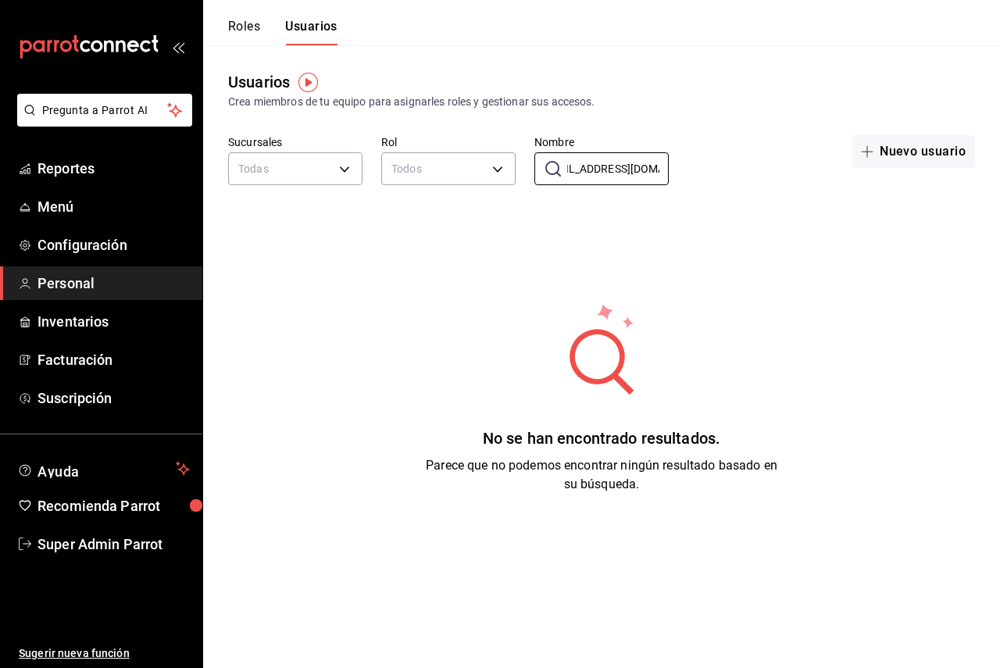
click at [666, 176] on input "coffe@ferrocarriles.com" at bounding box center [618, 168] width 102 height 31
click at [665, 175] on input "coffe@ferrocarriles.com" at bounding box center [618, 168] width 102 height 31
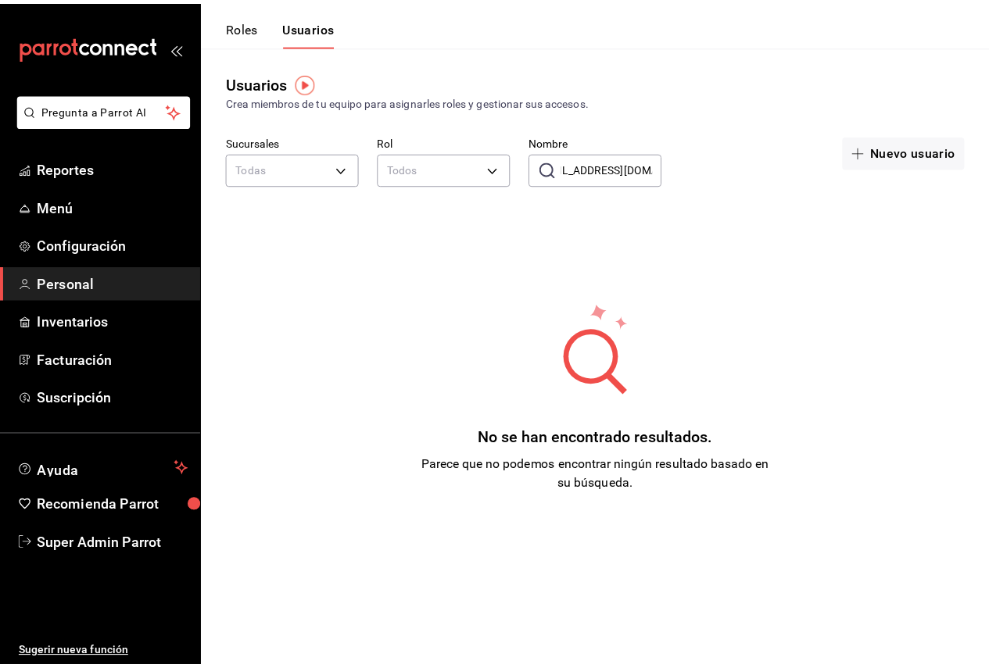
scroll to position [0, 19]
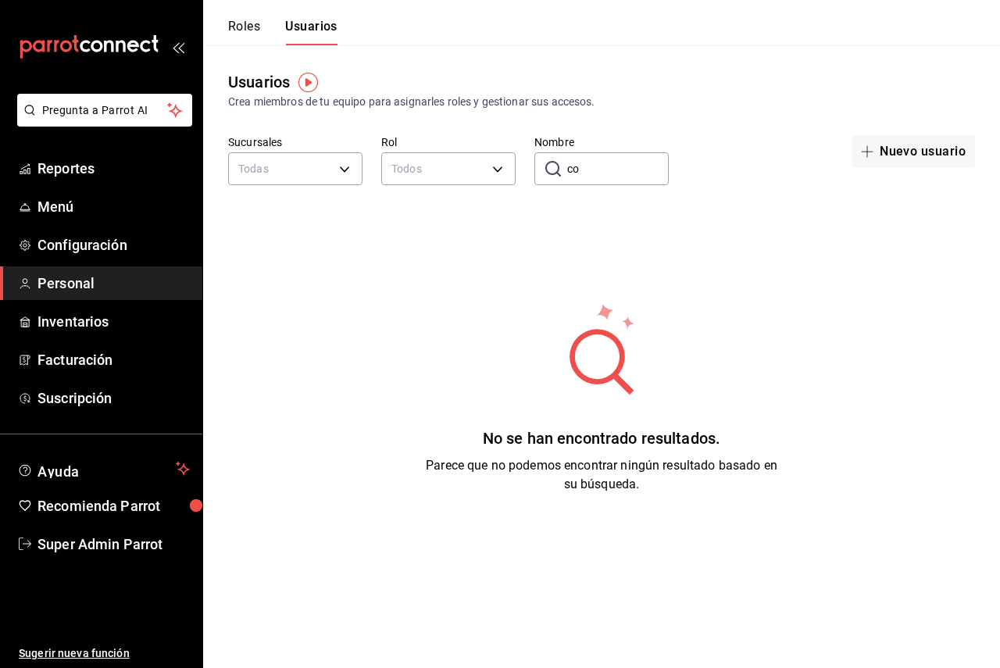
type input "c"
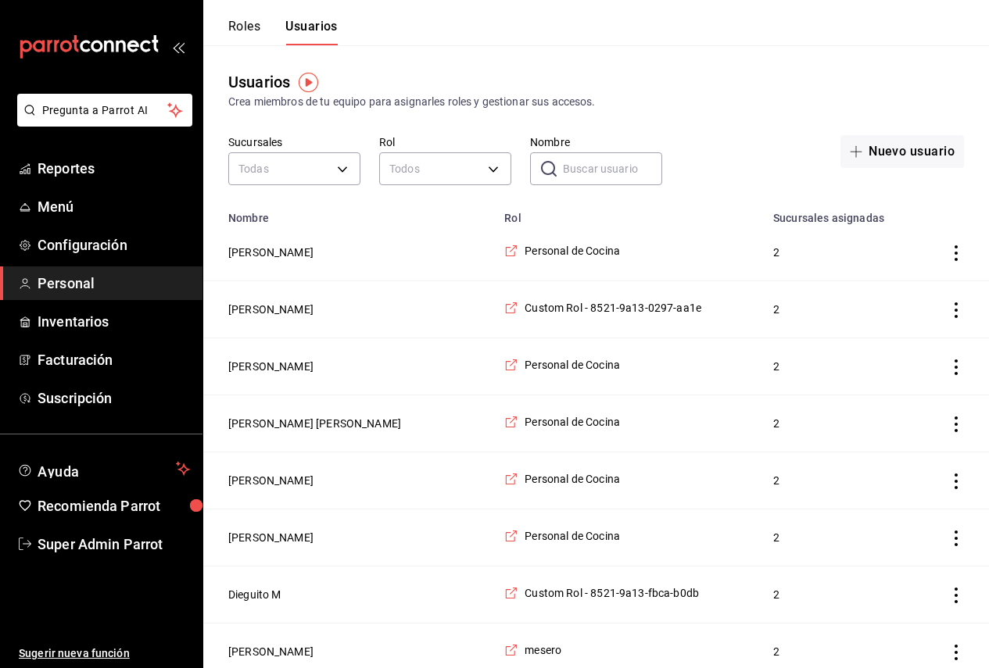
click at [601, 171] on input "Nombre" at bounding box center [612, 168] width 99 height 31
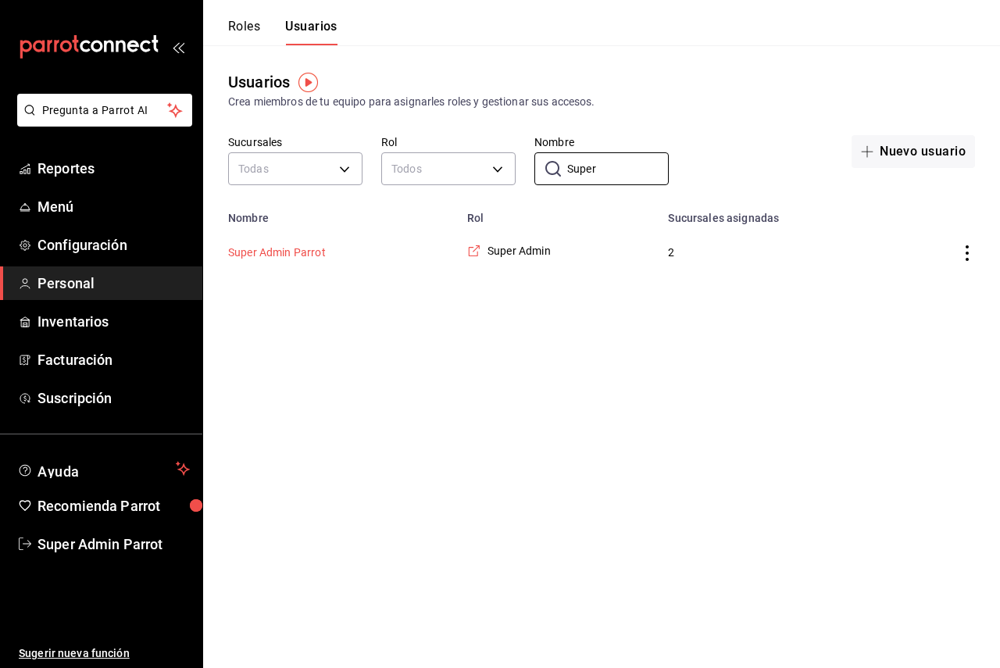
type input "Super"
click at [310, 260] on button "Super Admin Parrot" at bounding box center [277, 253] width 98 height 16
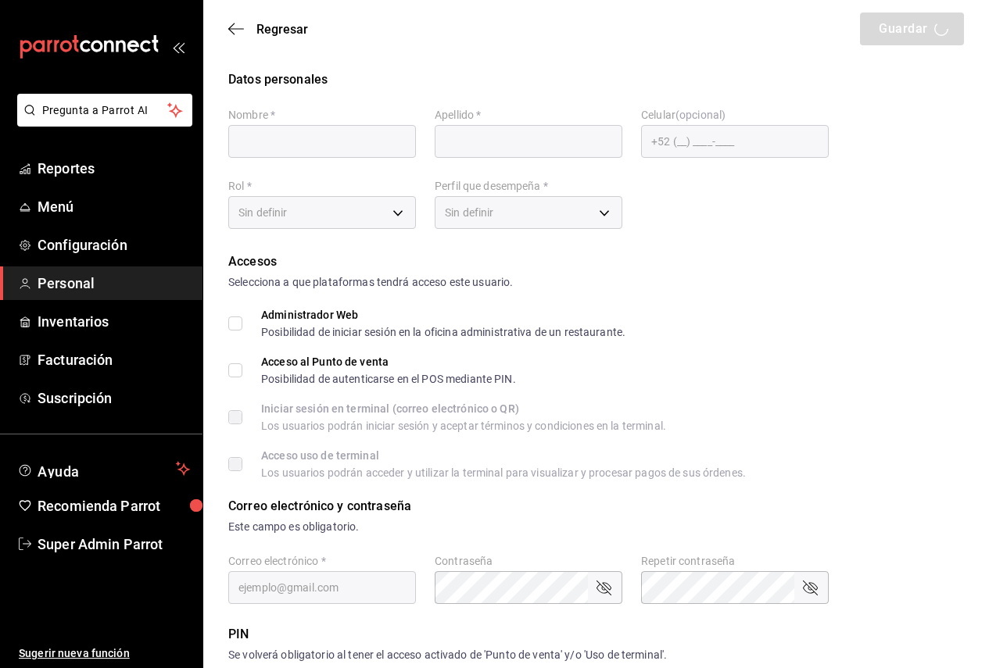
type input "Super Admin"
type input "Parrot"
checkbox input "true"
type input "fresnitos@hidalgo.com"
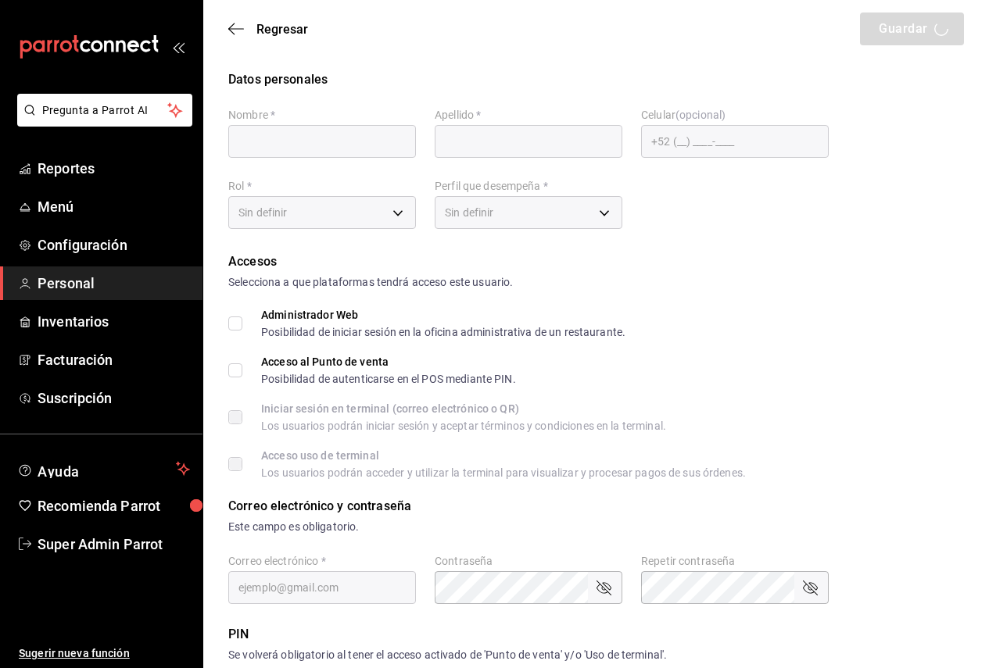
type input "945507"
type input "e2ddc01d-a43f-46aa-bcab-455b62cdccfd"
type input "ADMIN"
checkbox input "true"
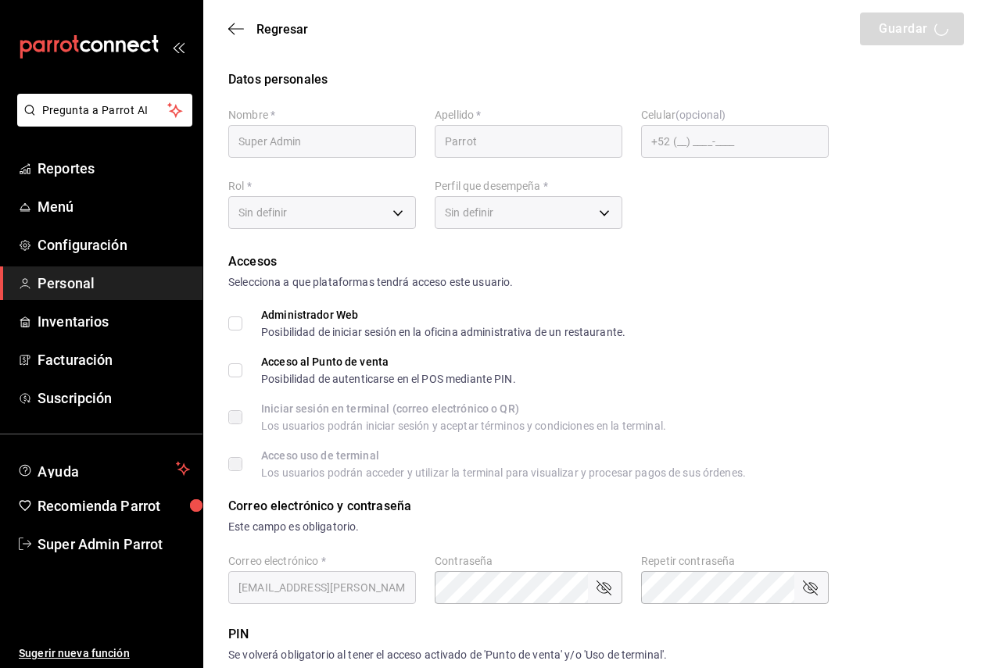
checkbox input "true"
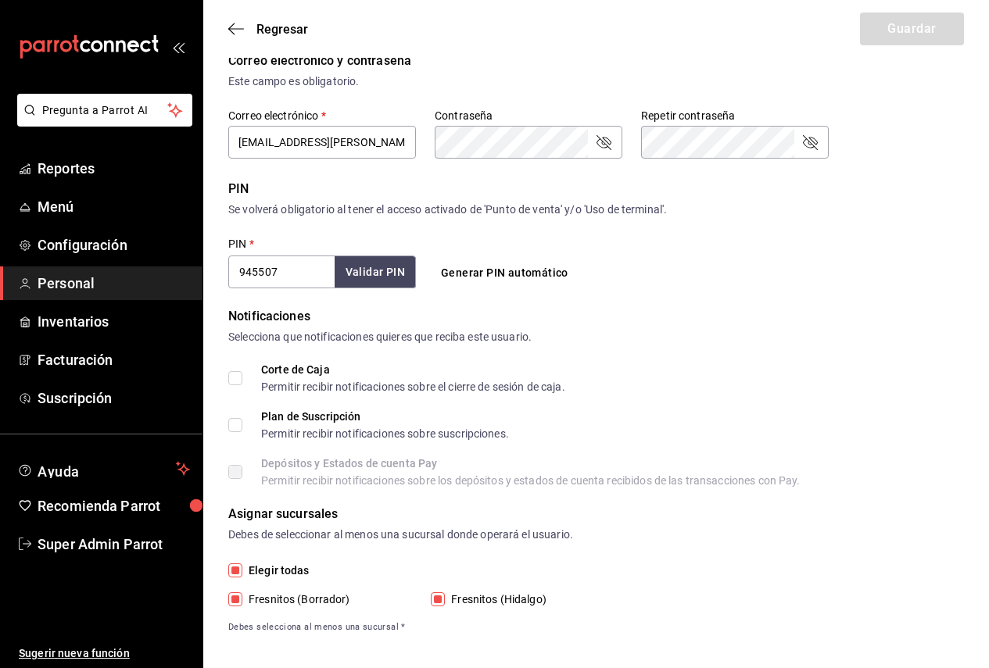
scroll to position [456, 0]
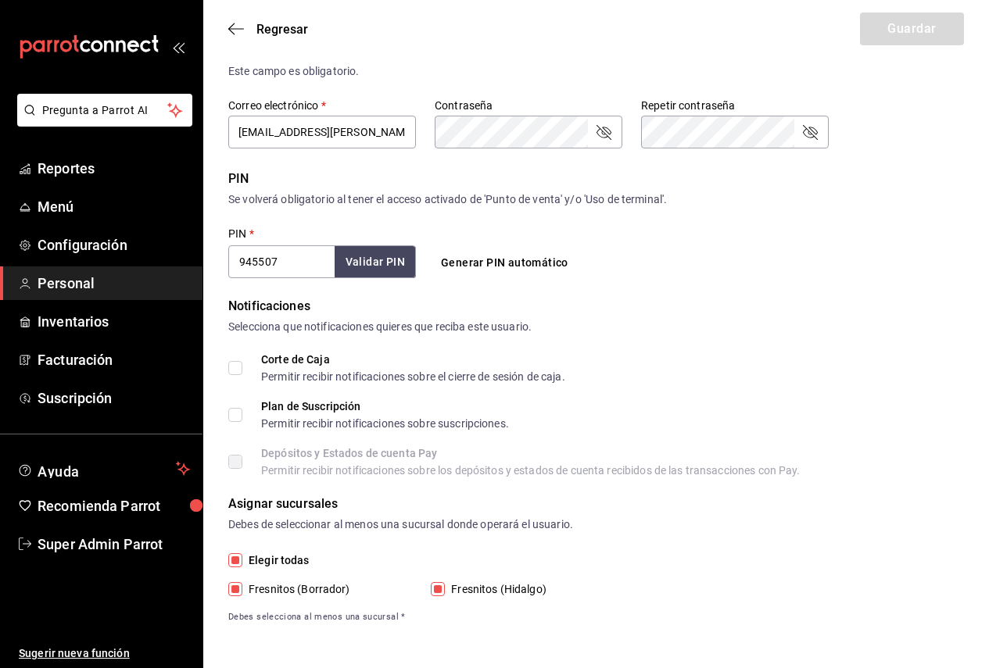
click at [331, 584] on span "Fresnitos (Borrador)" at bounding box center [296, 589] width 108 height 16
click at [242, 584] on input "Fresnitos (Borrador)" at bounding box center [235, 589] width 14 height 14
checkbox input "false"
click at [331, 584] on span "Fresnitos (Borrador)" at bounding box center [296, 589] width 108 height 16
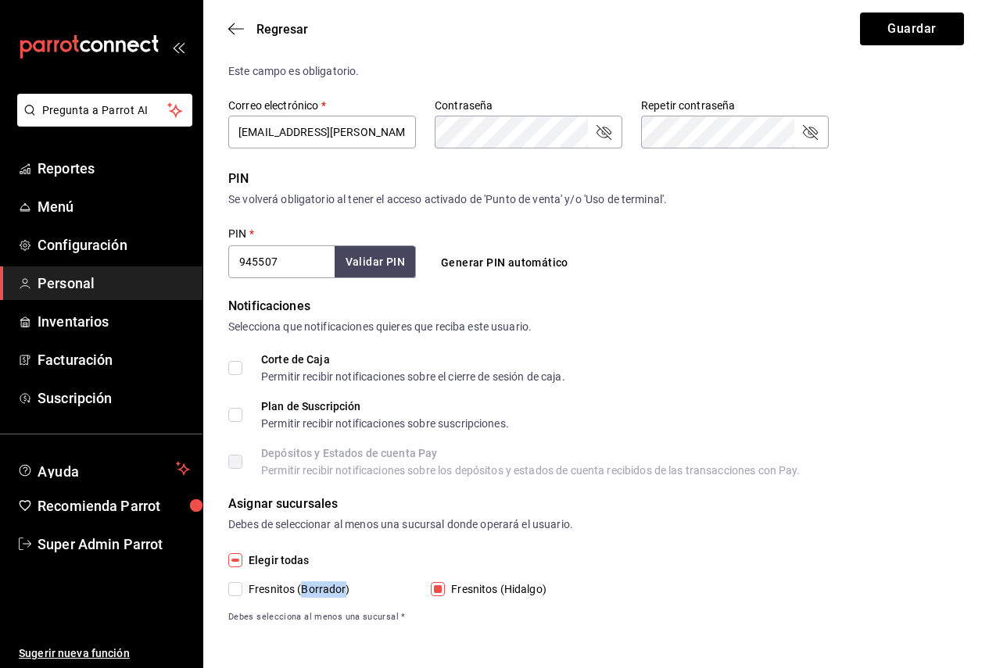
click at [242, 584] on input "Fresnitos (Borrador)" at bounding box center [235, 589] width 14 height 14
checkbox input "true"
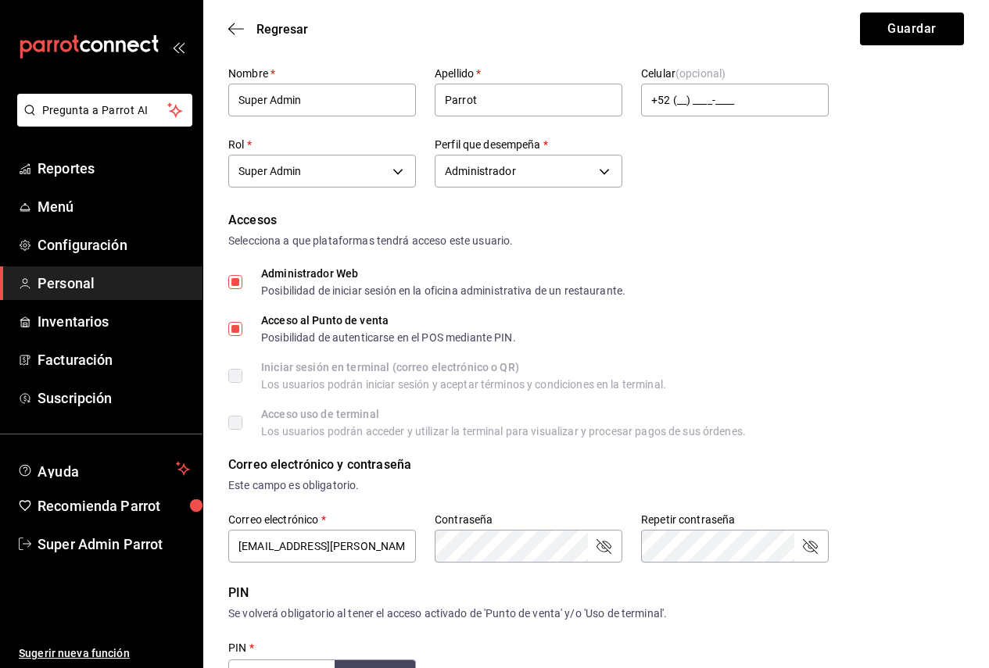
scroll to position [78, 0]
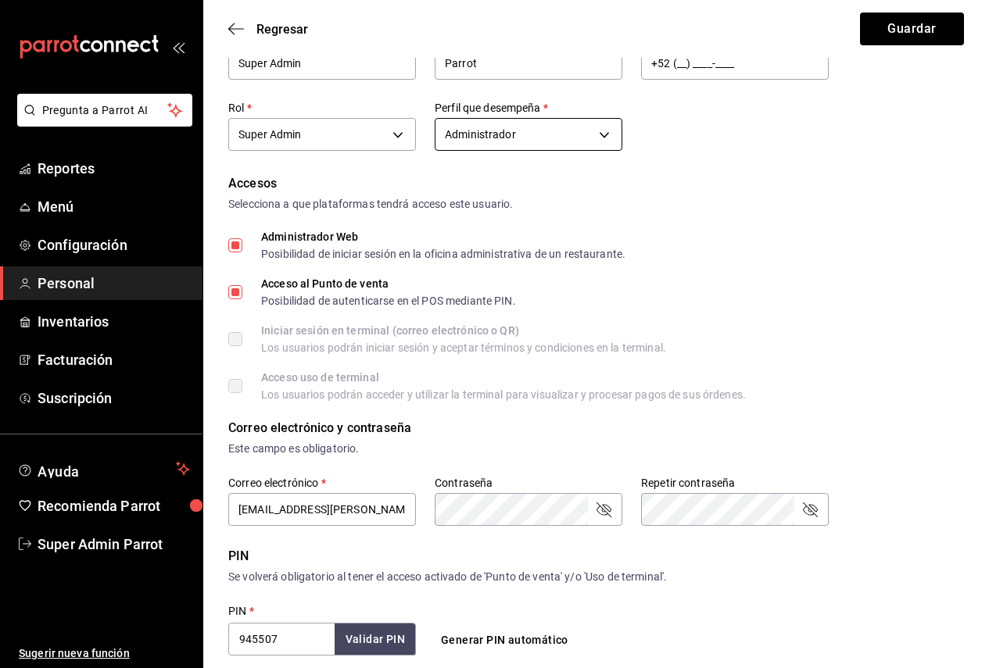
click at [535, 120] on body "Pregunta a Parrot AI Reportes Menú Configuración Personal Inventarios Facturaci…" at bounding box center [494, 484] width 989 height 1124
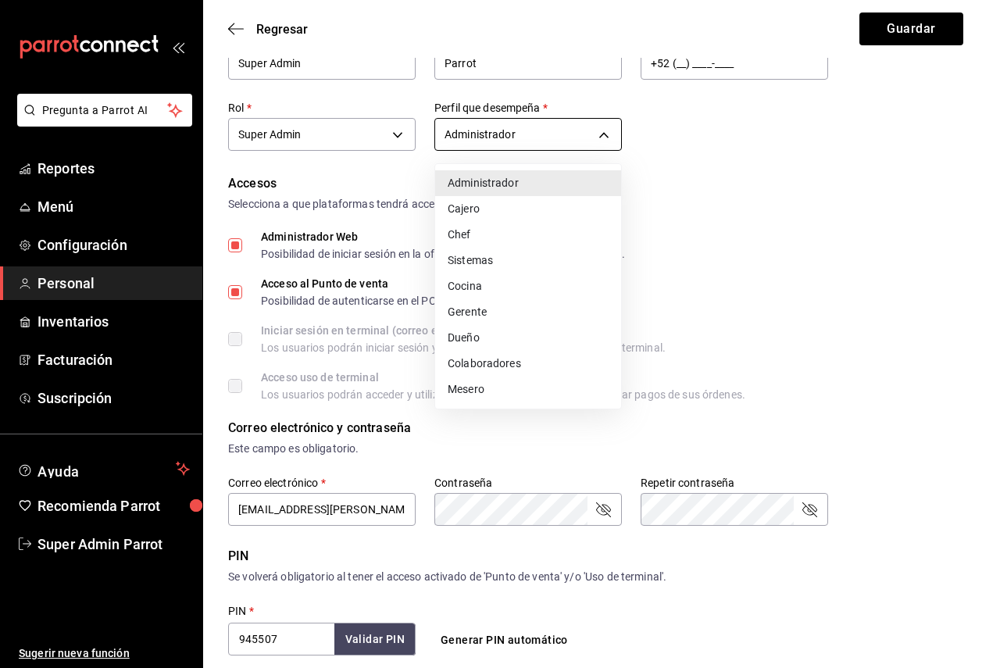
click at [535, 120] on div at bounding box center [500, 334] width 1000 height 668
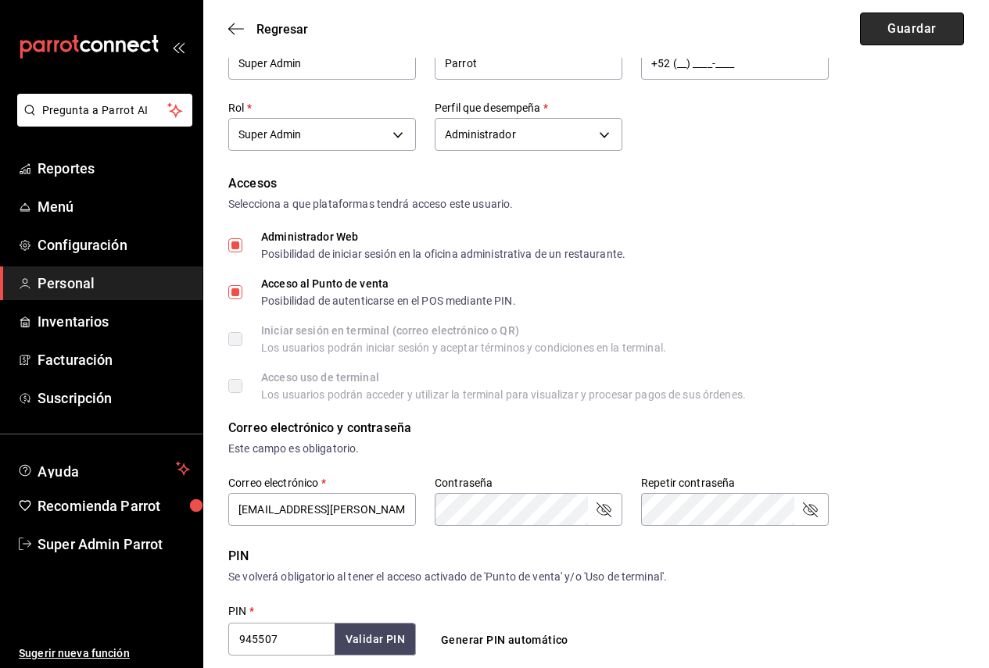
click at [930, 22] on button "Guardar" at bounding box center [912, 29] width 104 height 33
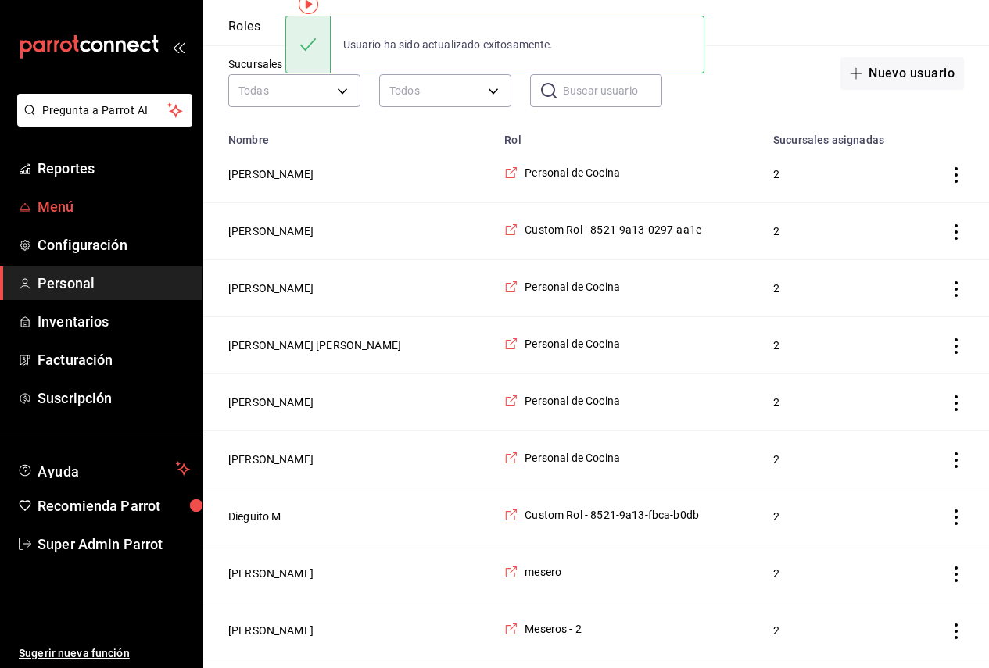
click at [114, 218] on link "Menú" at bounding box center [101, 207] width 202 height 34
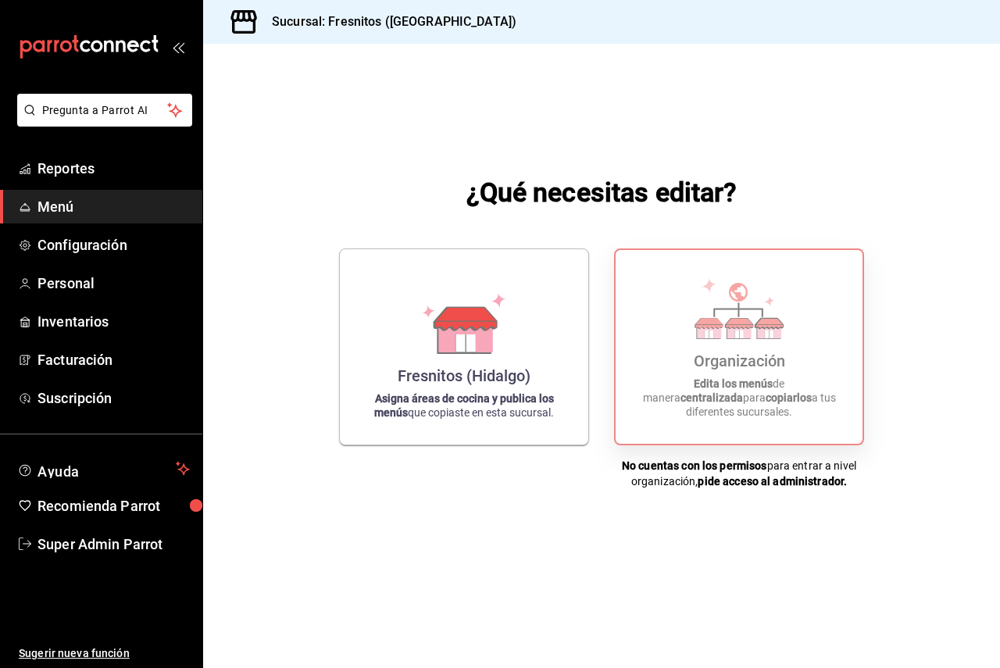
click at [703, 361] on div "Organización Edita los menús de manera centralizada para copiarlos a tus difere…" at bounding box center [739, 347] width 209 height 169
click at [320, 26] on h3 "Sucursal: Fresnitos ([GEOGRAPHIC_DATA])" at bounding box center [387, 22] width 257 height 19
click at [73, 285] on span "Personal" at bounding box center [114, 283] width 152 height 21
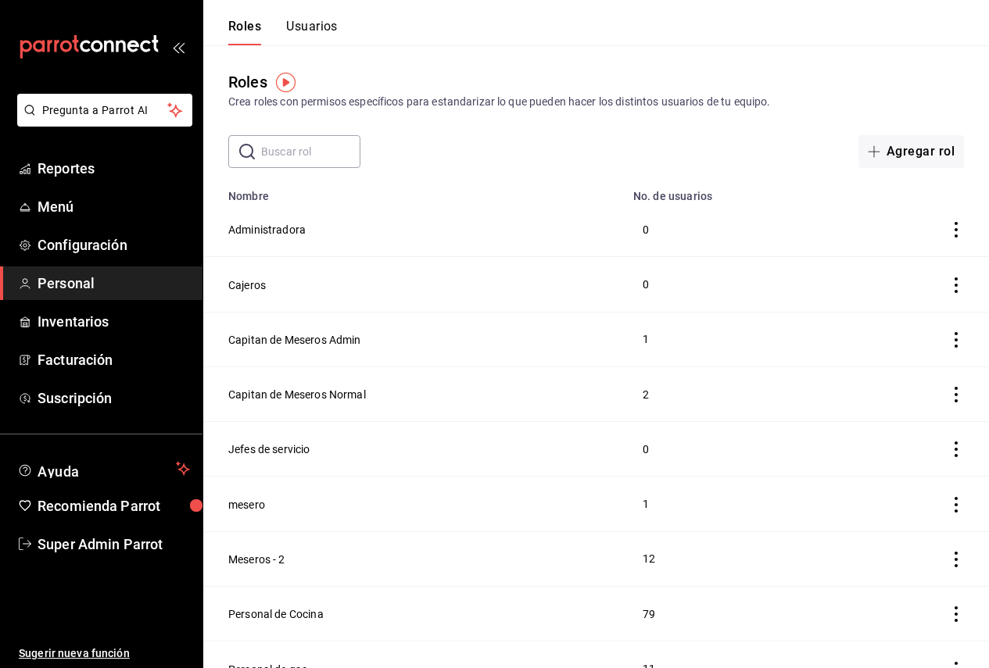
click at [308, 27] on button "Usuarios" at bounding box center [312, 32] width 52 height 27
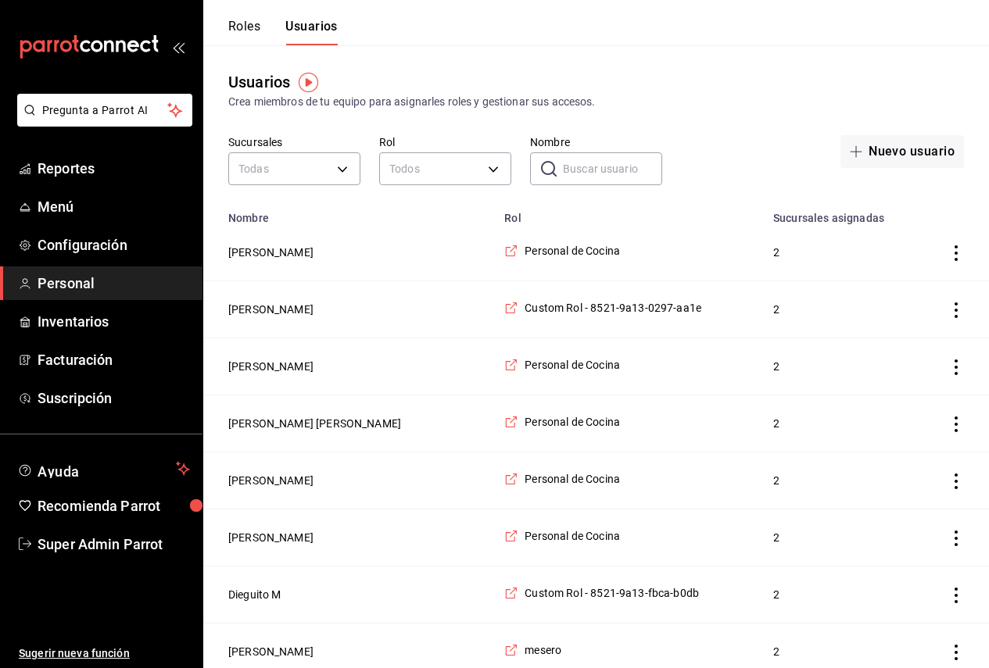
click at [572, 159] on input "Nombre" at bounding box center [612, 168] width 99 height 31
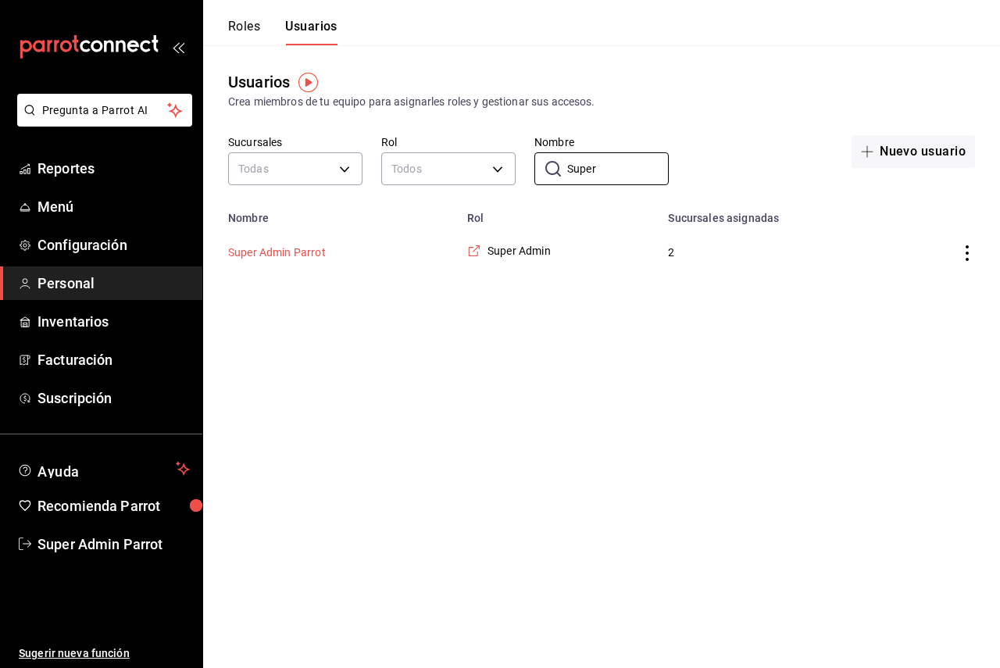
type input "Super"
click at [306, 247] on button "Super Admin Parrot" at bounding box center [277, 253] width 98 height 16
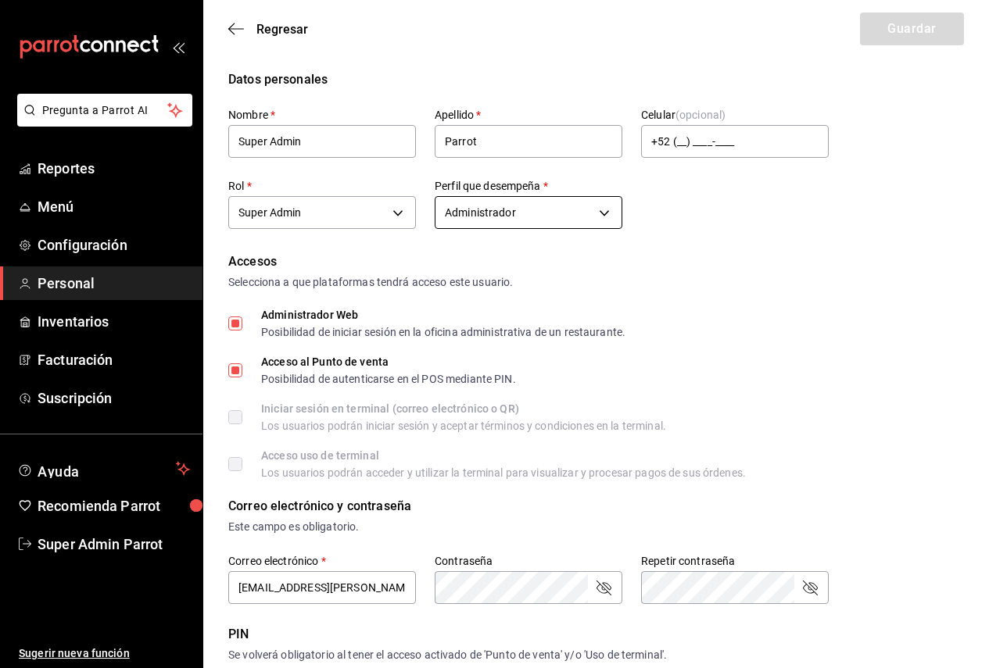
click at [524, 220] on body "Pregunta a Parrot AI Reportes Menú Configuración Personal Inventarios Facturaci…" at bounding box center [494, 562] width 989 height 1124
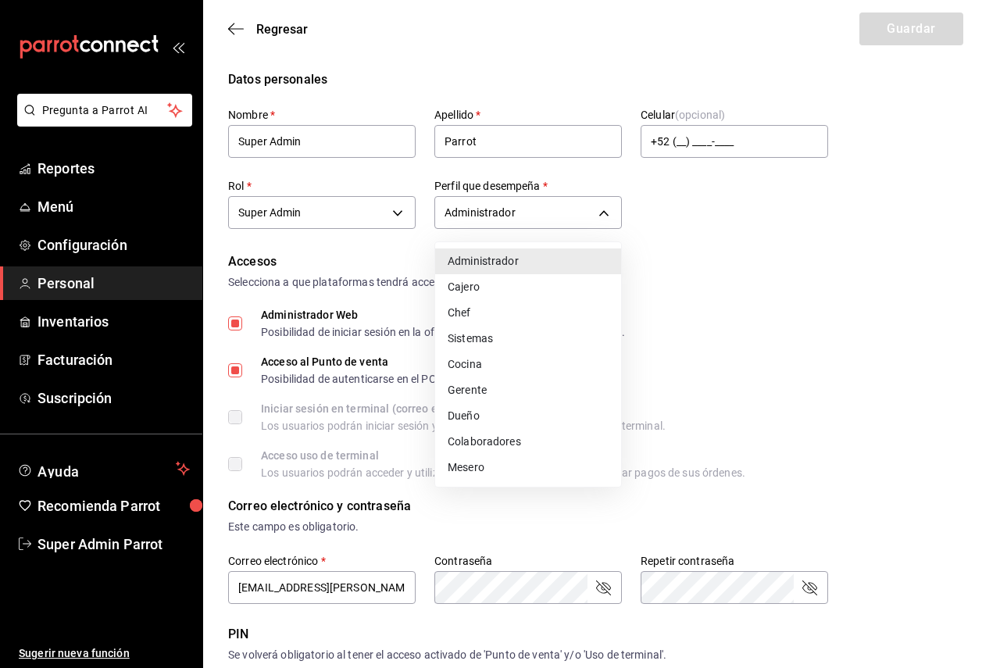
drag, startPoint x: 524, startPoint y: 221, endPoint x: 502, endPoint y: 220, distance: 21.2
click at [524, 220] on div at bounding box center [500, 334] width 1000 height 668
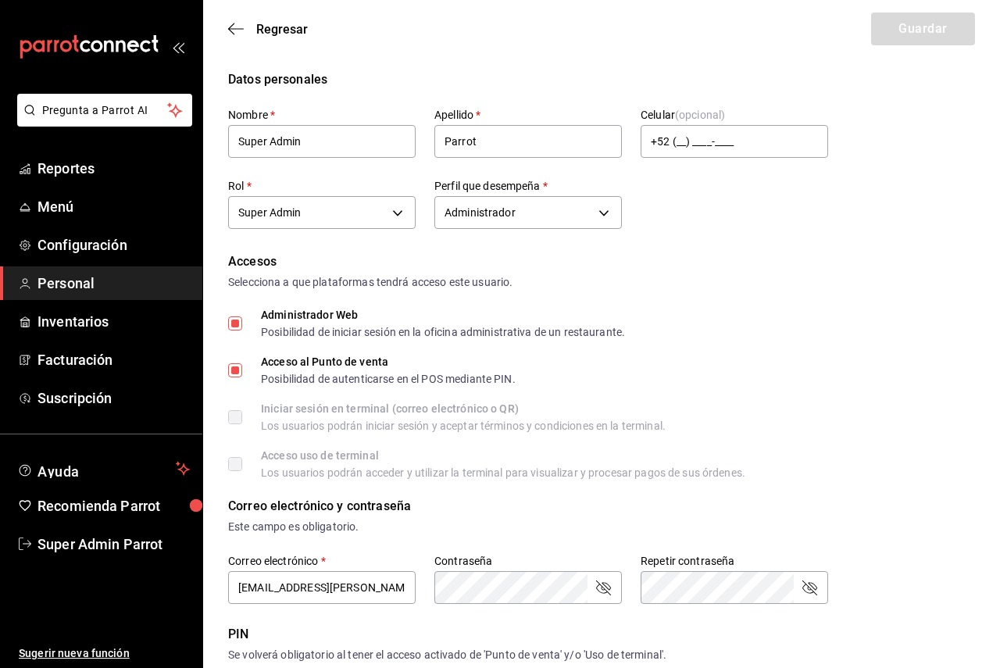
click at [353, 213] on body "Pregunta a Parrot AI Reportes Menú Configuración Personal Inventarios Facturaci…" at bounding box center [500, 562] width 1000 height 1124
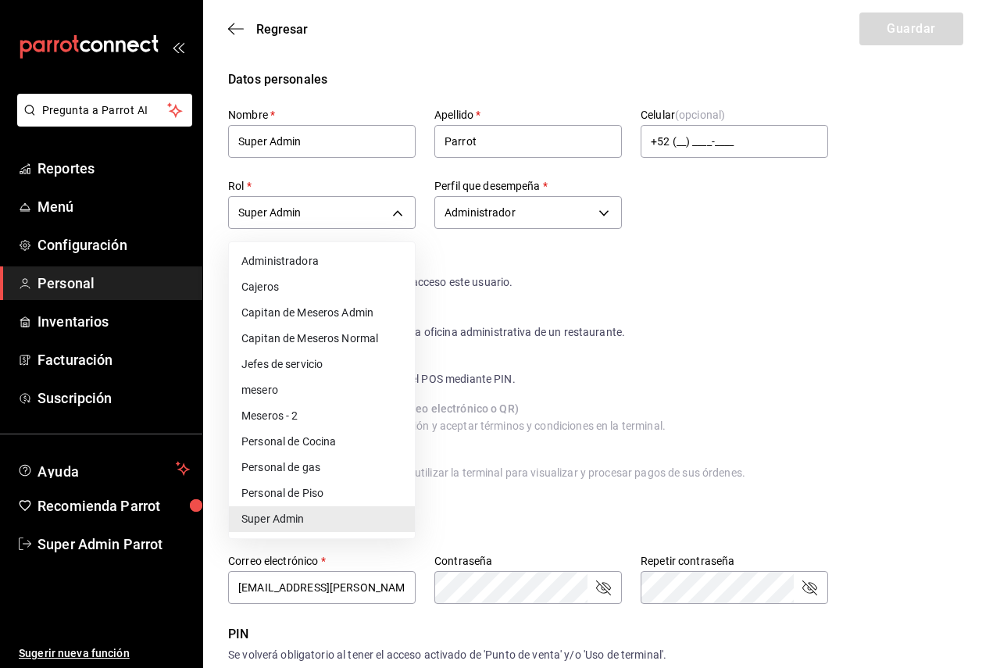
click at [320, 517] on li "Super Admin" at bounding box center [322, 519] width 186 height 26
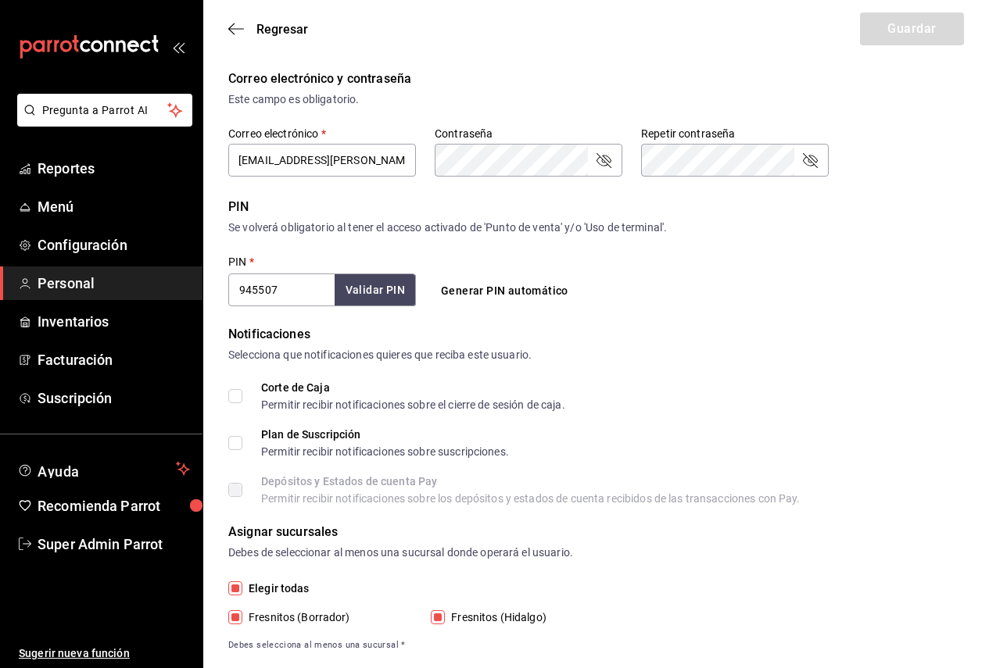
scroll to position [456, 0]
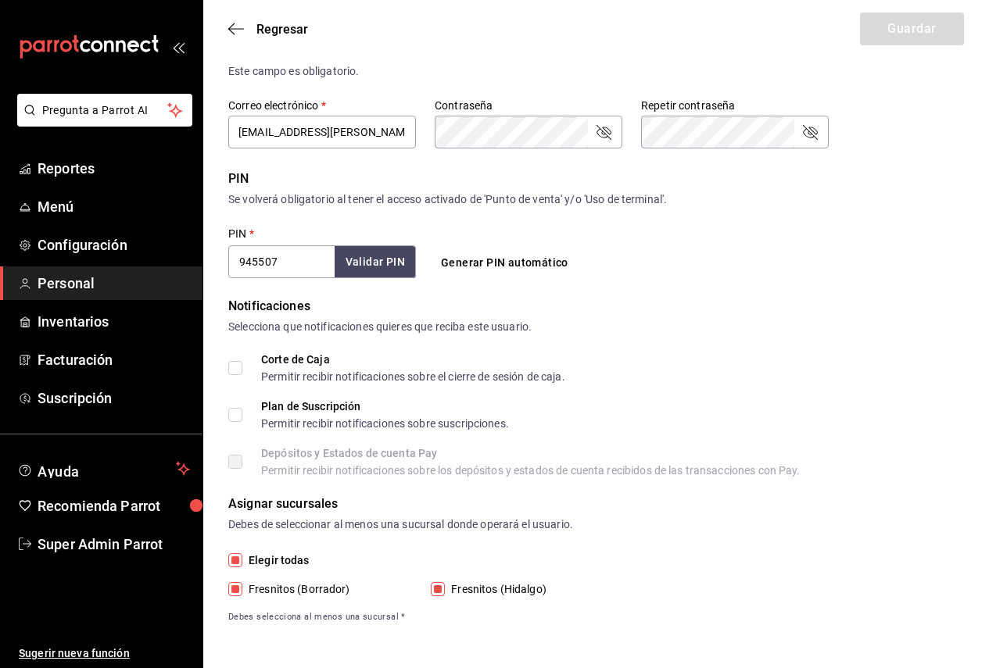
click at [242, 595] on span "Fresnitos (Borrador)" at bounding box center [296, 589] width 108 height 16
click at [242, 595] on input "Fresnitos (Borrador)" at bounding box center [235, 589] width 14 height 14
checkbox input "false"
click at [899, 40] on button "Guardar" at bounding box center [912, 29] width 104 height 33
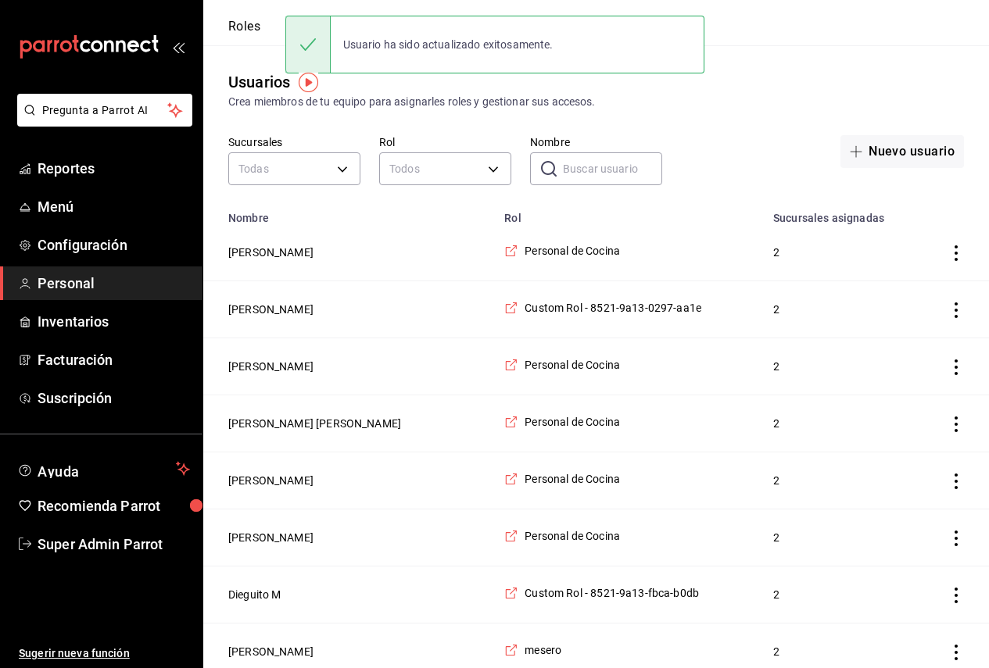
click at [570, 163] on input "Nombre" at bounding box center [612, 168] width 99 height 31
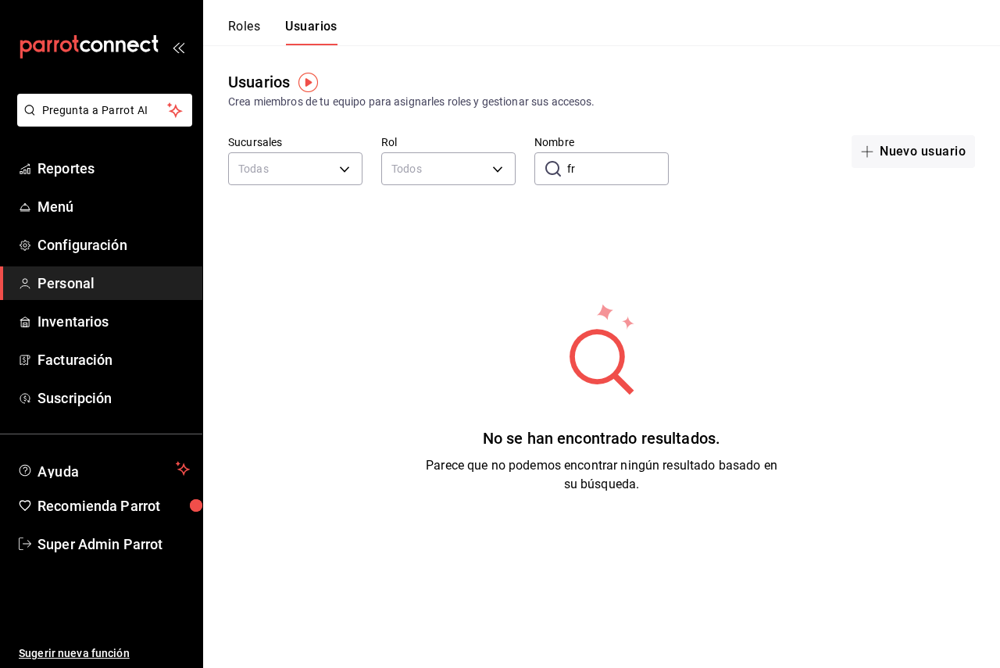
type input "f"
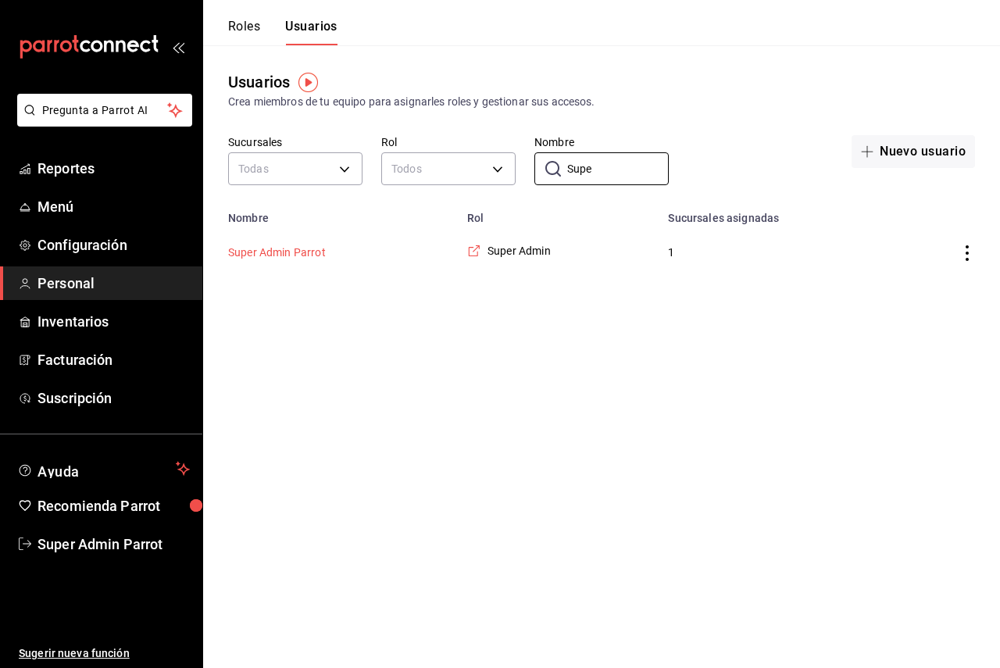
type input "Supe"
click at [313, 247] on button "Super Admin Parrot" at bounding box center [277, 253] width 98 height 16
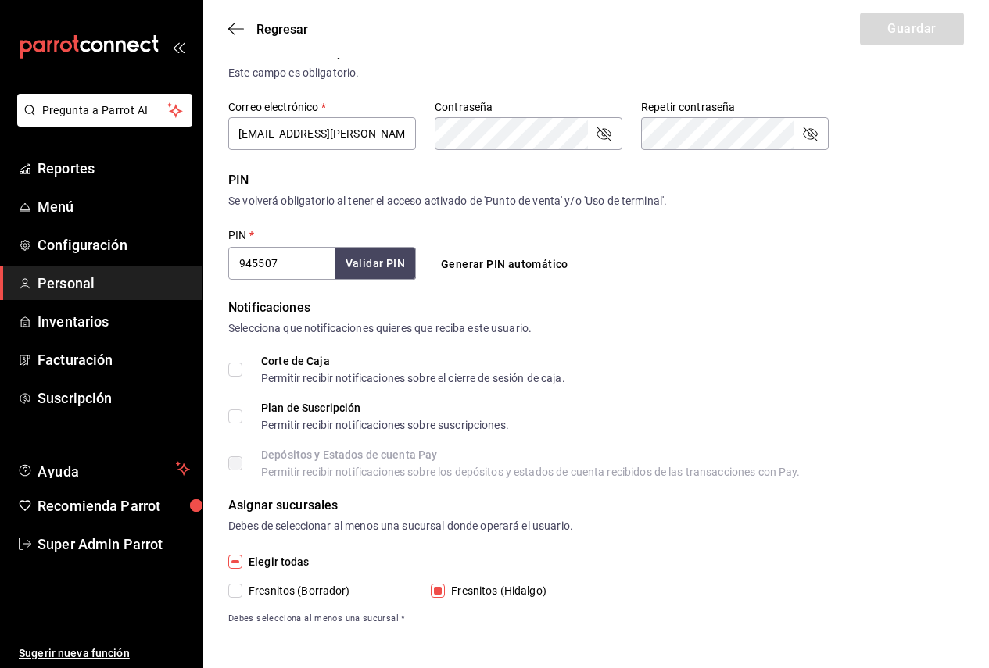
scroll to position [456, 0]
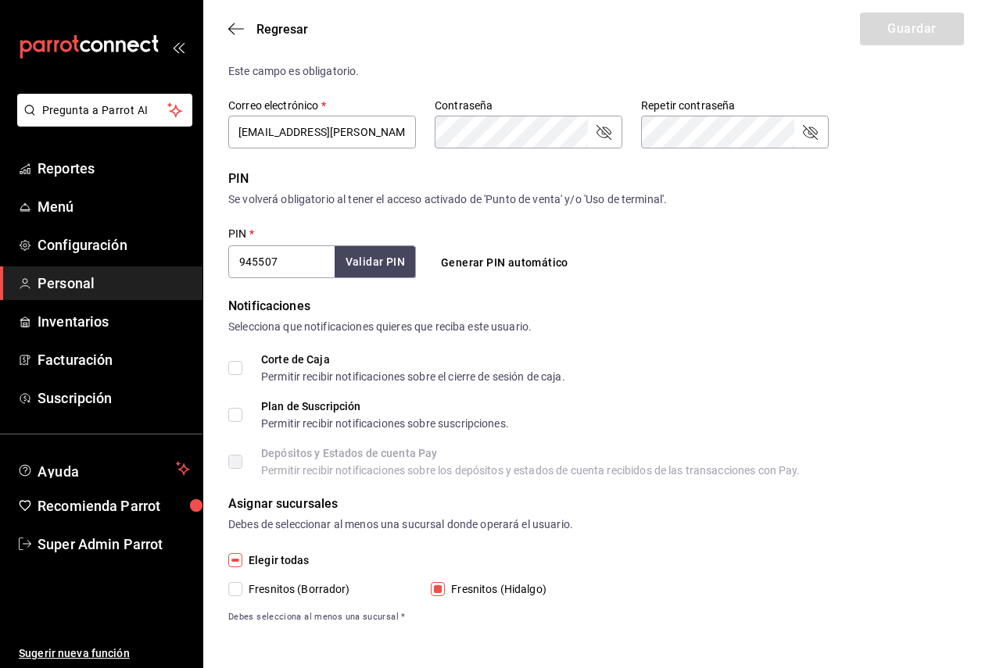
click at [315, 581] on span "Fresnitos (Borrador)" at bounding box center [296, 589] width 108 height 16
click at [242, 582] on input "Fresnitos (Borrador)" at bounding box center [235, 589] width 14 height 14
checkbox input "true"
click at [871, 34] on button "Guardar" at bounding box center [912, 29] width 104 height 33
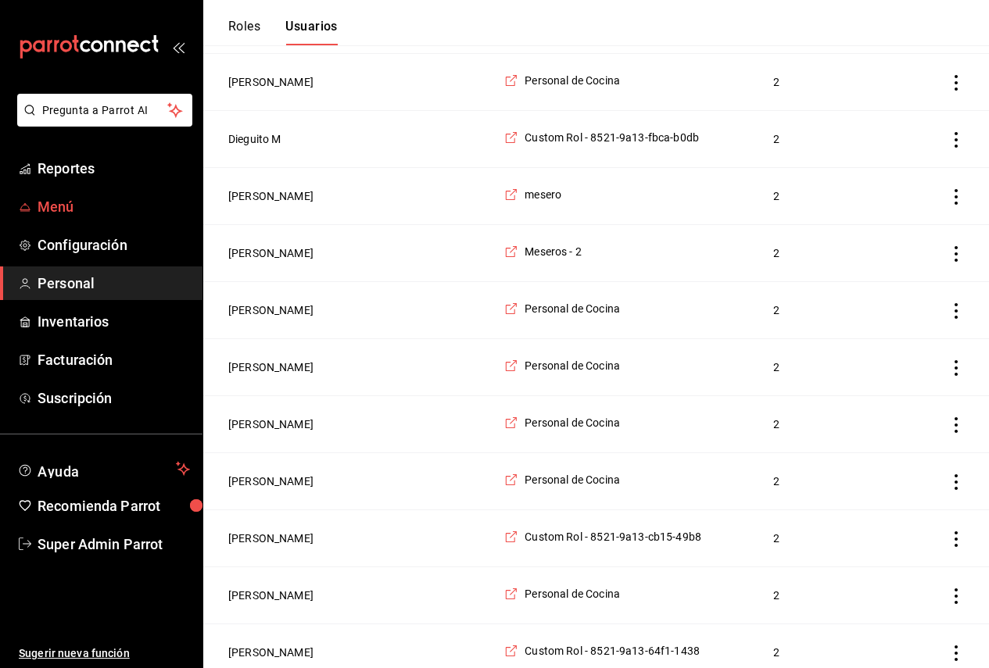
click at [69, 216] on span "Menú" at bounding box center [114, 206] width 152 height 21
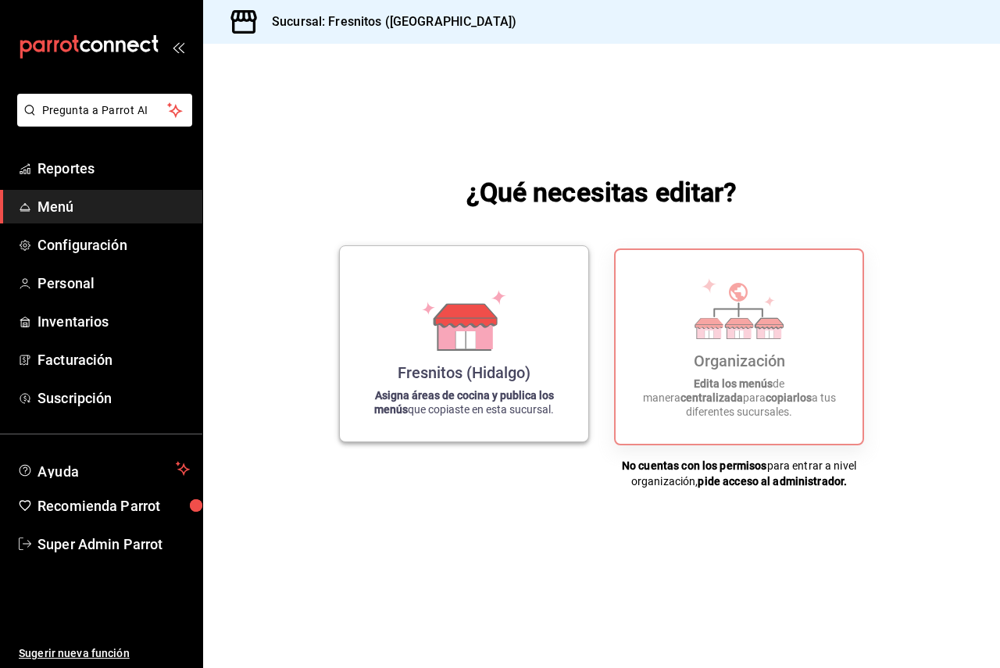
drag, startPoint x: 688, startPoint y: 308, endPoint x: 559, endPoint y: 272, distance: 133.9
click at [688, 309] on div "Organización Edita los menús de manera centralizada para copiarlos a tus difere…" at bounding box center [739, 347] width 209 height 169
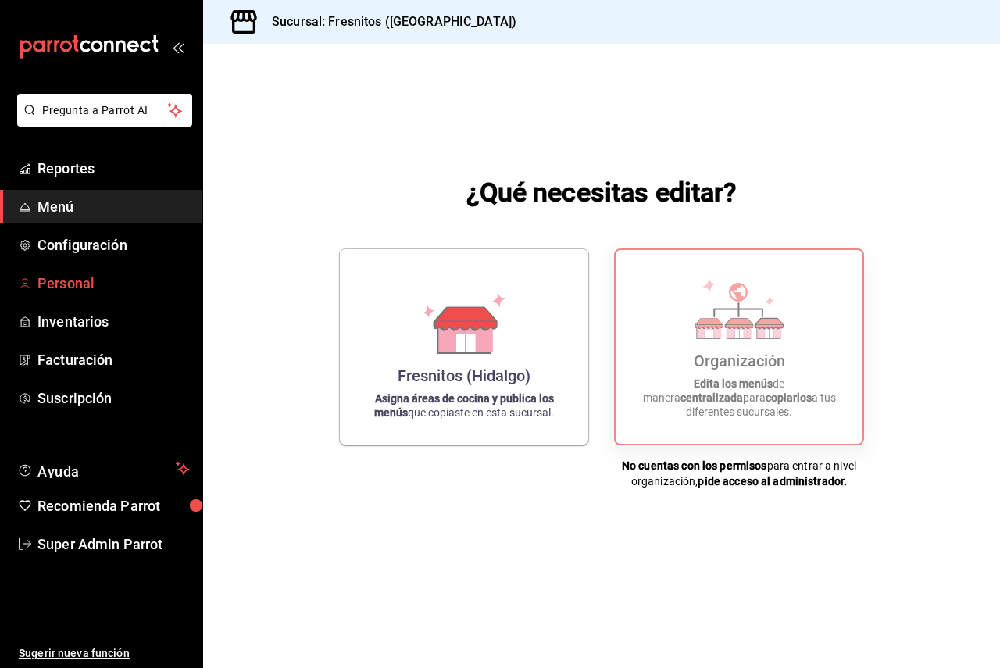
click at [99, 284] on span "Personal" at bounding box center [114, 283] width 152 height 21
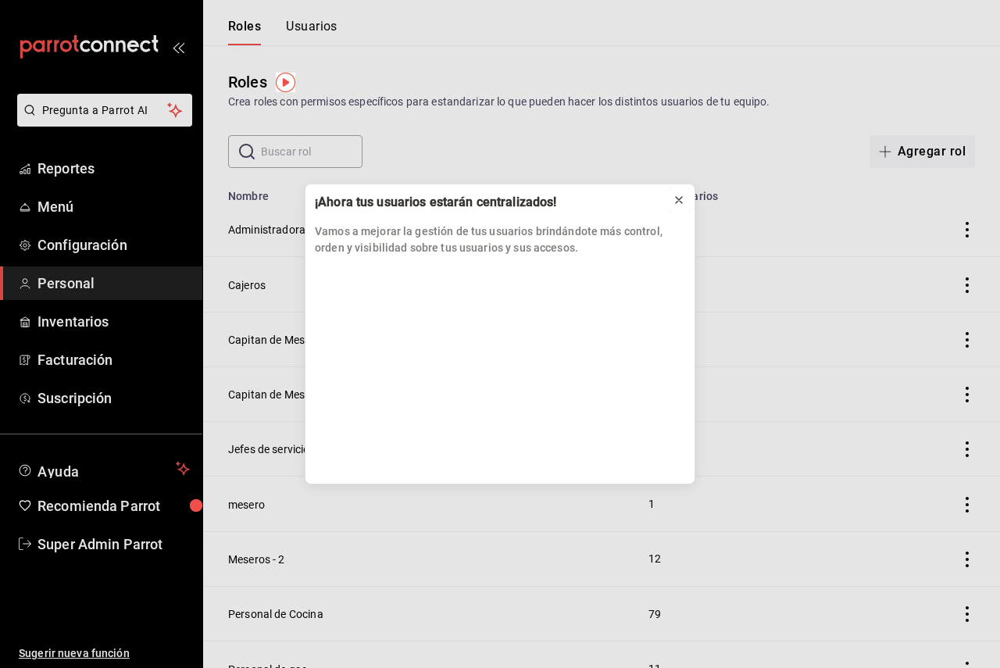
click at [675, 196] on icon at bounding box center [679, 200] width 13 height 13
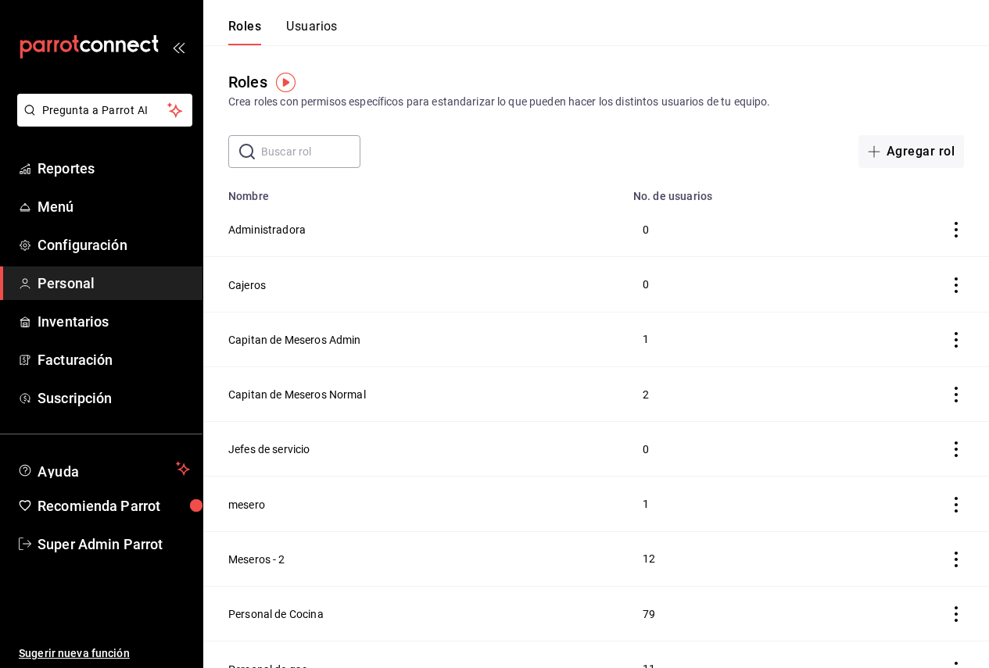
click at [316, 24] on button "Usuarios" at bounding box center [312, 32] width 52 height 27
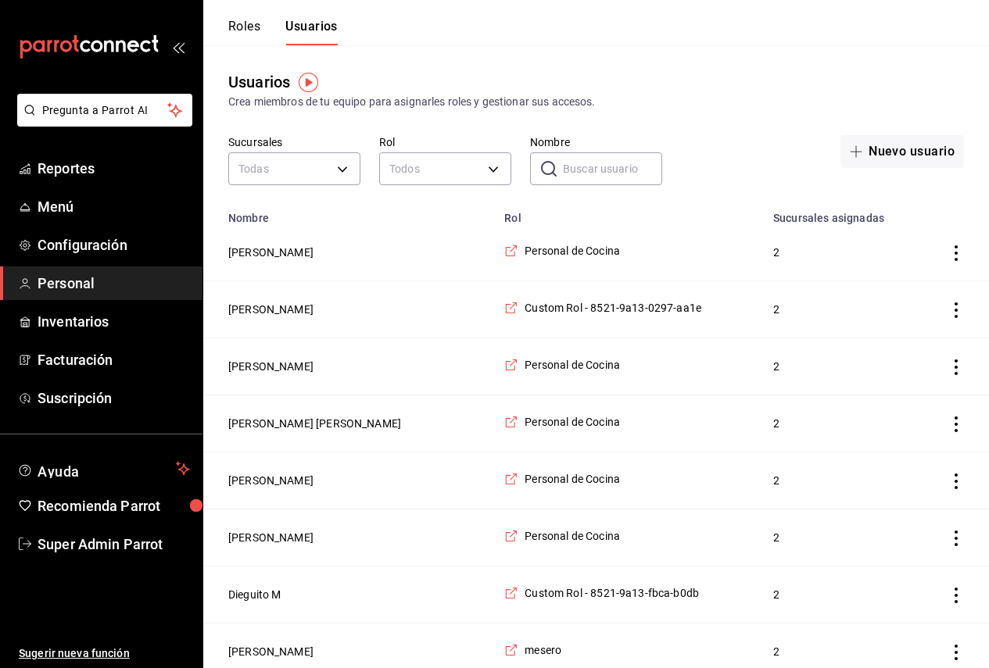
click at [237, 27] on button "Roles" at bounding box center [244, 32] width 32 height 27
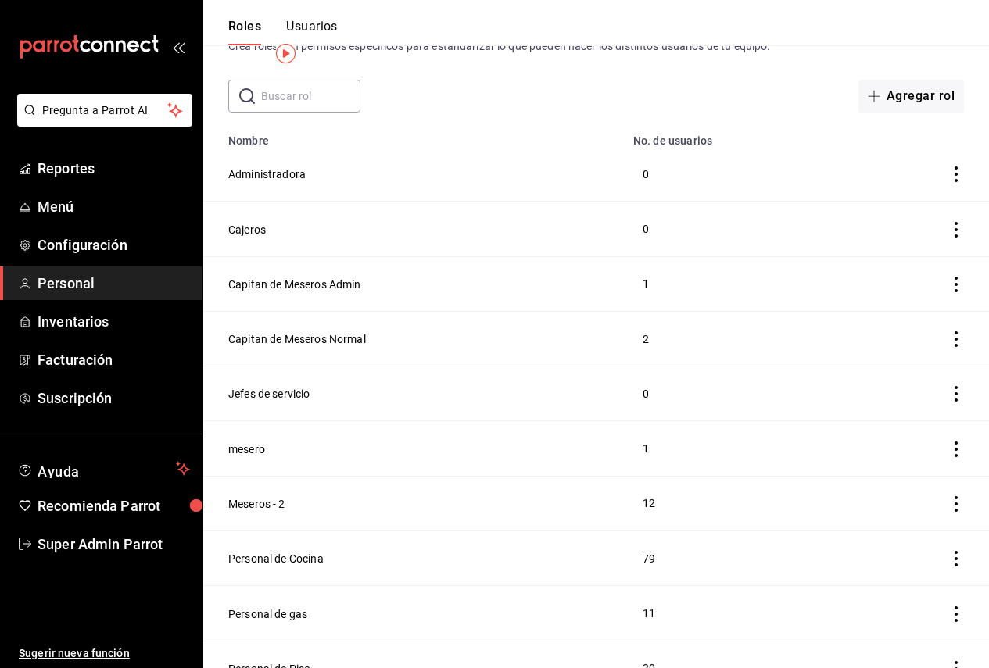
scroll to position [130, 0]
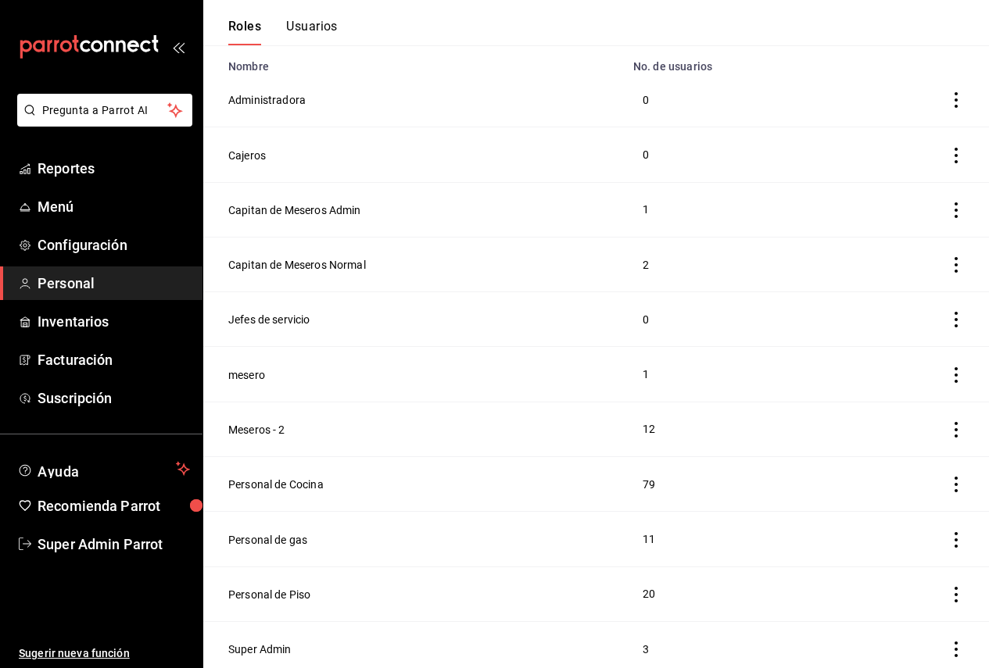
click at [281, 631] on td "Super Admin" at bounding box center [413, 648] width 420 height 55
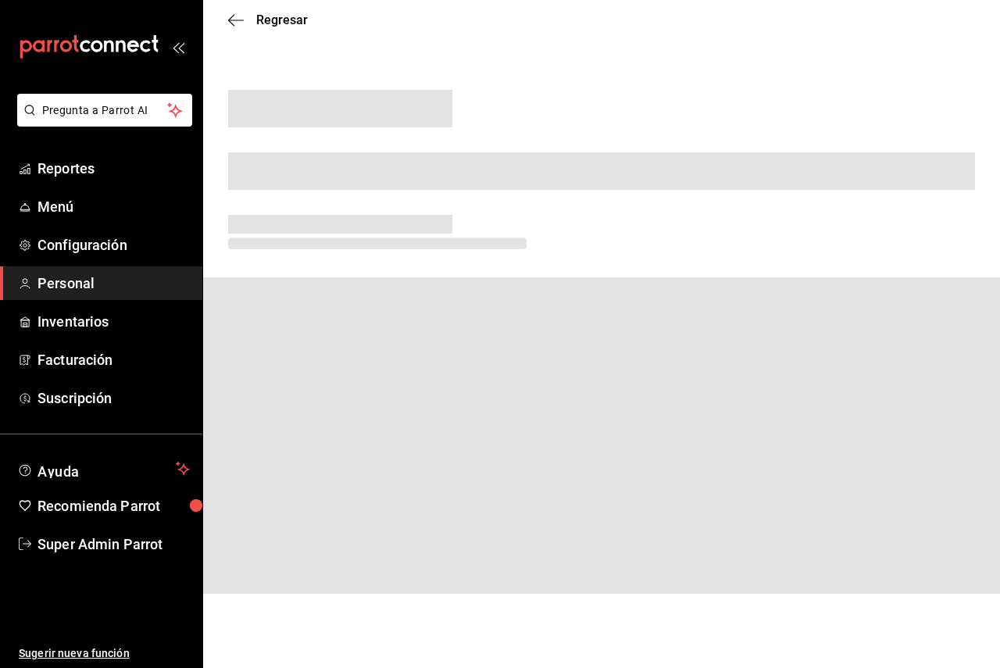
click at [277, 619] on html "Pregunta a Parrot AI Reportes Menú Configuración Personal Inventarios Facturaci…" at bounding box center [500, 309] width 1000 height 619
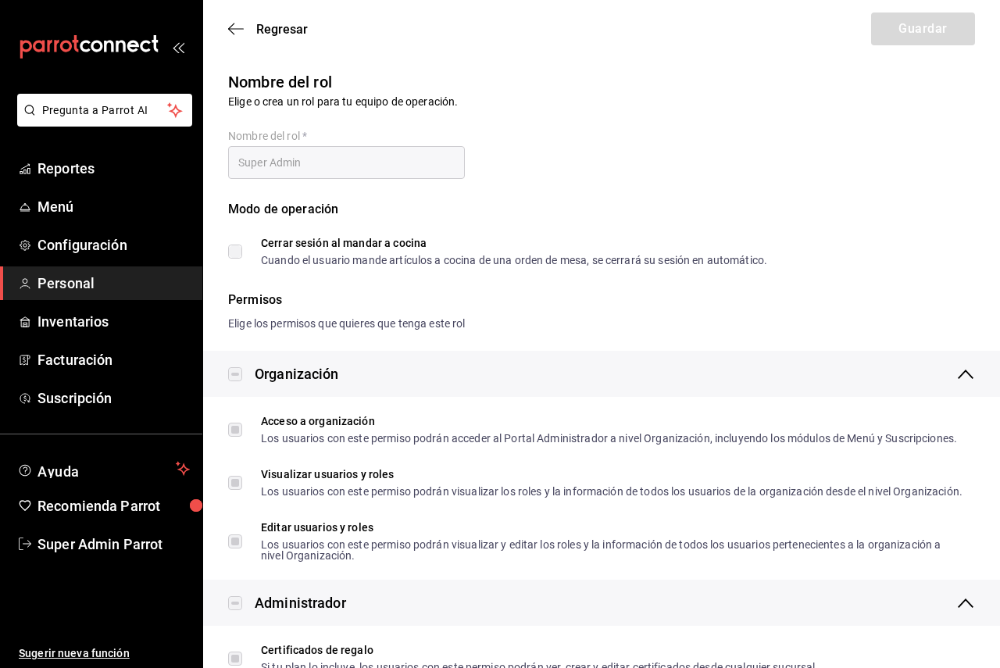
checkbox input "true"
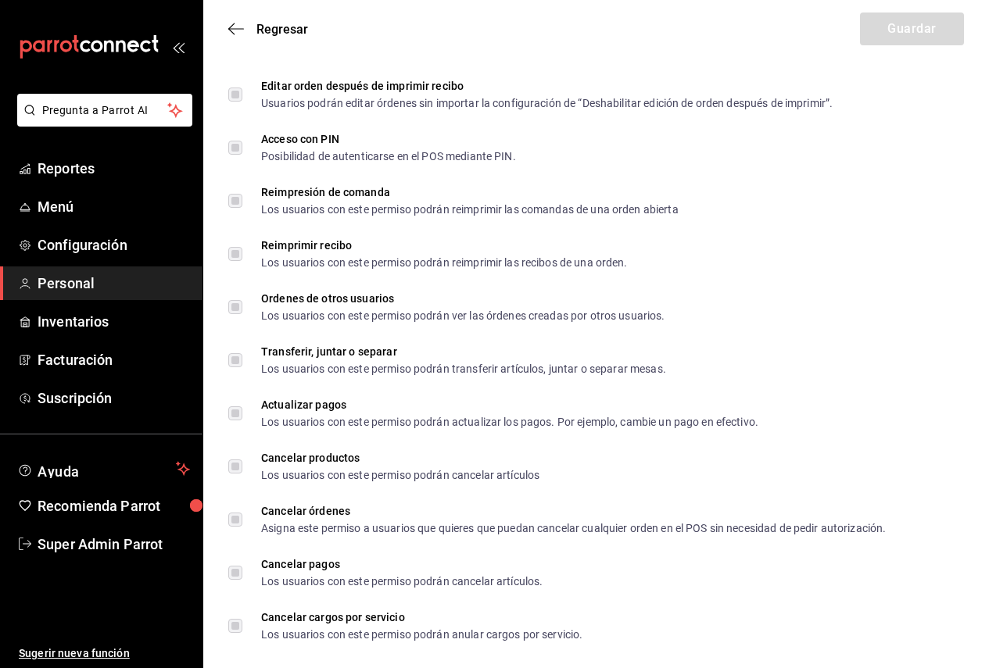
scroll to position [2542, 0]
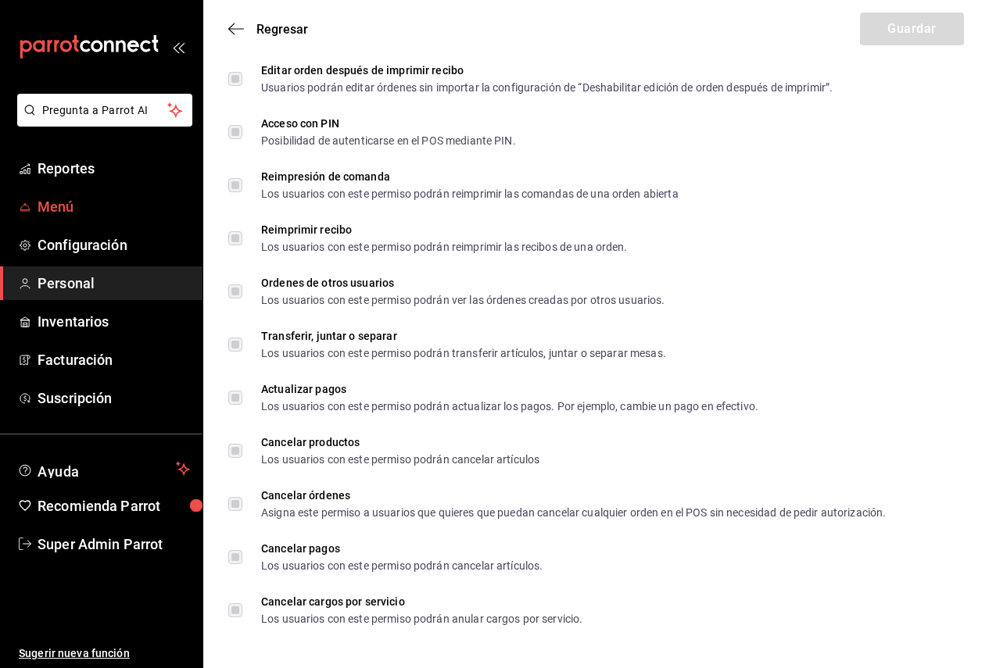
click at [114, 215] on span "Menú" at bounding box center [114, 206] width 152 height 21
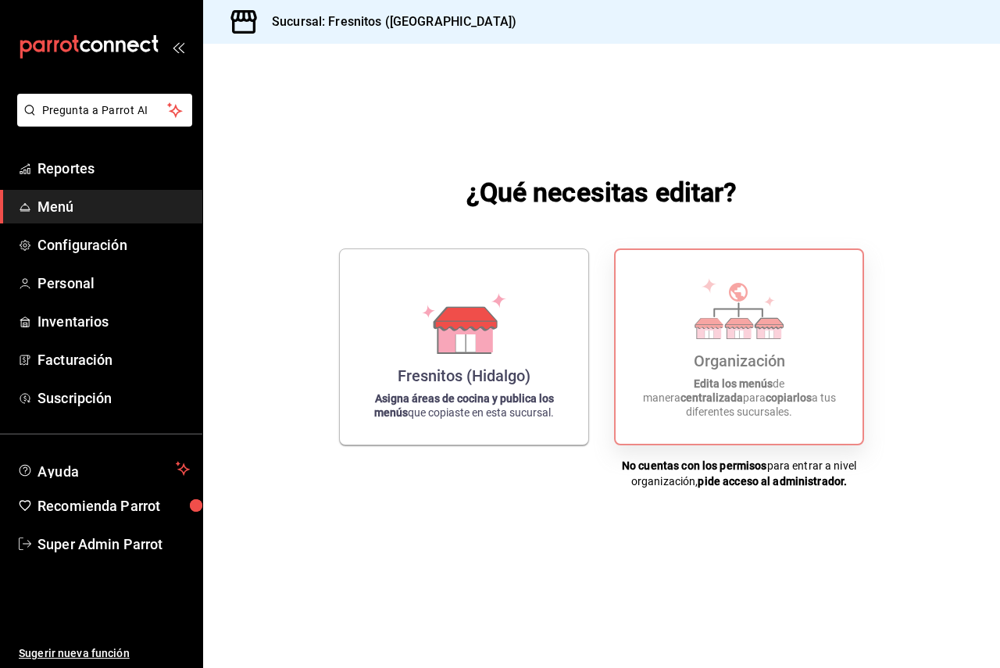
click at [793, 388] on div "Organización Edita los menús de manera centralizada para copiarlos a tus difere…" at bounding box center [739, 347] width 209 height 169
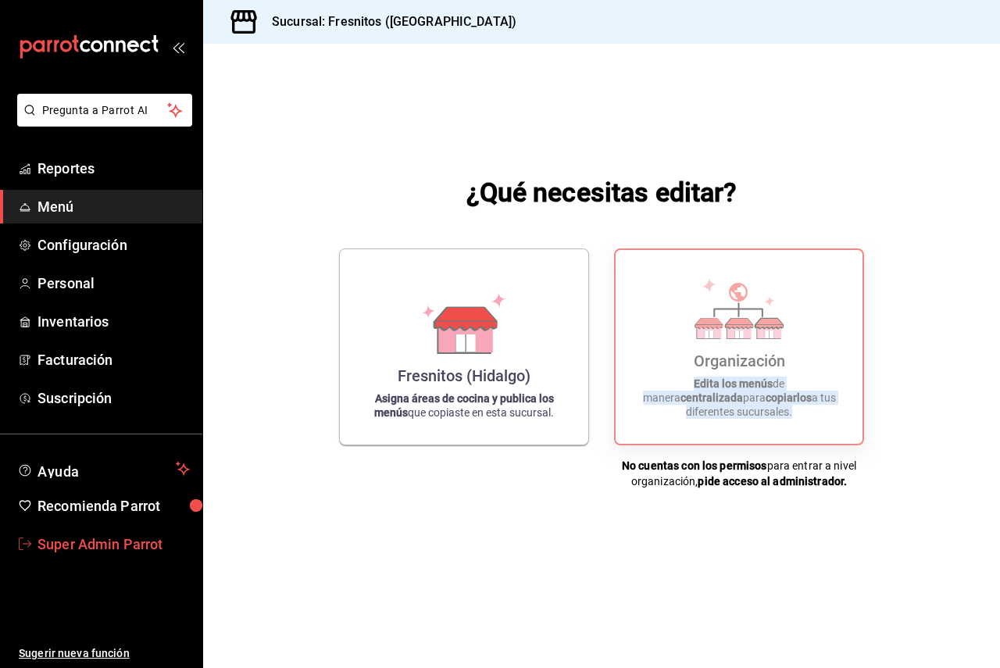
click at [98, 543] on span "Super Admin Parrot" at bounding box center [114, 544] width 152 height 21
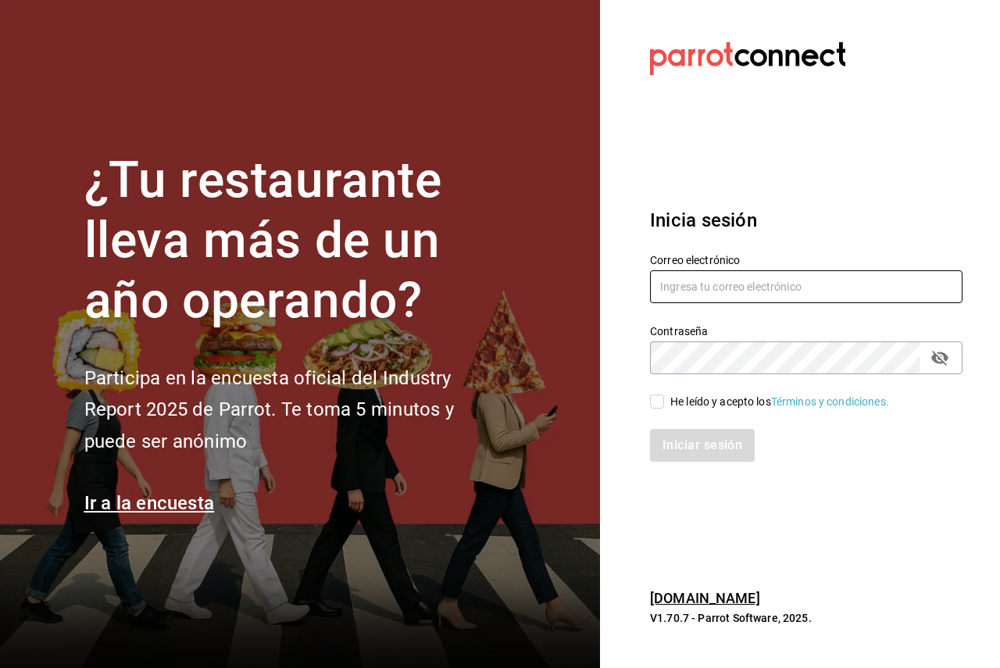
click at [721, 299] on input "text" at bounding box center [806, 286] width 313 height 33
click at [726, 286] on input "text" at bounding box center [806, 286] width 313 height 33
paste input "[EMAIL_ADDRESS][PERSON_NAME][DOMAIN_NAME] Fr3sN1t05"
drag, startPoint x: 781, startPoint y: 286, endPoint x: 866, endPoint y: 284, distance: 85.2
click at [866, 284] on input "[EMAIL_ADDRESS][PERSON_NAME][DOMAIN_NAME] Fr3sN1t05" at bounding box center [806, 286] width 313 height 33
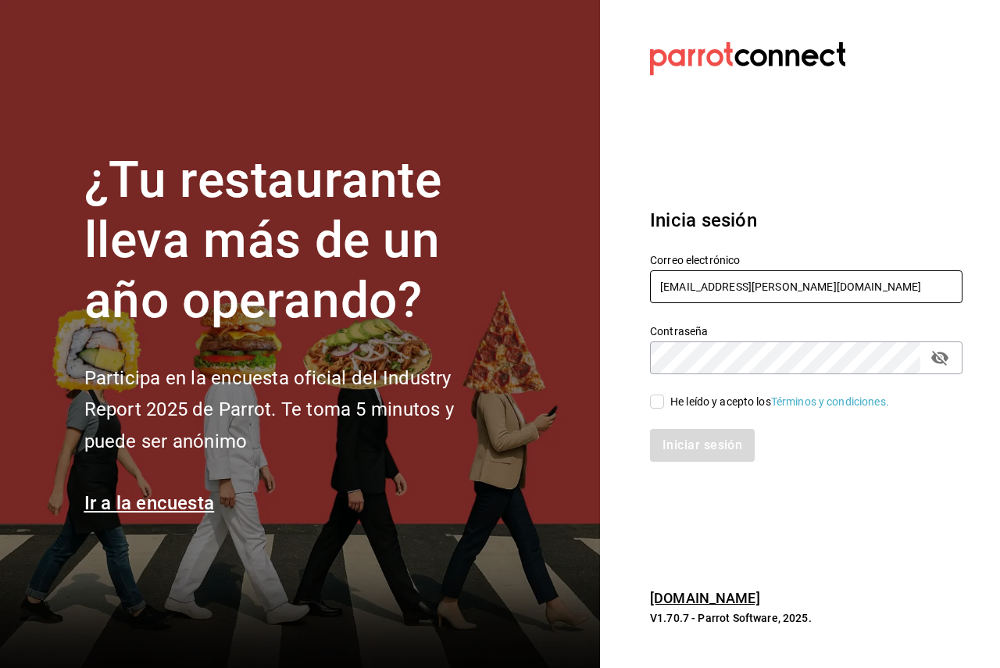
type input "[EMAIL_ADDRESS][PERSON_NAME][DOMAIN_NAME]"
click at [702, 403] on div "He leído y acepto los Términos y condiciones." at bounding box center [779, 402] width 219 height 16
click at [697, 451] on div "Iniciar sesión" at bounding box center [806, 445] width 313 height 33
click at [654, 407] on input "He leído y acepto los Términos y condiciones." at bounding box center [657, 402] width 14 height 14
checkbox input "true"
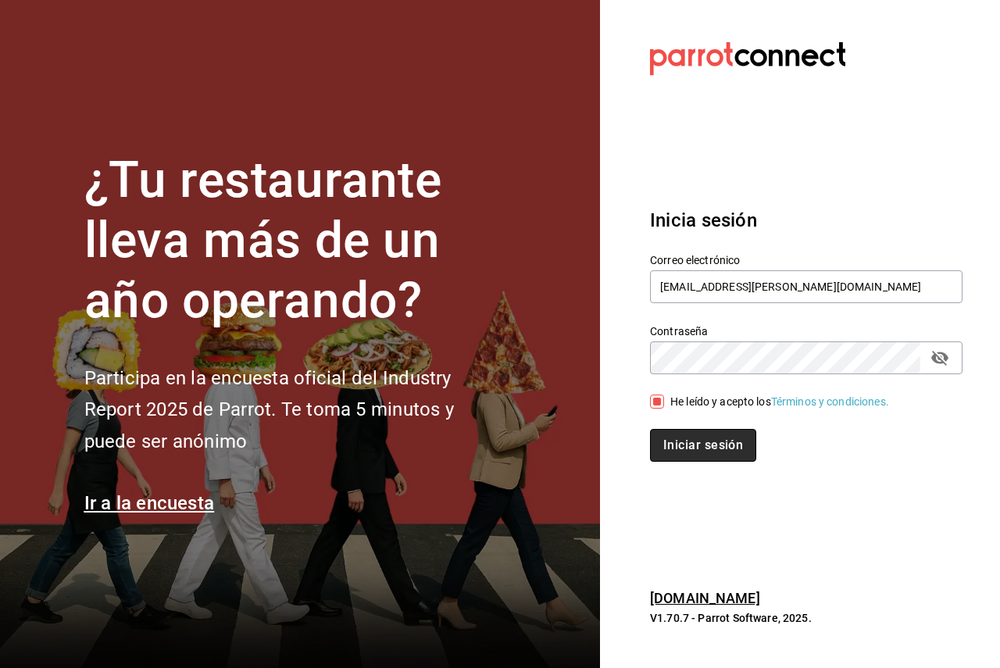
click at [696, 446] on button "Iniciar sesión" at bounding box center [703, 445] width 106 height 33
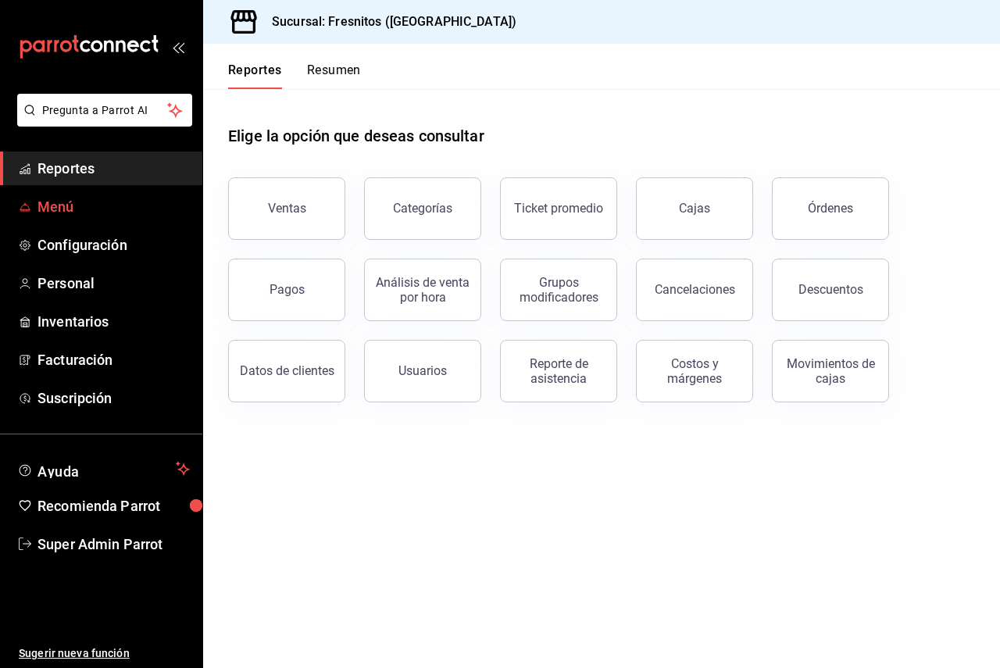
click at [112, 210] on span "Menú" at bounding box center [114, 206] width 152 height 21
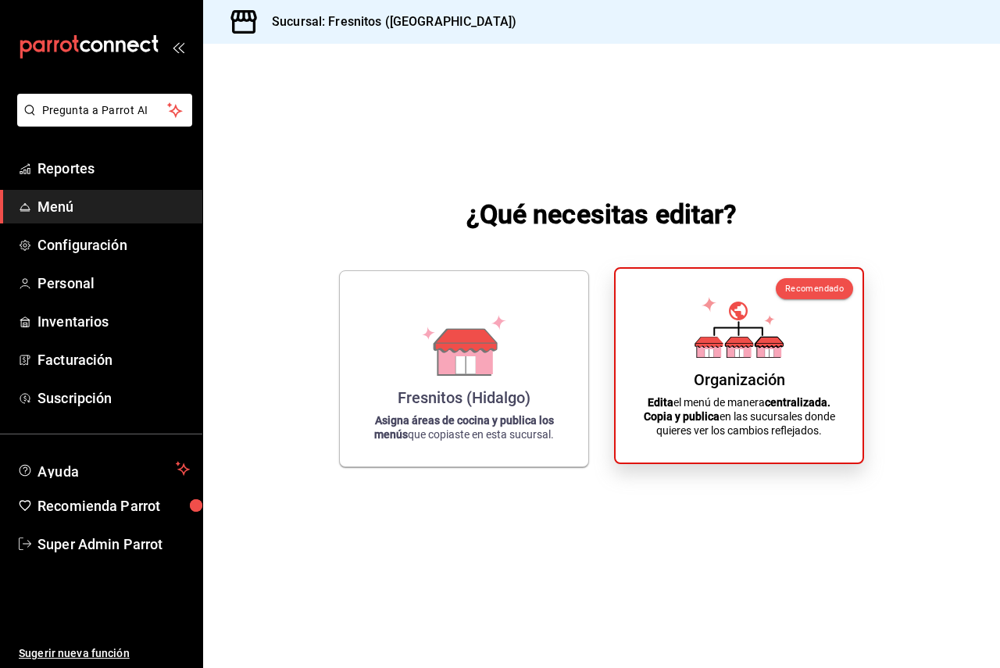
click at [820, 352] on div "Organización Edita el menú de manera centralizada. Copia y publica en las sucur…" at bounding box center [739, 365] width 209 height 169
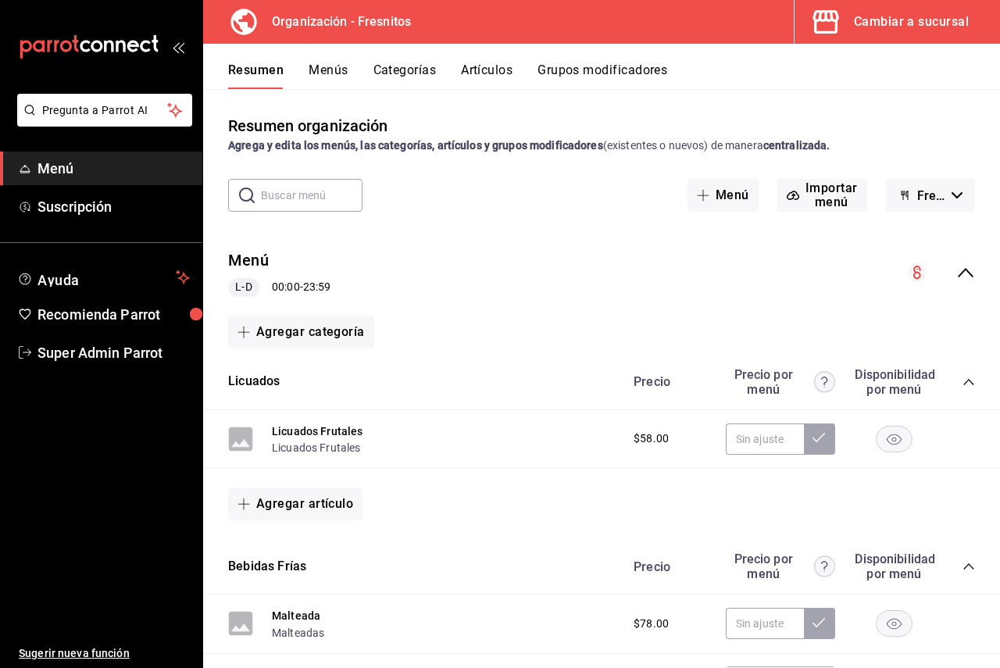
click at [894, 41] on button "Cambiar a sucursal" at bounding box center [891, 22] width 193 height 44
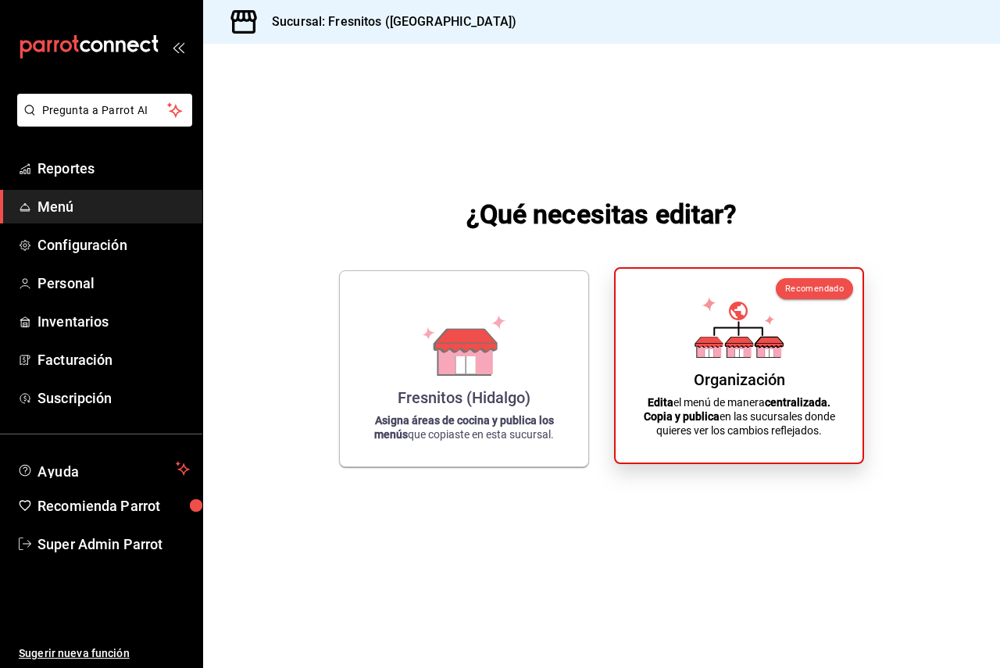
click at [669, 343] on div "Organización Edita el menú de manera centralizada. Copia y publica en las sucur…" at bounding box center [739, 365] width 209 height 169
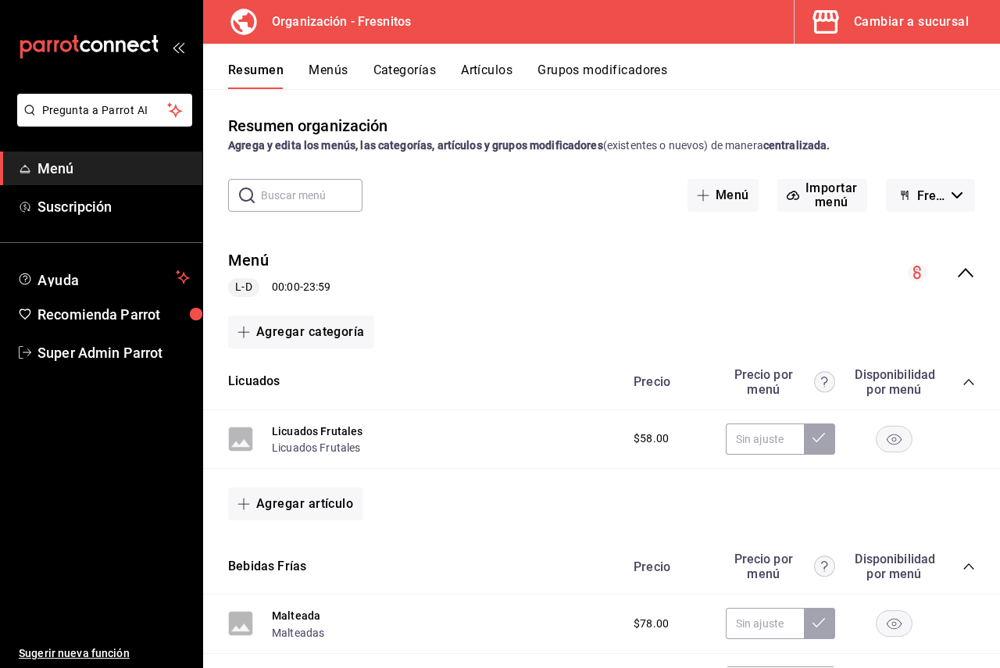
click at [956, 270] on icon "collapse-menu-row" at bounding box center [965, 272] width 19 height 19
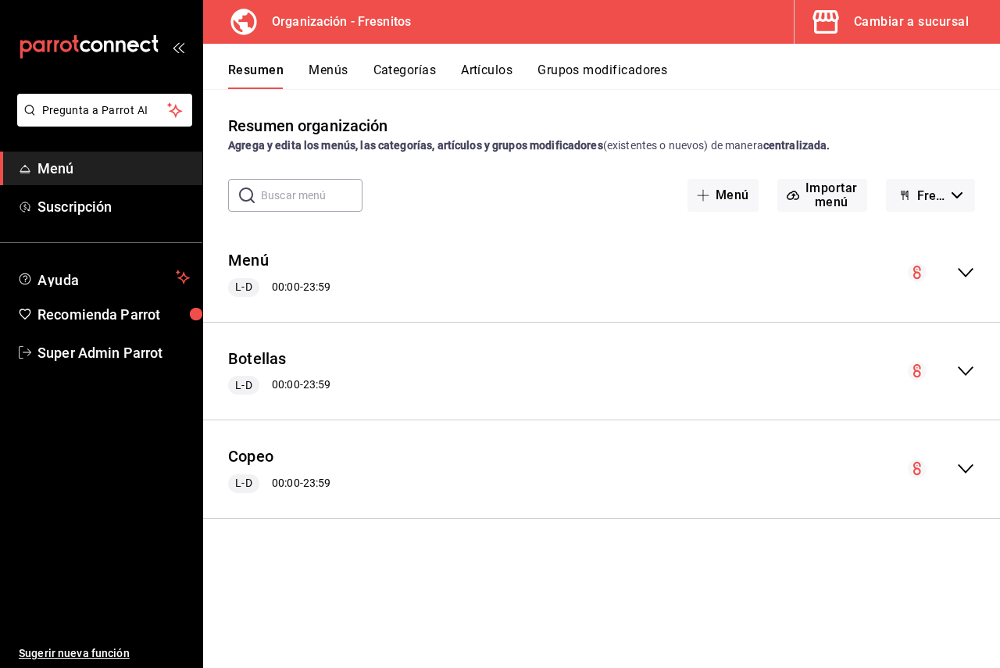
click at [912, 26] on div "Cambiar a sucursal" at bounding box center [911, 22] width 115 height 22
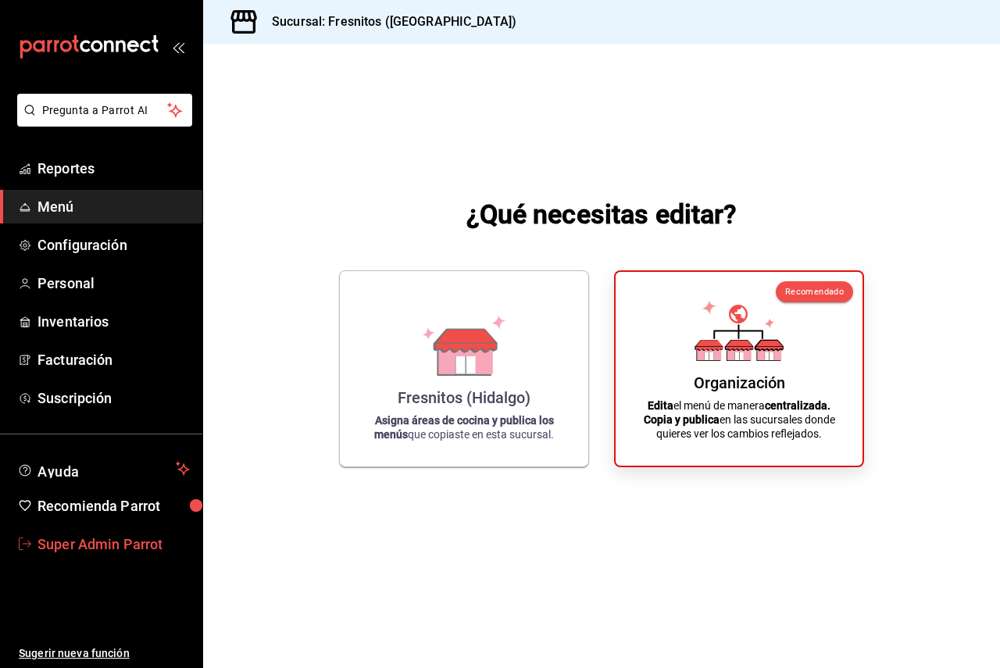
click at [68, 549] on span "Super Admin Parrot" at bounding box center [114, 544] width 152 height 21
